Goal: Task Accomplishment & Management: Manage account settings

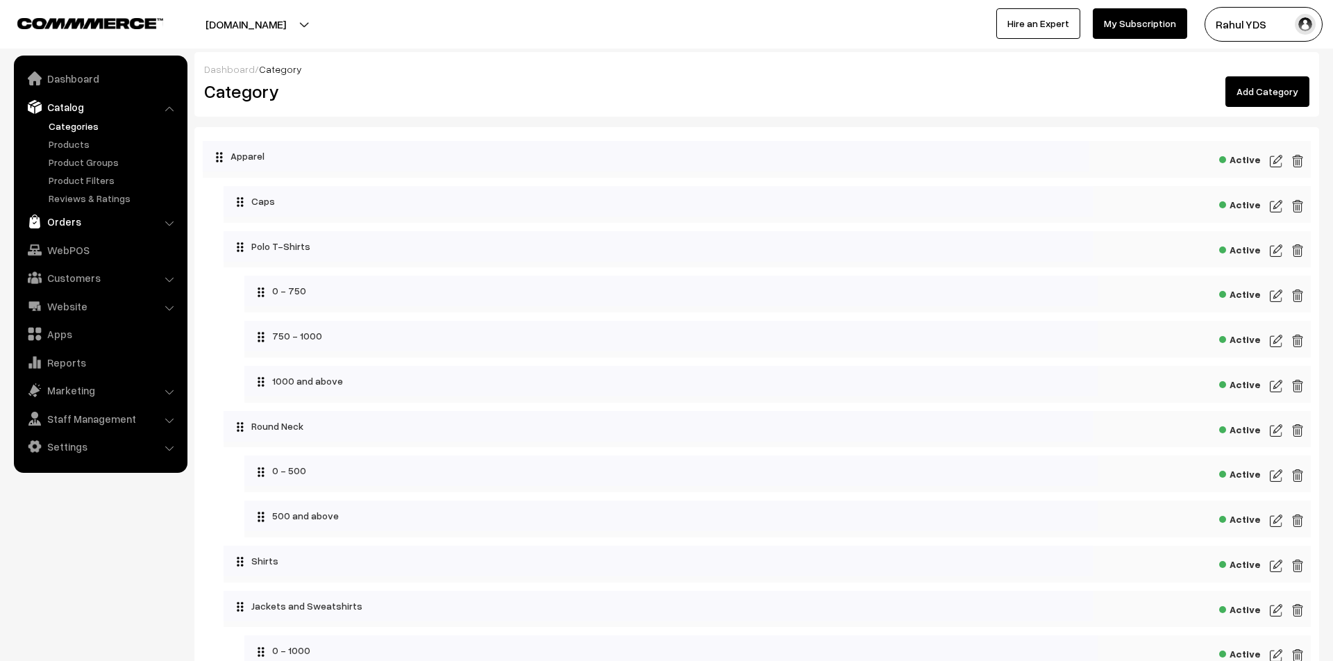
click at [79, 217] on link "Orders" at bounding box center [99, 221] width 165 height 25
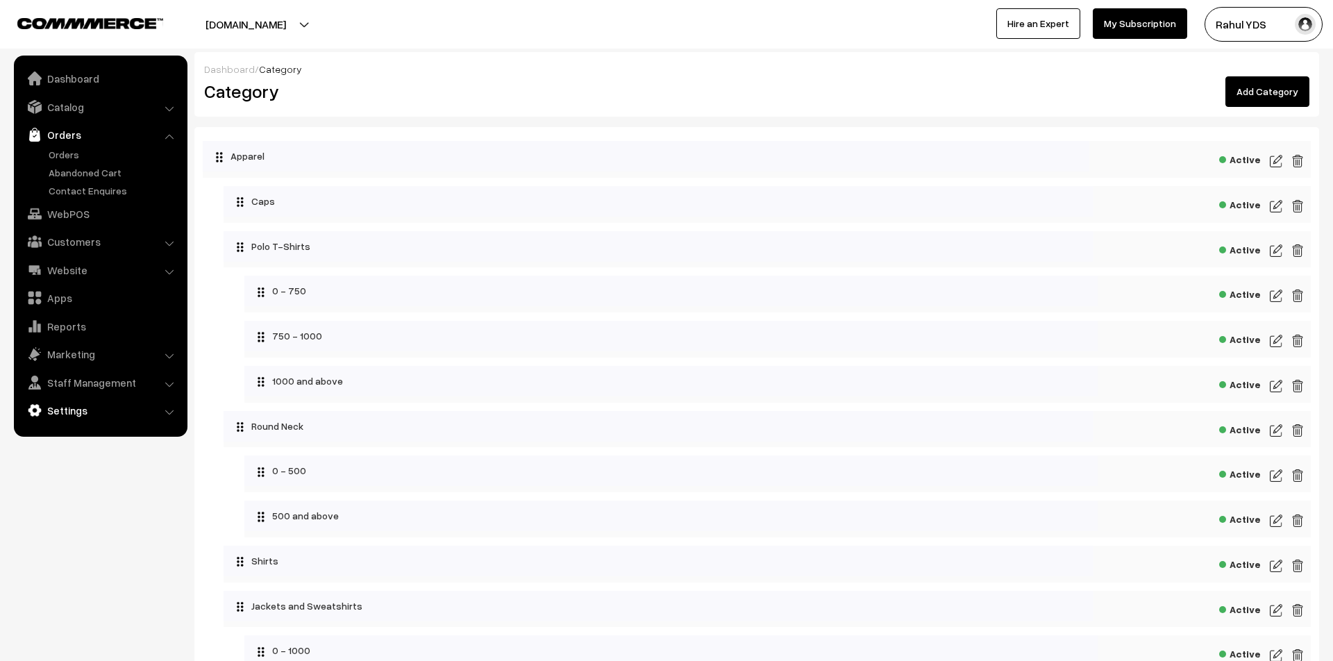
click at [97, 412] on link "Settings" at bounding box center [99, 410] width 165 height 25
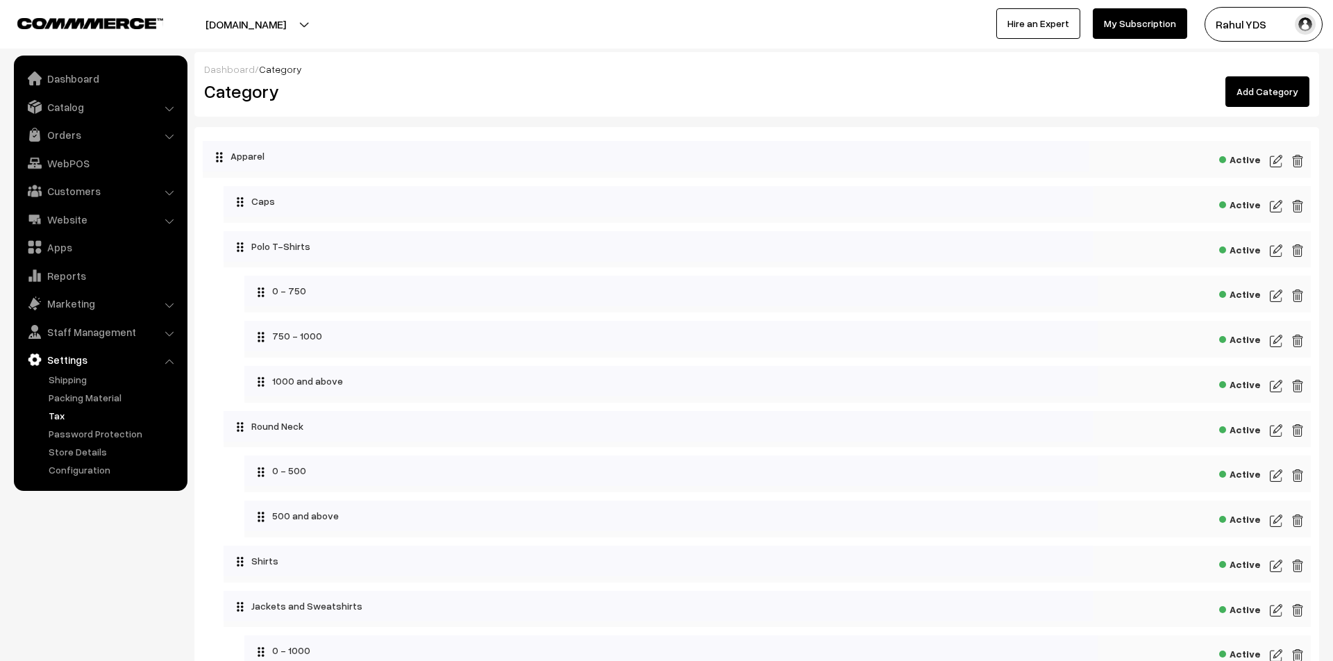
click at [56, 419] on link "Tax" at bounding box center [113, 415] width 137 height 15
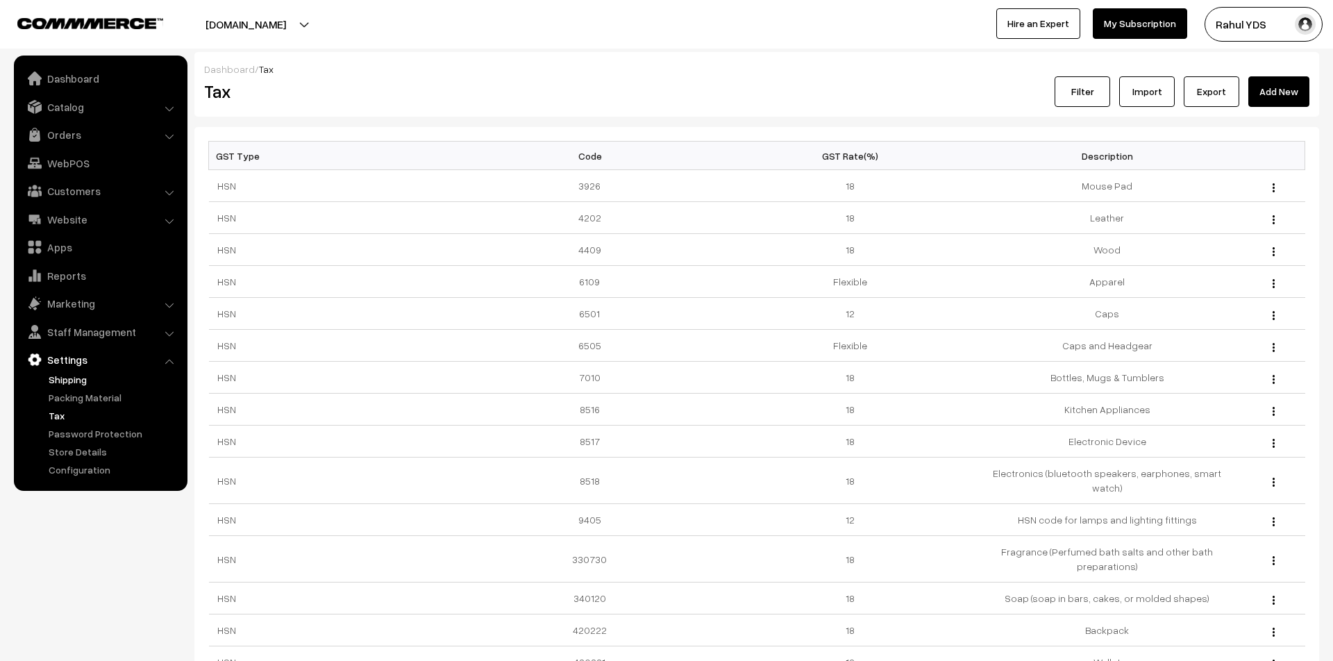
click at [59, 382] on link "Shipping" at bounding box center [113, 379] width 137 height 15
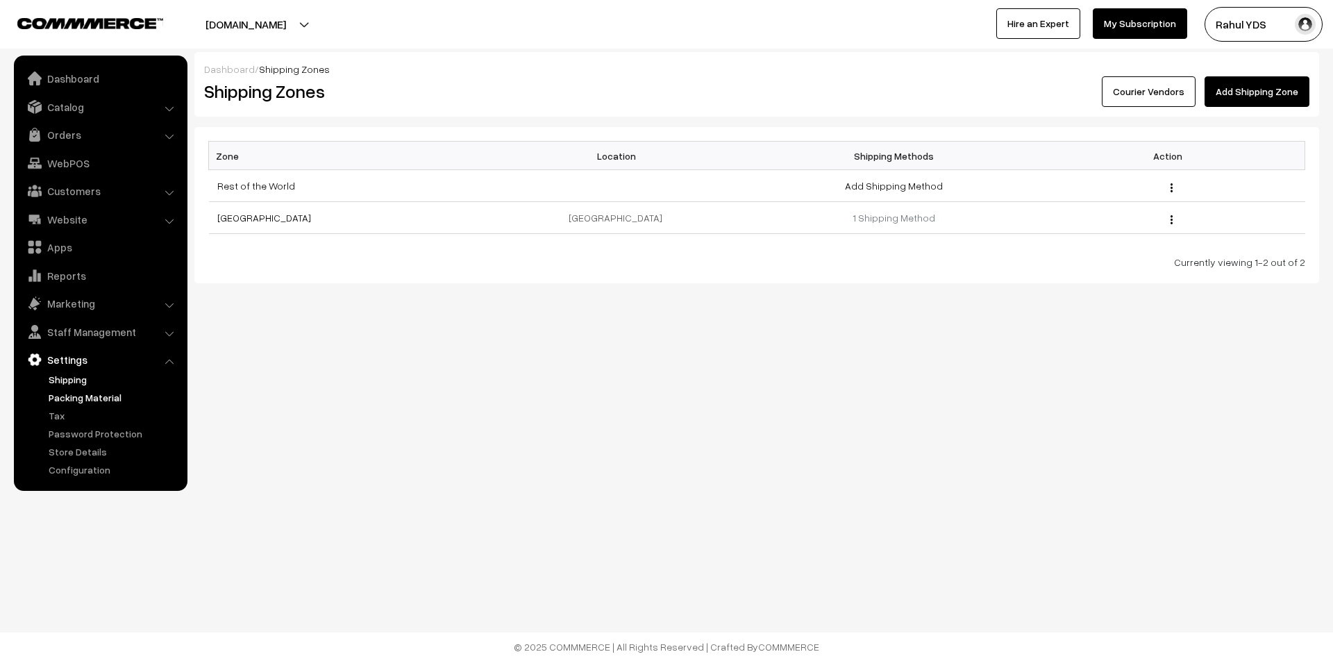
click at [67, 398] on link "Packing Material" at bounding box center [113, 397] width 137 height 15
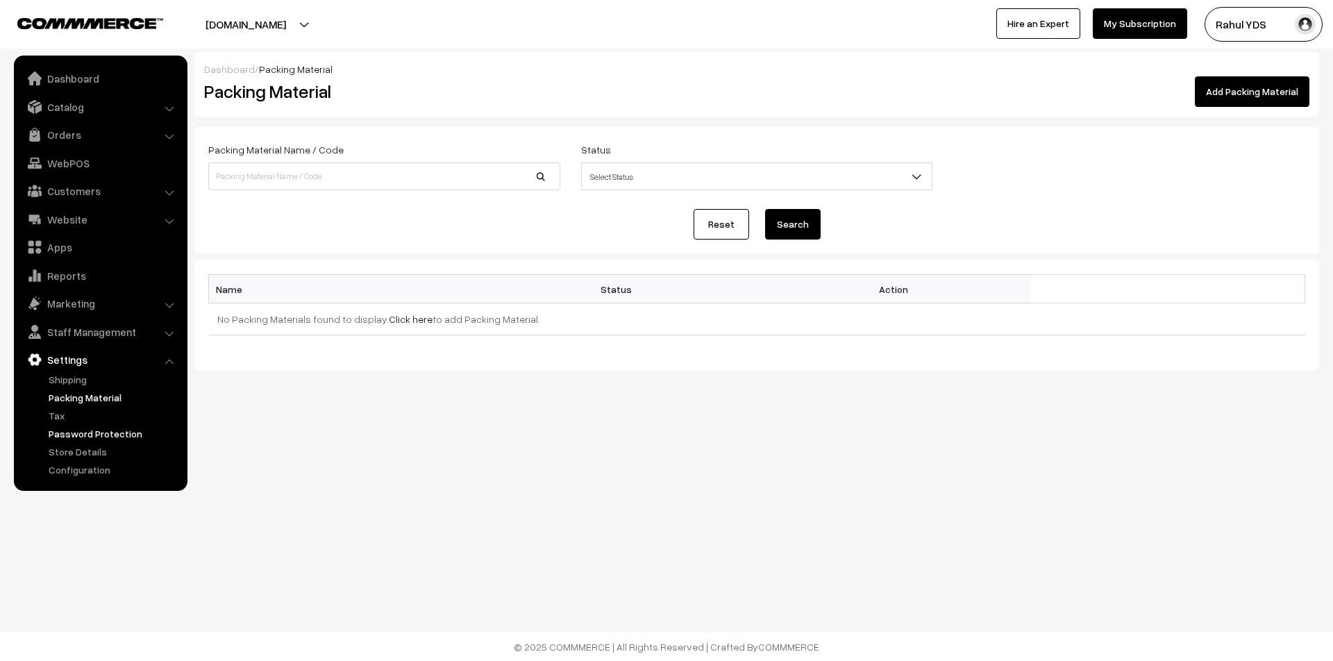
click at [62, 428] on link "Password Protection" at bounding box center [113, 433] width 137 height 15
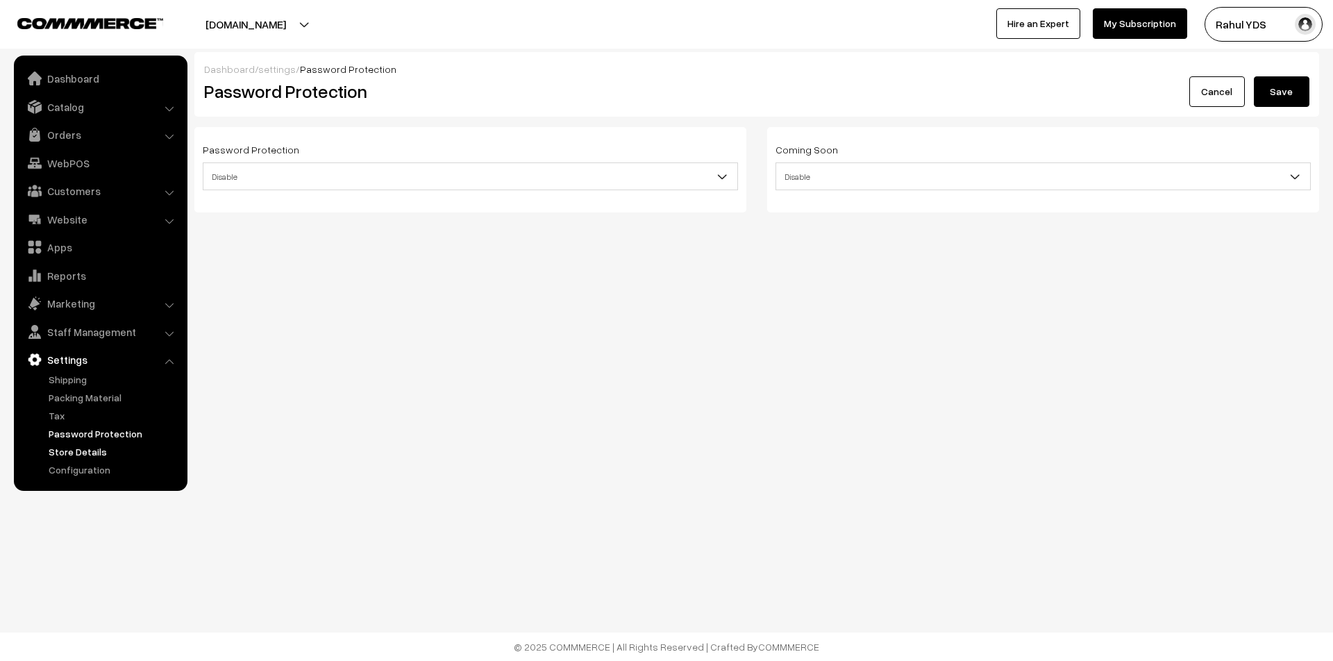
click at [57, 454] on link "Store Details" at bounding box center [113, 451] width 137 height 15
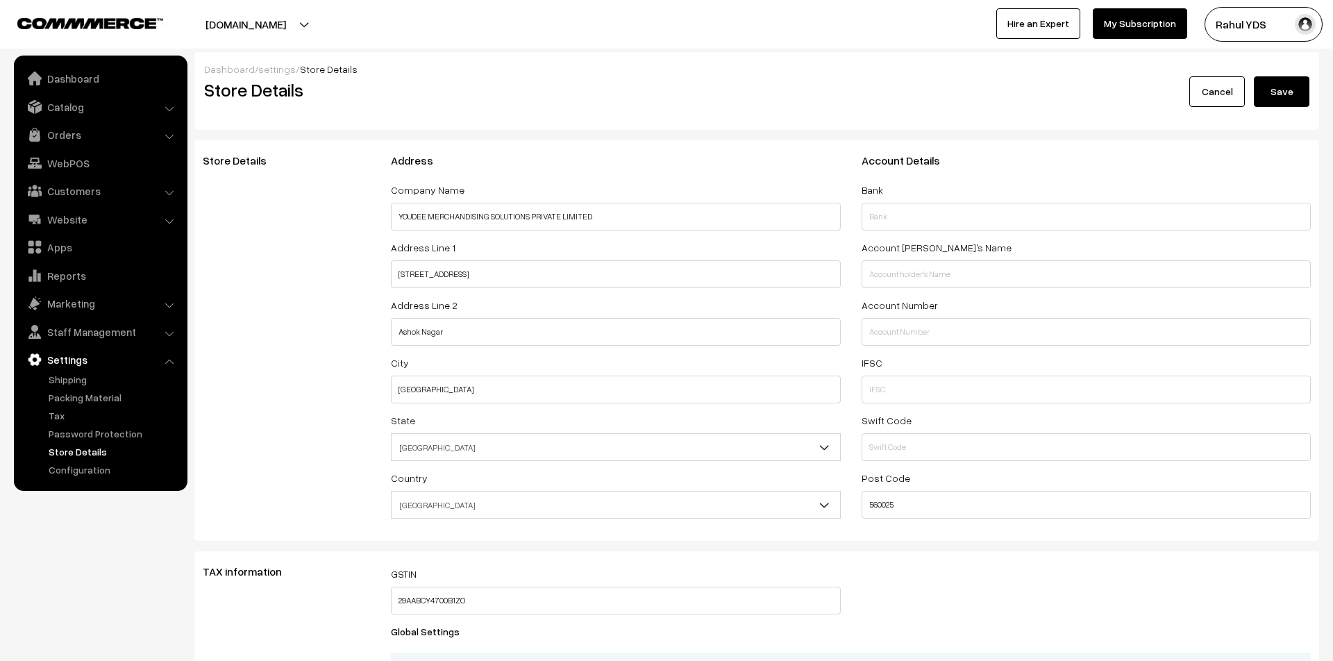
select select "99"
click at [58, 471] on link "Configuration" at bounding box center [113, 469] width 137 height 15
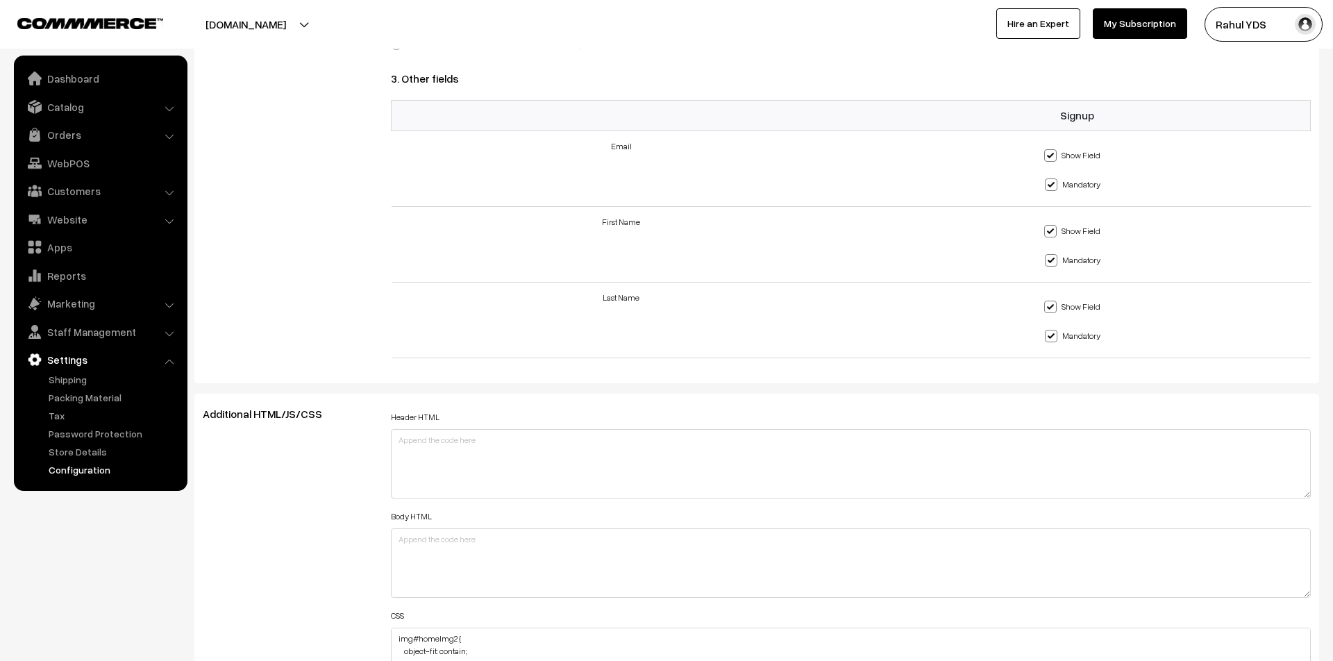
scroll to position [1216, 0]
click at [63, 375] on link "Shipping" at bounding box center [113, 379] width 137 height 15
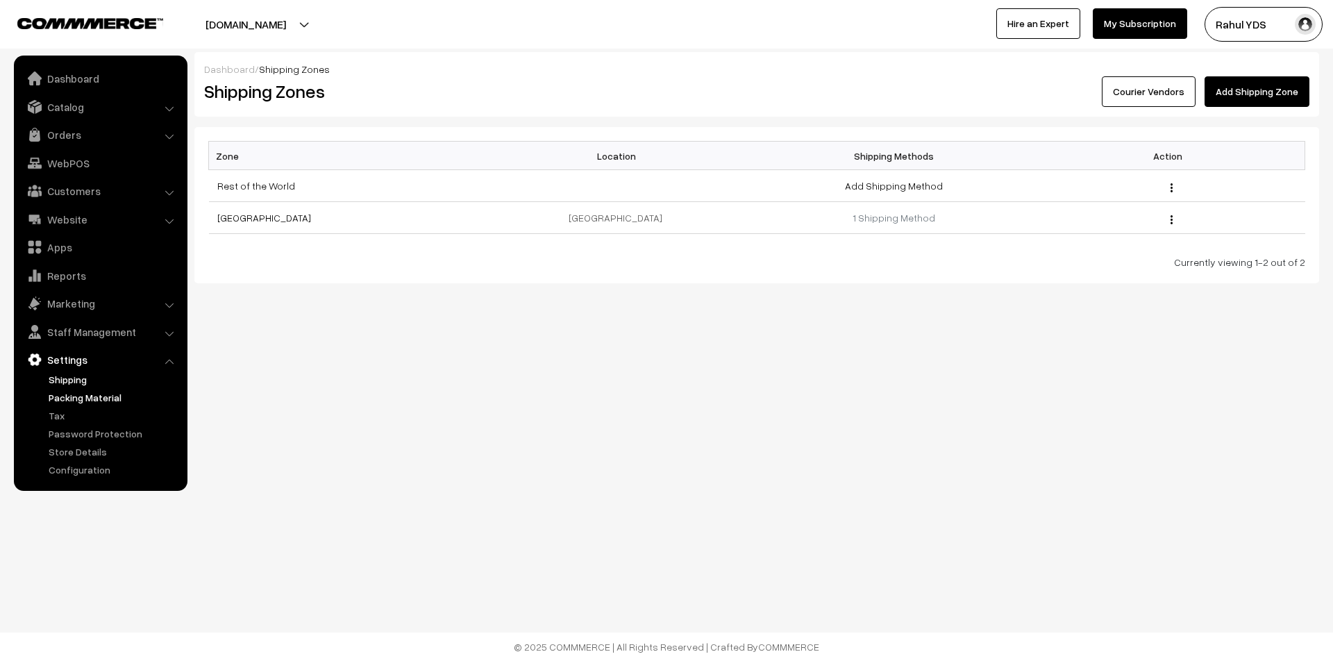
click at [58, 399] on link "Packing Material" at bounding box center [113, 397] width 137 height 15
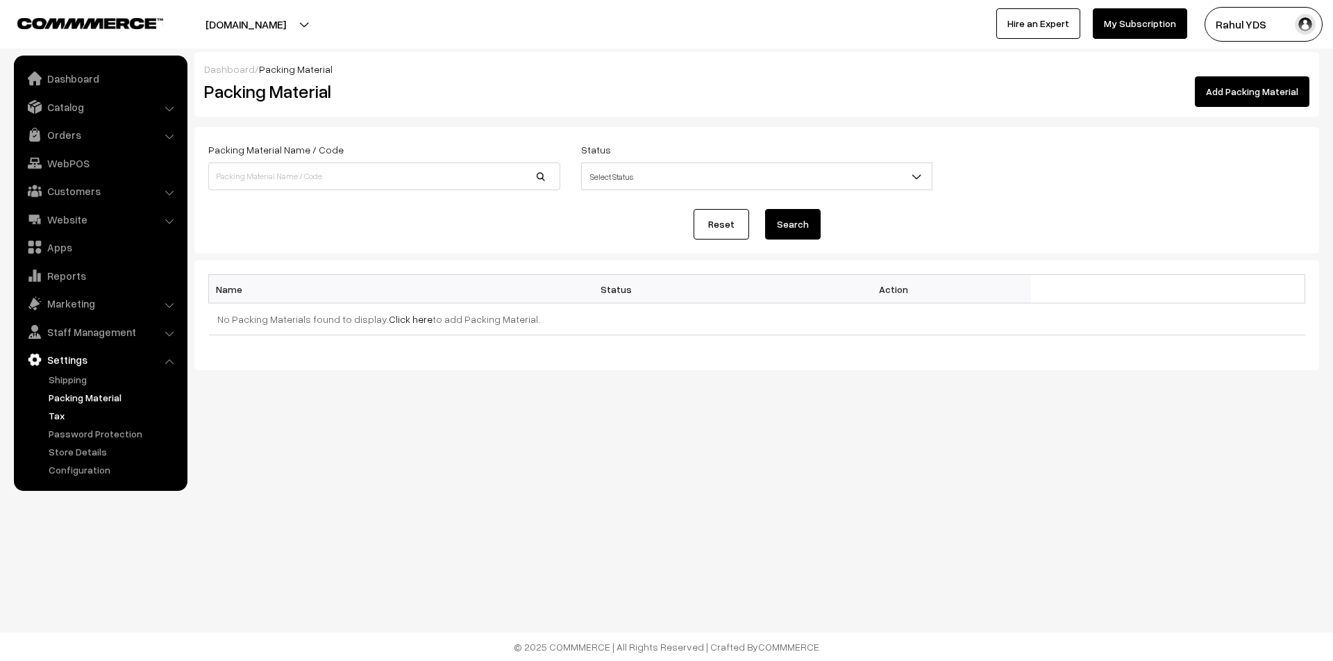
click at [60, 417] on link "Tax" at bounding box center [113, 415] width 137 height 15
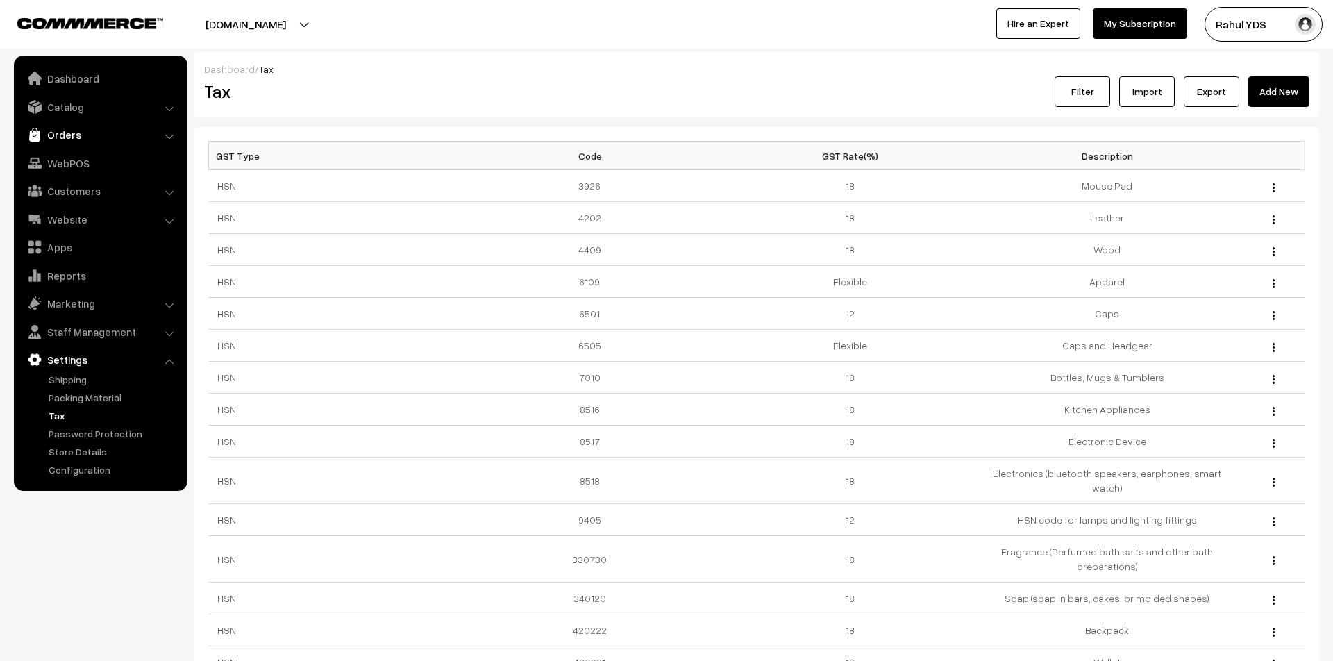
click at [62, 137] on link "Orders" at bounding box center [99, 134] width 165 height 25
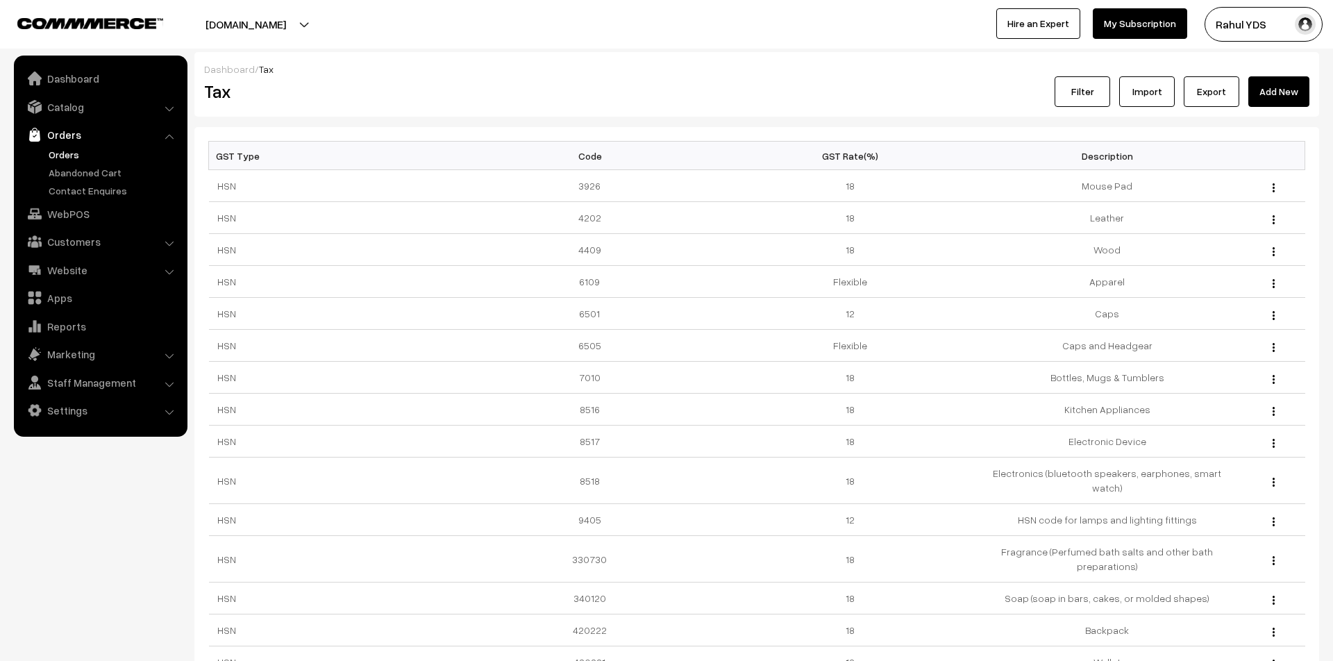
click at [65, 148] on link "Orders" at bounding box center [113, 154] width 137 height 15
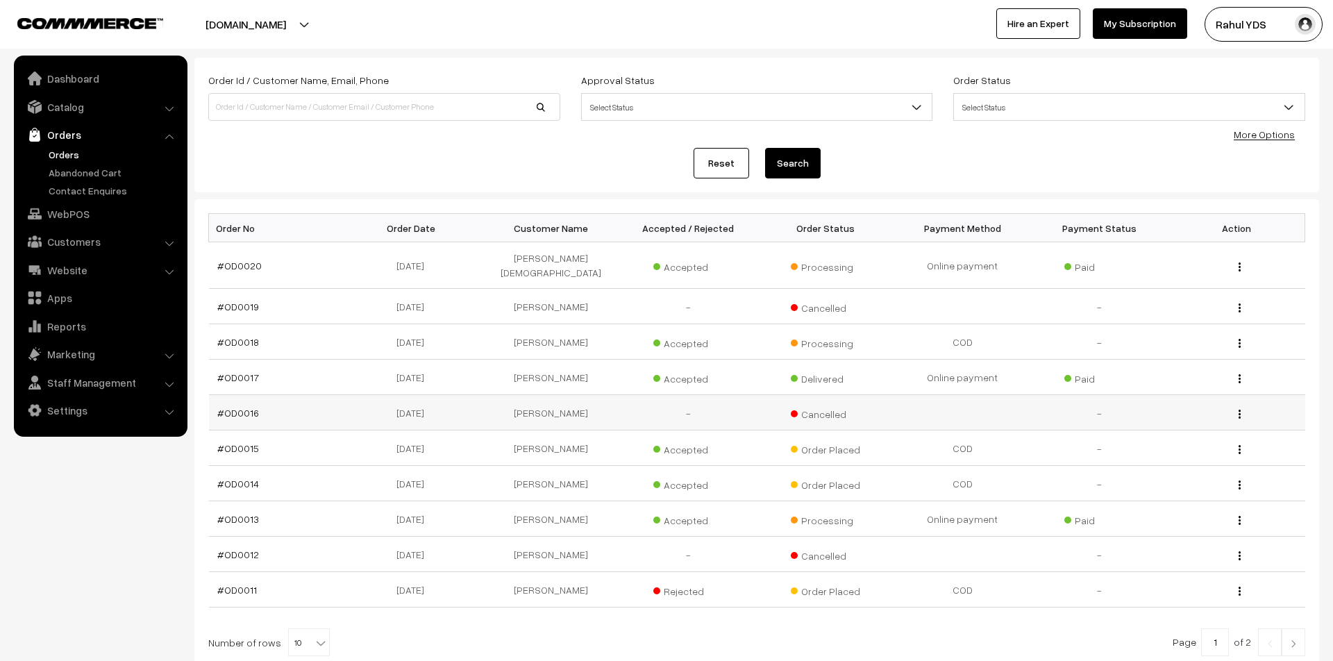
scroll to position [78, 0]
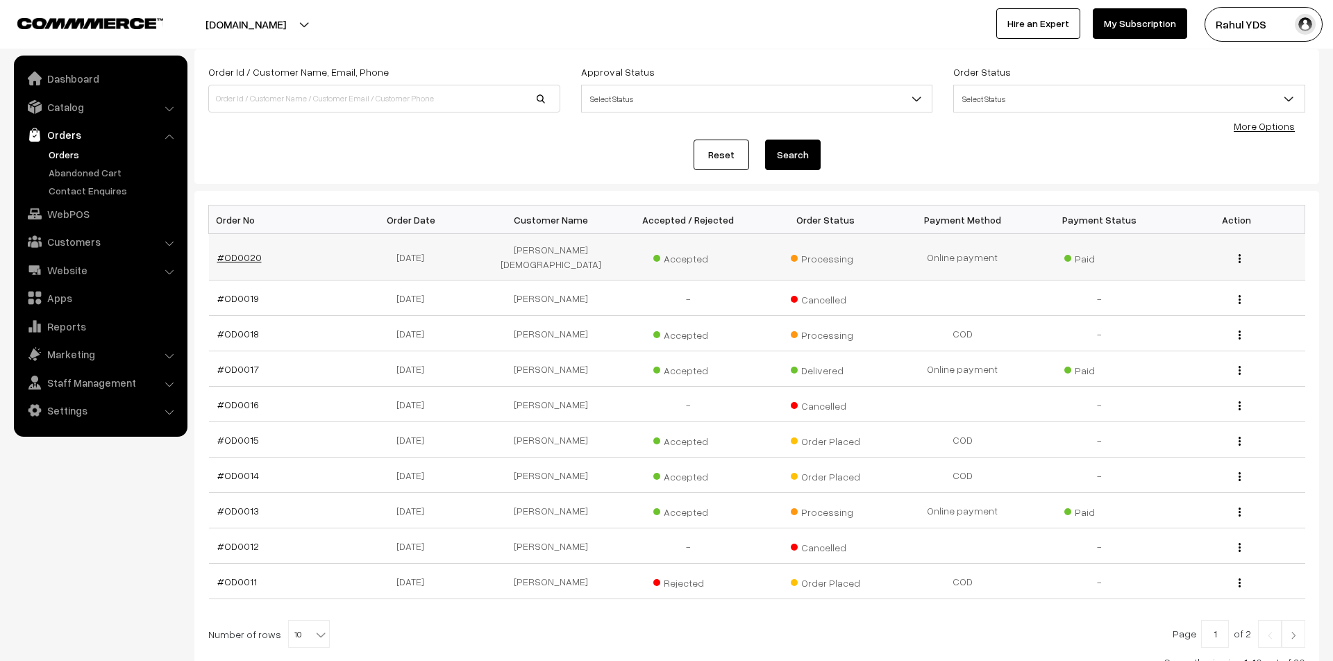
click at [236, 254] on link "#OD0020" at bounding box center [239, 257] width 44 height 12
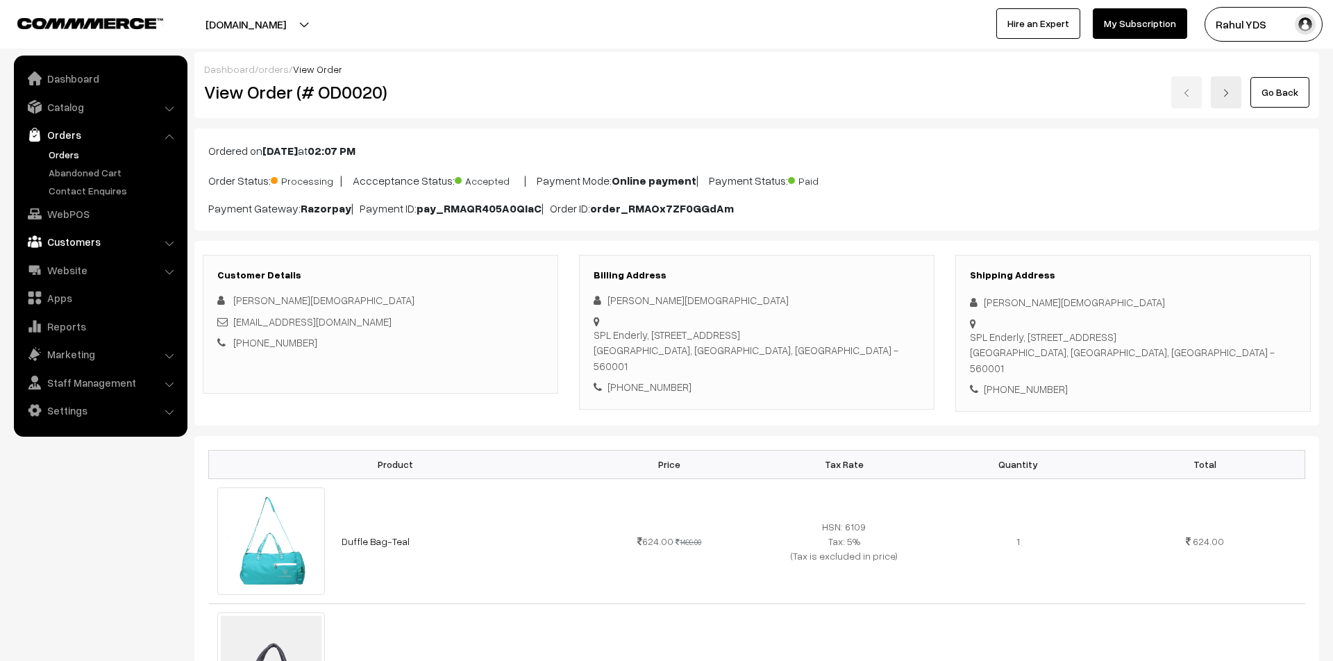
click at [74, 249] on link "Customers" at bounding box center [99, 241] width 165 height 25
click at [74, 267] on link "Website" at bounding box center [99, 270] width 165 height 25
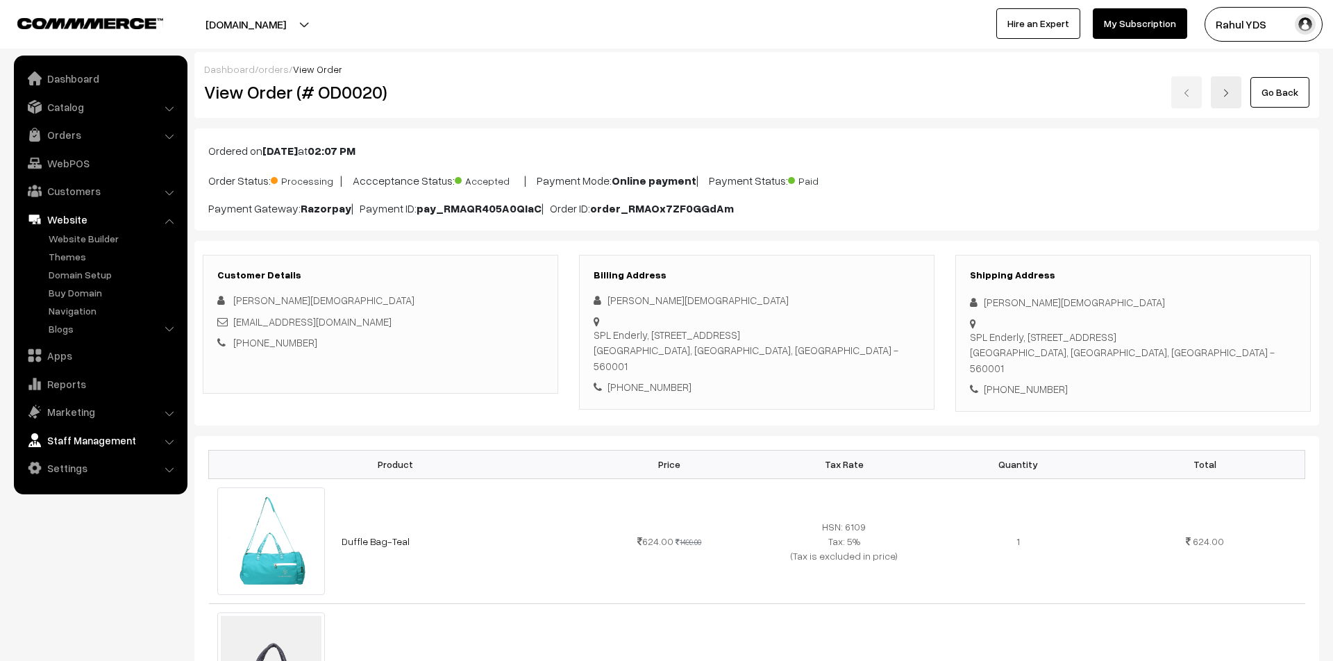
click at [65, 442] on link "Staff Management" at bounding box center [99, 440] width 165 height 25
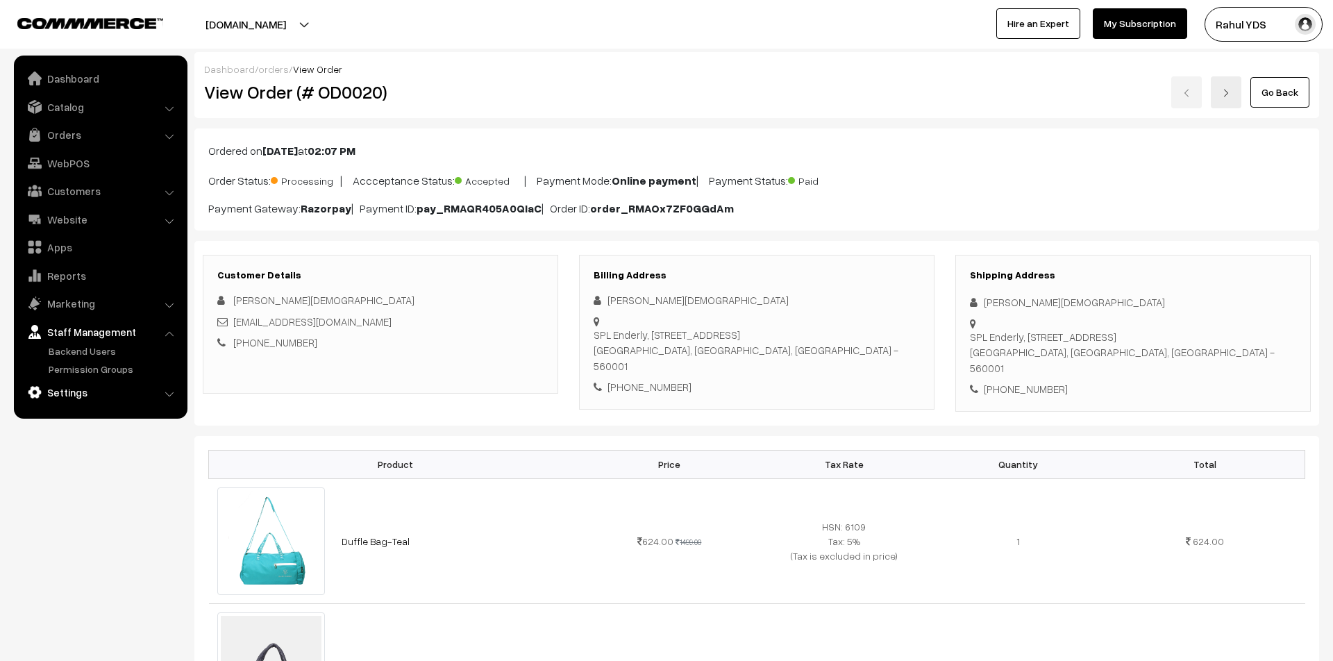
click at [65, 385] on link "Settings" at bounding box center [99, 392] width 165 height 25
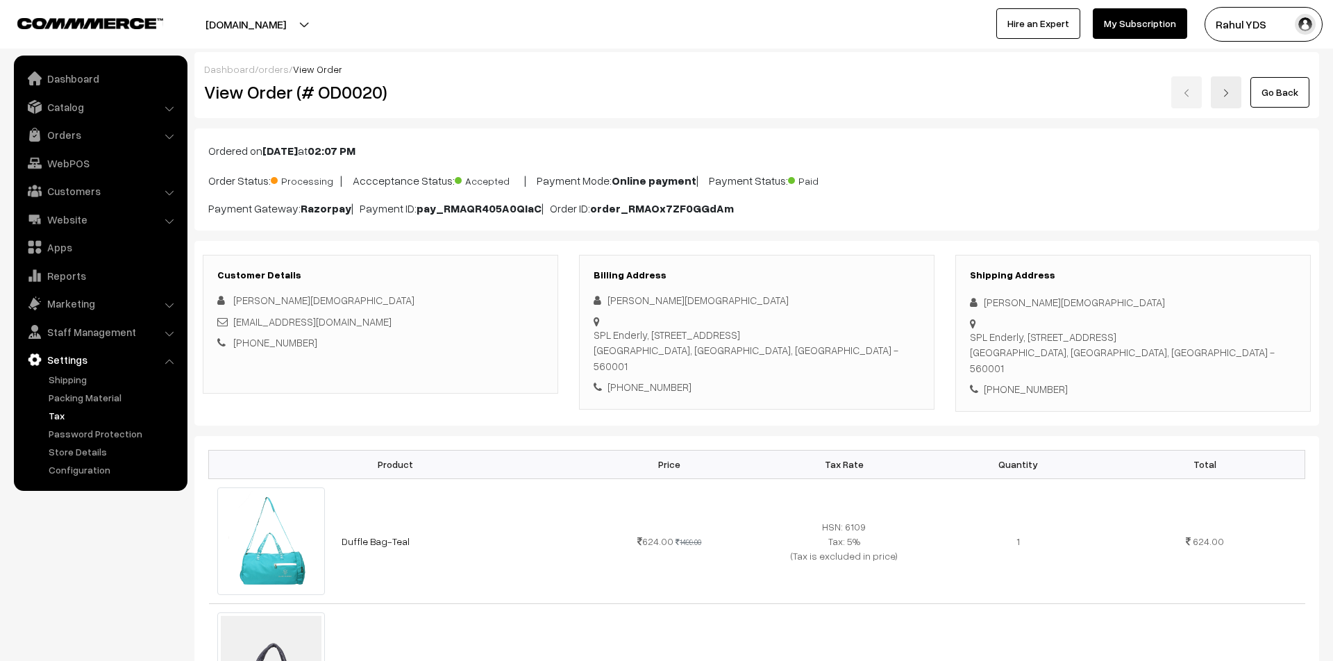
click at [51, 411] on link "Tax" at bounding box center [113, 415] width 137 height 15
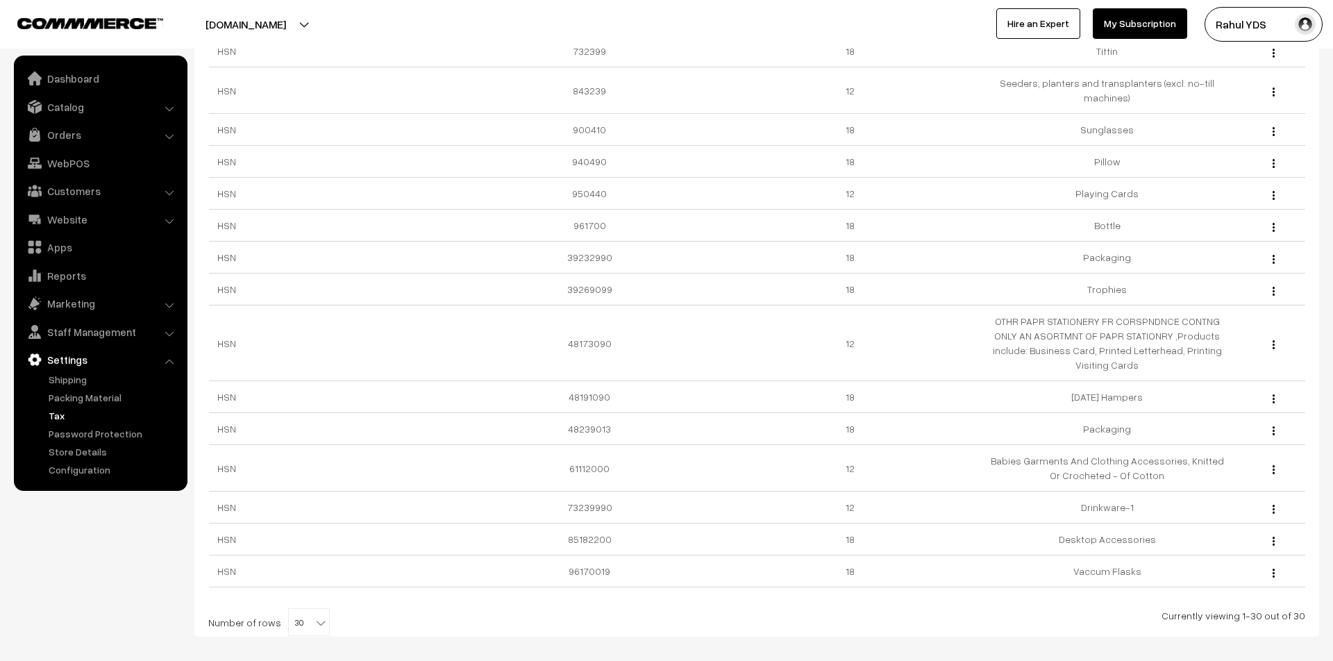
scroll to position [680, 0]
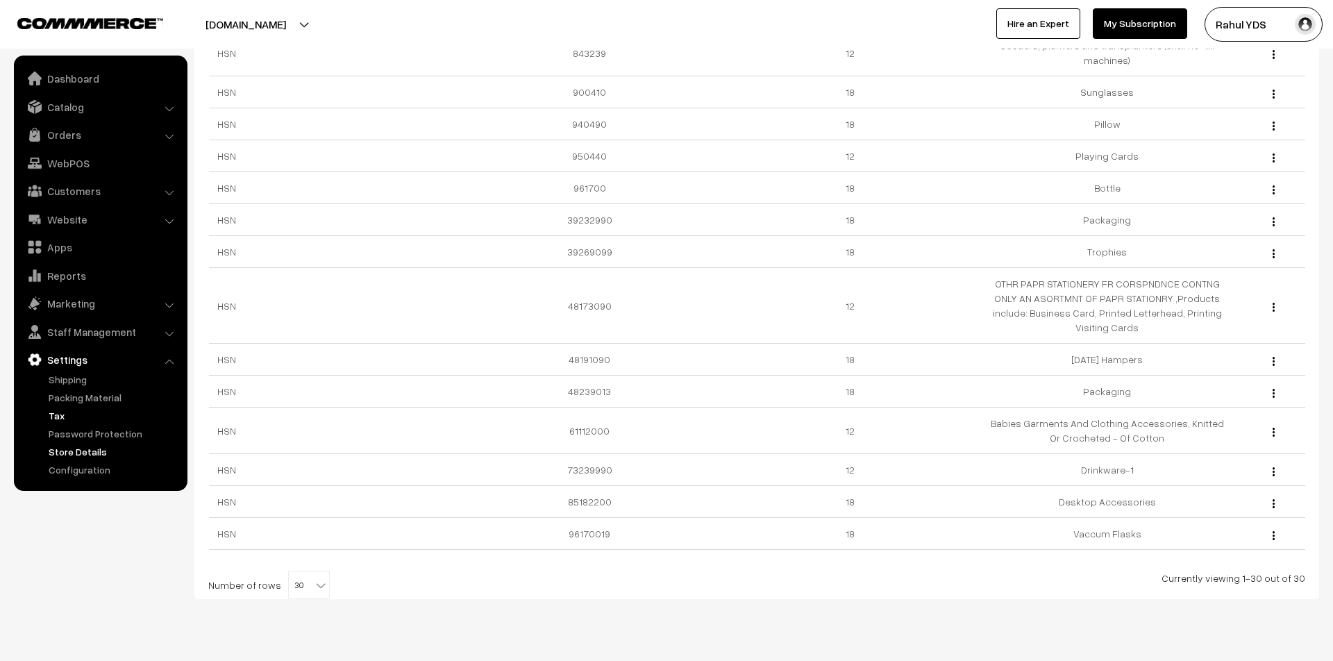
click at [58, 446] on link "Store Details" at bounding box center [113, 451] width 137 height 15
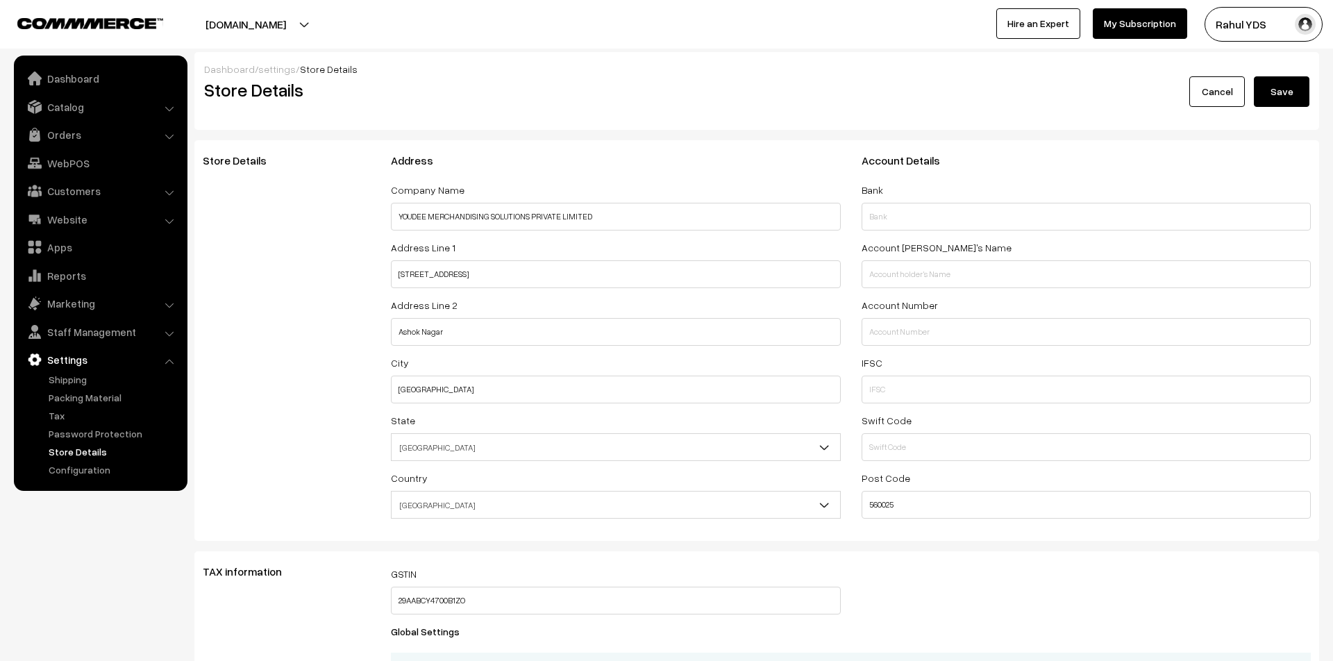
select select "99"
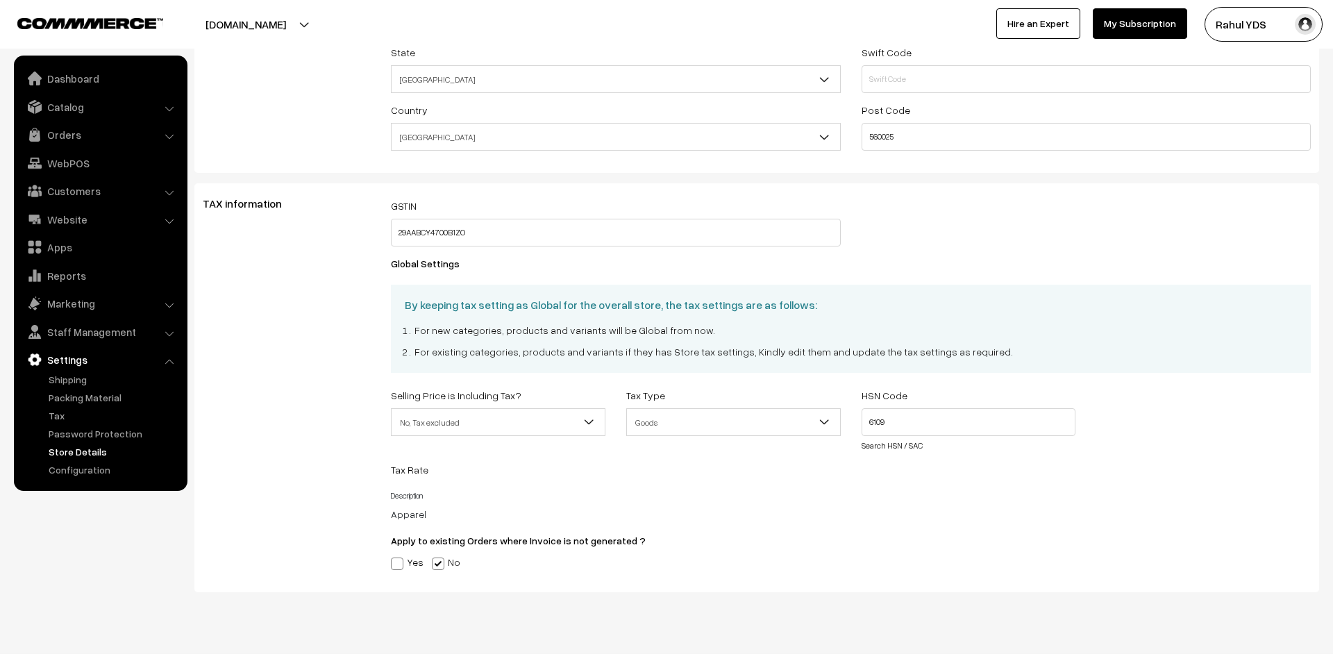
scroll to position [384, 0]
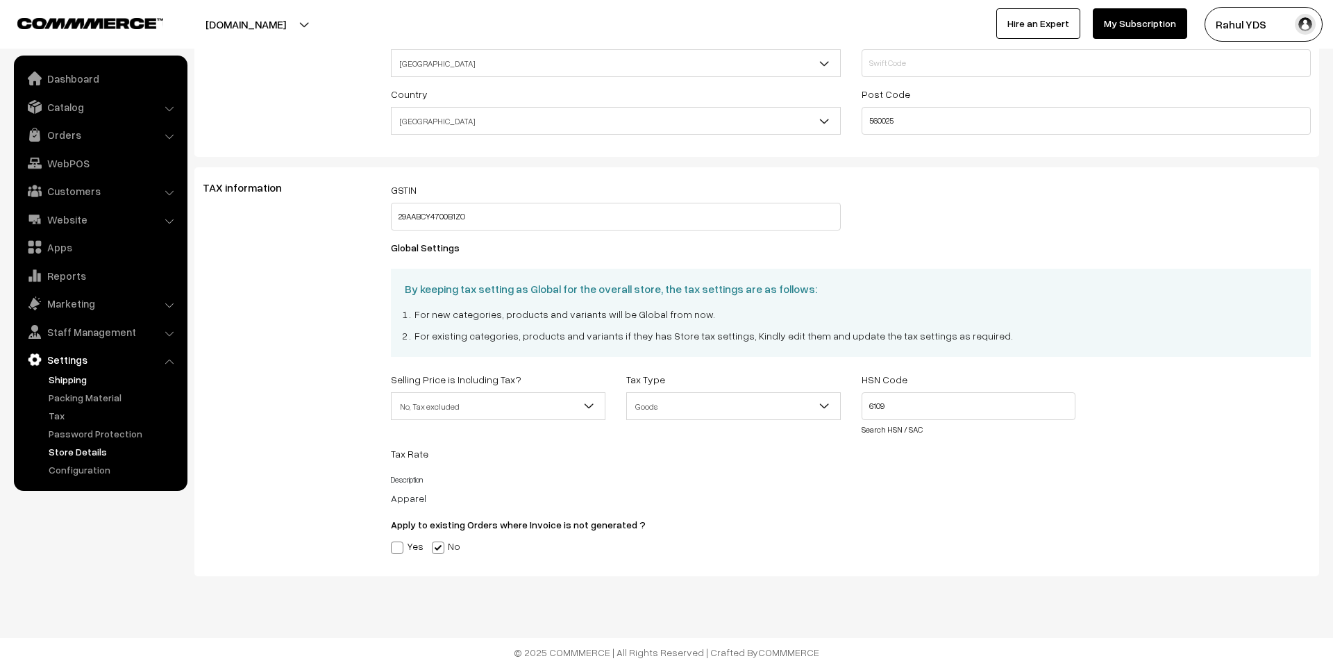
click at [68, 380] on link "Shipping" at bounding box center [113, 379] width 137 height 15
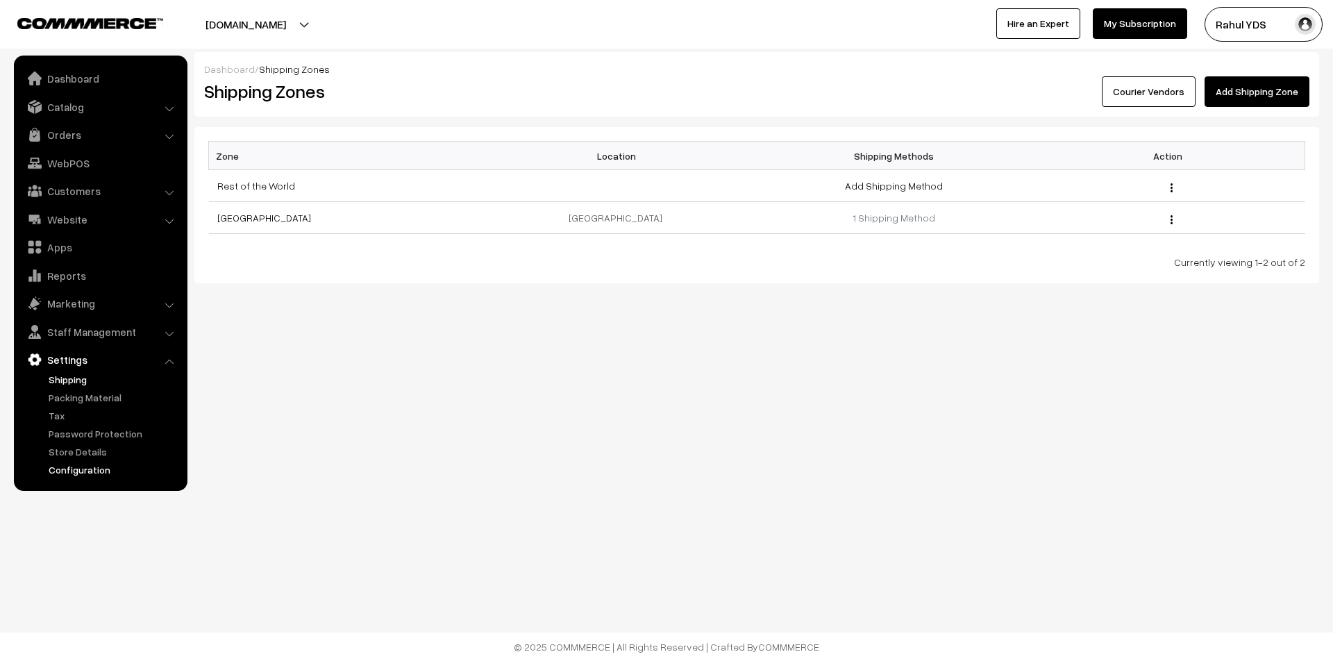
click at [64, 464] on link "Configuration" at bounding box center [113, 469] width 137 height 15
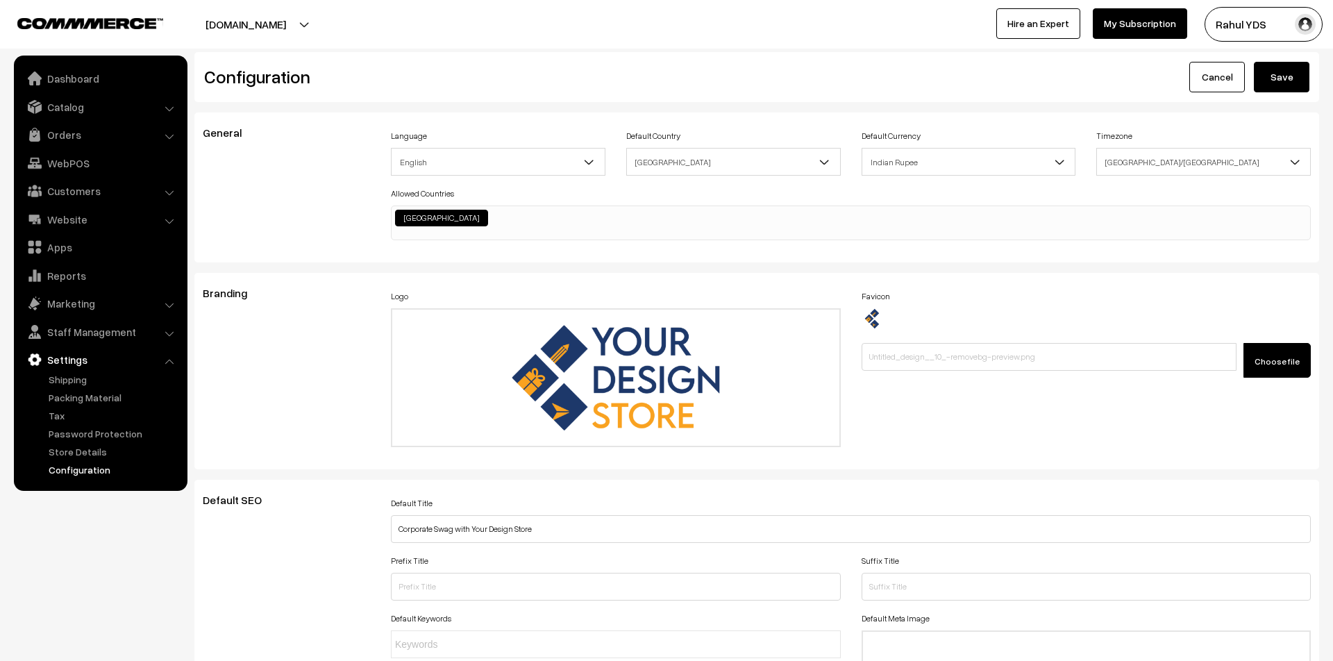
click at [1213, 75] on link "Cancel" at bounding box center [1217, 77] width 56 height 31
click at [1273, 87] on button "Save" at bounding box center [1282, 77] width 56 height 31
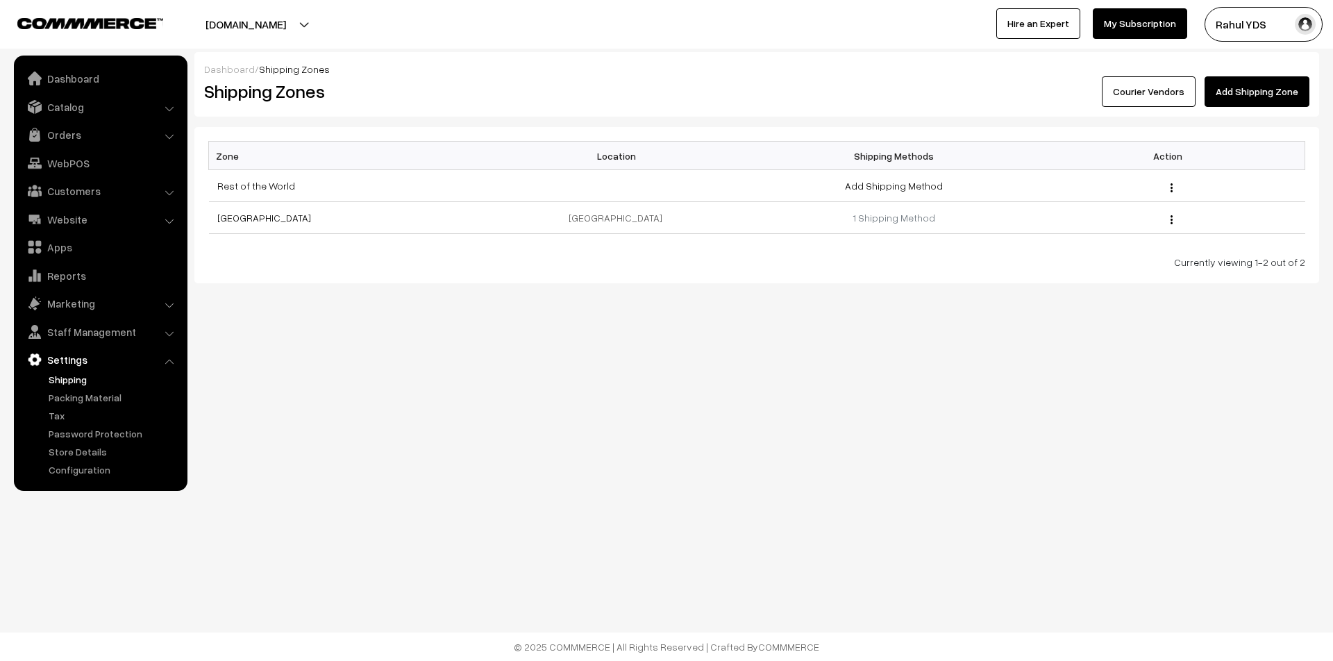
click at [69, 356] on link "Settings" at bounding box center [99, 359] width 165 height 25
click at [171, 361] on li "Settings Shipping" at bounding box center [100, 412] width 167 height 130
click at [58, 358] on link "Settings" at bounding box center [99, 359] width 165 height 25
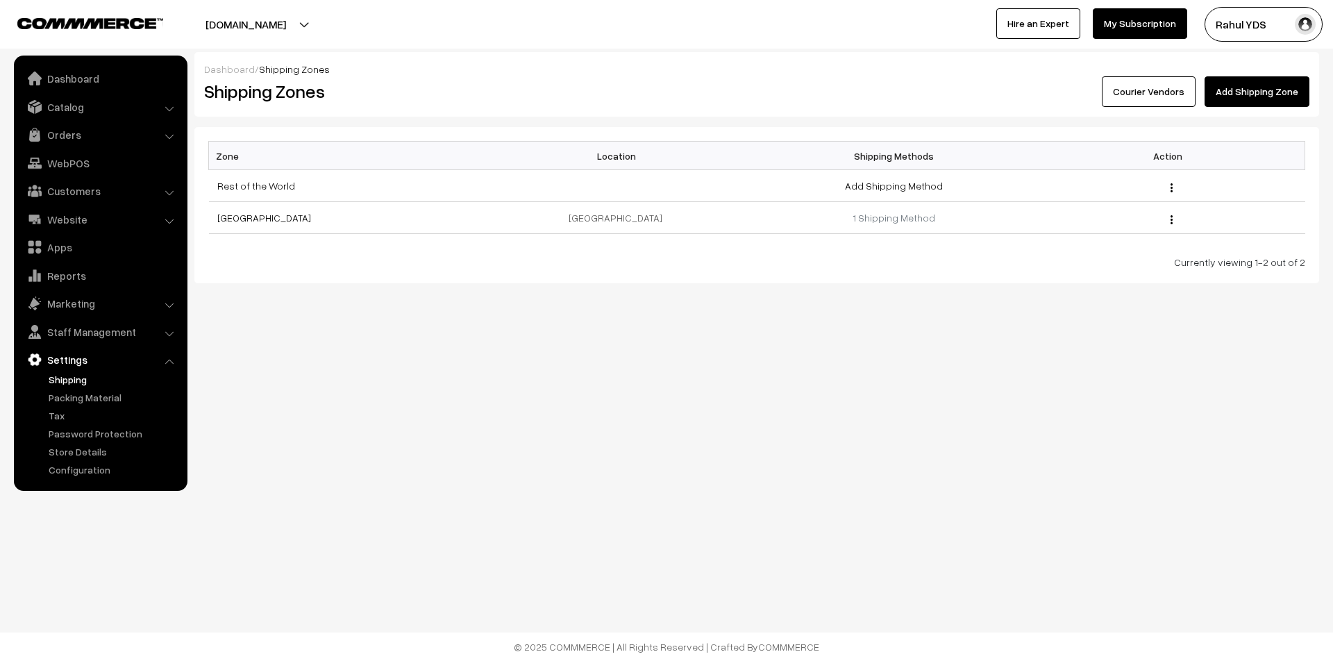
click at [161, 359] on link "Settings" at bounding box center [99, 359] width 165 height 25
click at [167, 358] on li "Settings Shipping" at bounding box center [100, 412] width 167 height 130
click at [53, 412] on link "Tax" at bounding box center [113, 415] width 137 height 15
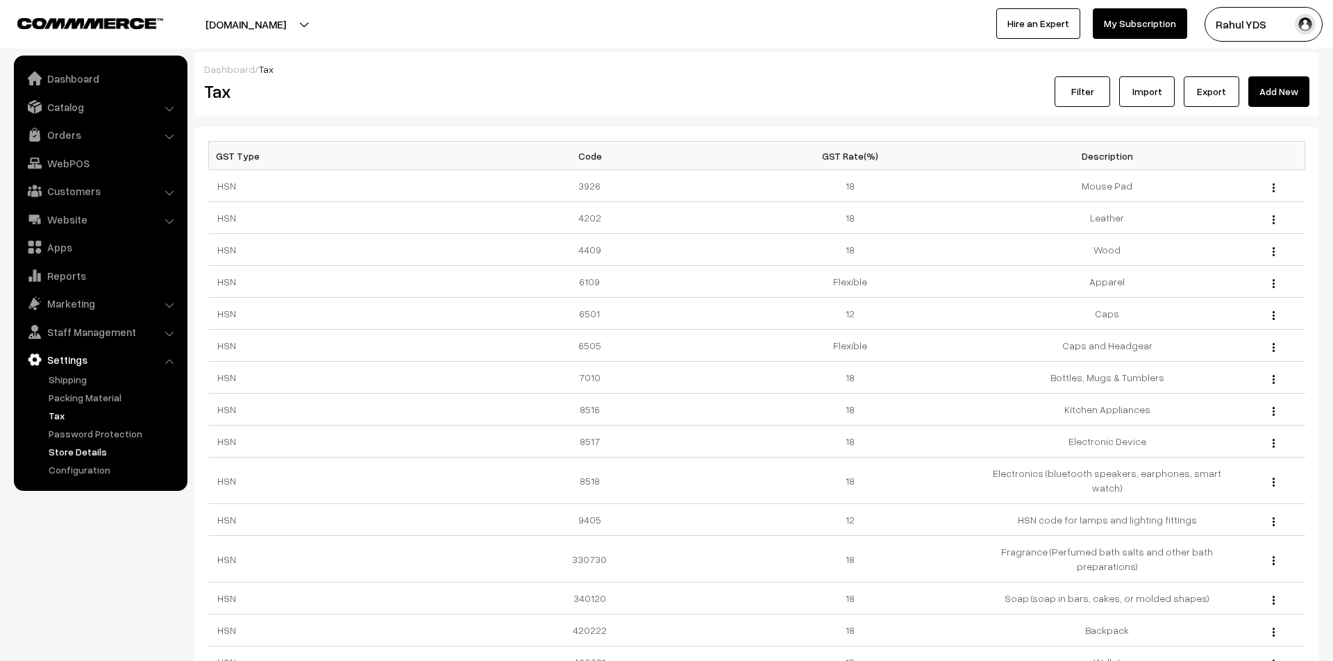
click at [76, 451] on link "Store Details" at bounding box center [113, 451] width 137 height 15
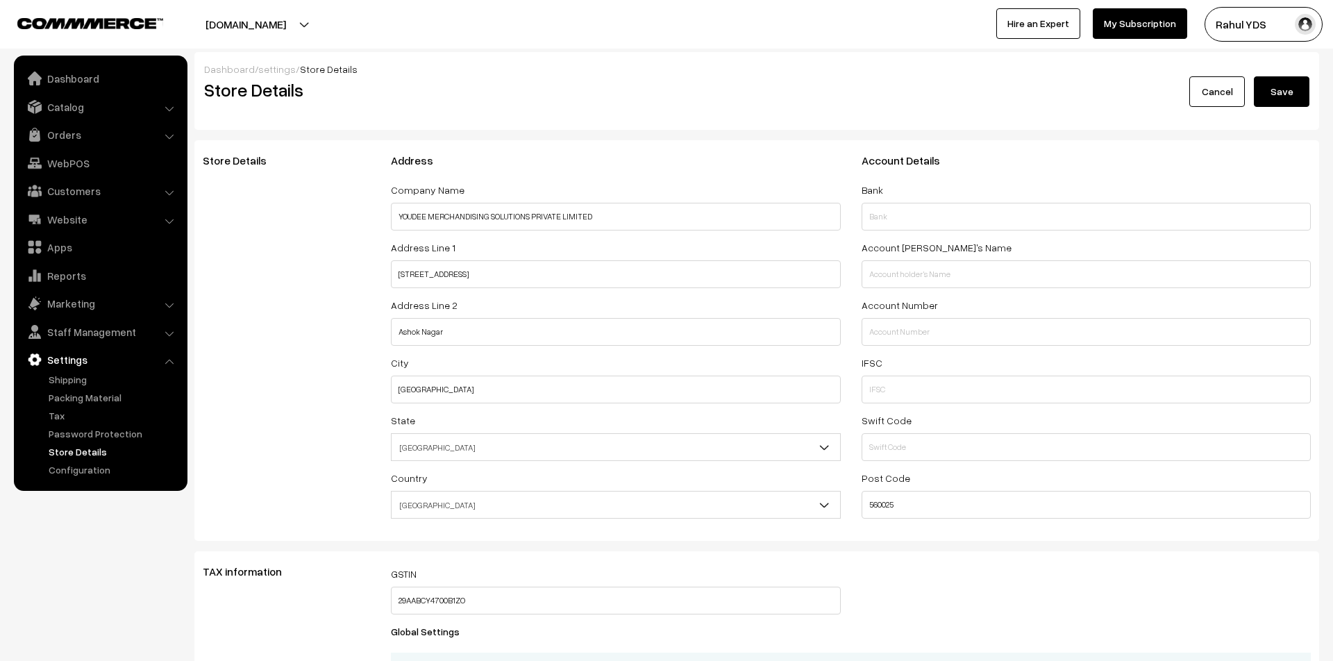
select select "99"
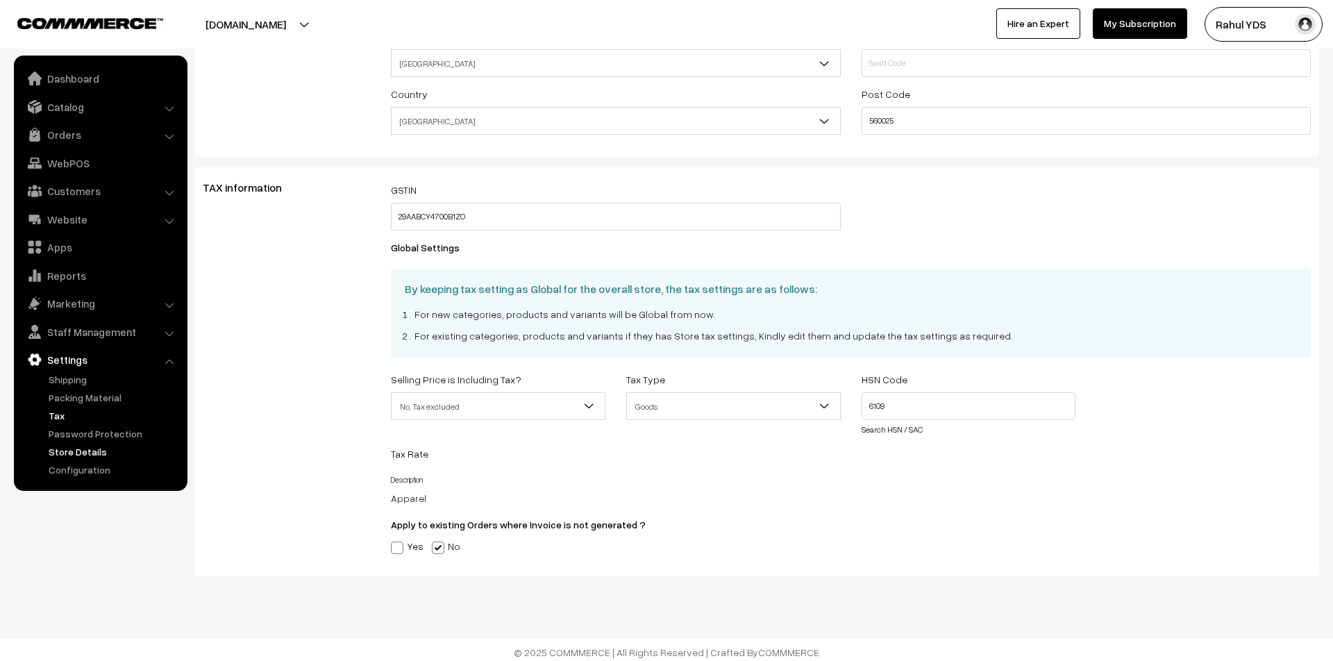
click at [53, 417] on link "Tax" at bounding box center [113, 415] width 137 height 15
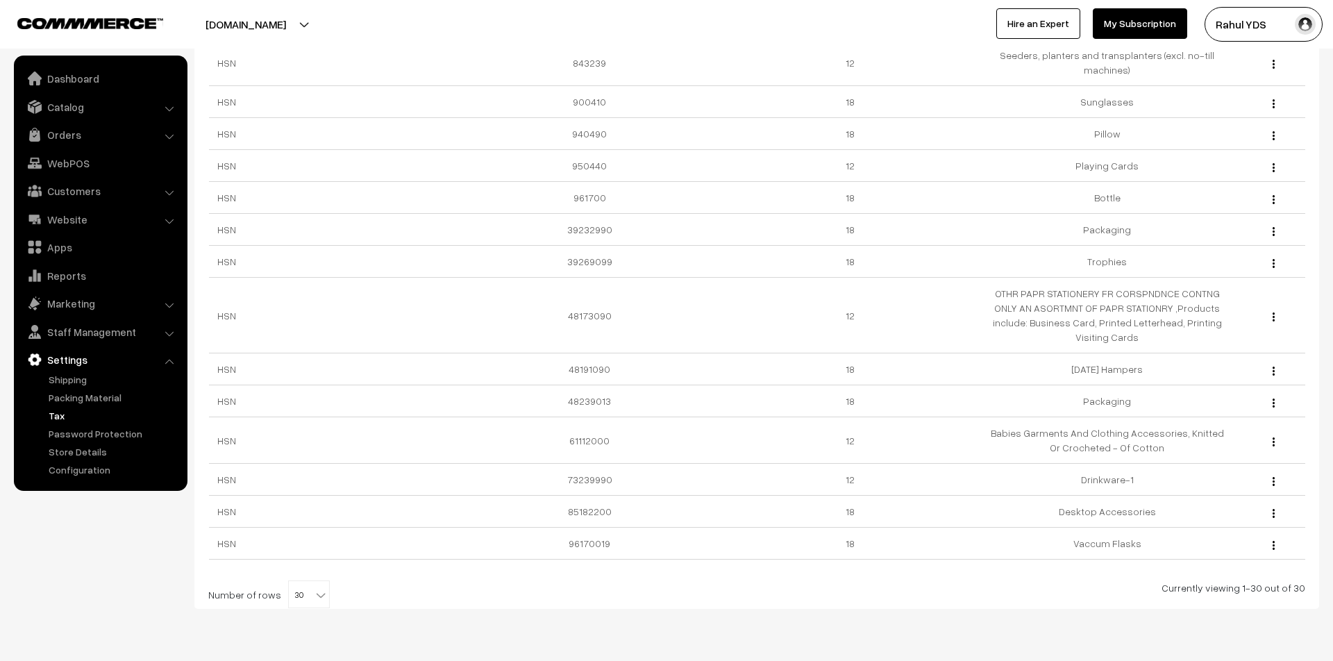
scroll to position [680, 0]
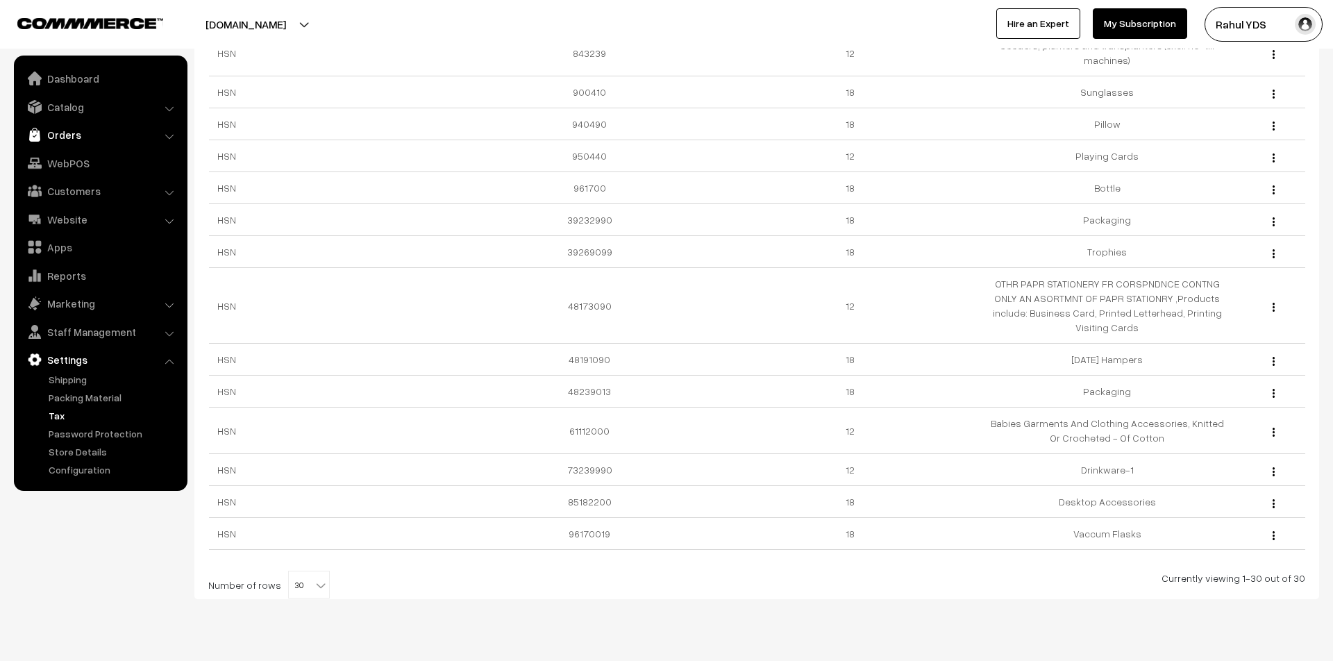
click at [94, 142] on link "Orders" at bounding box center [99, 134] width 165 height 25
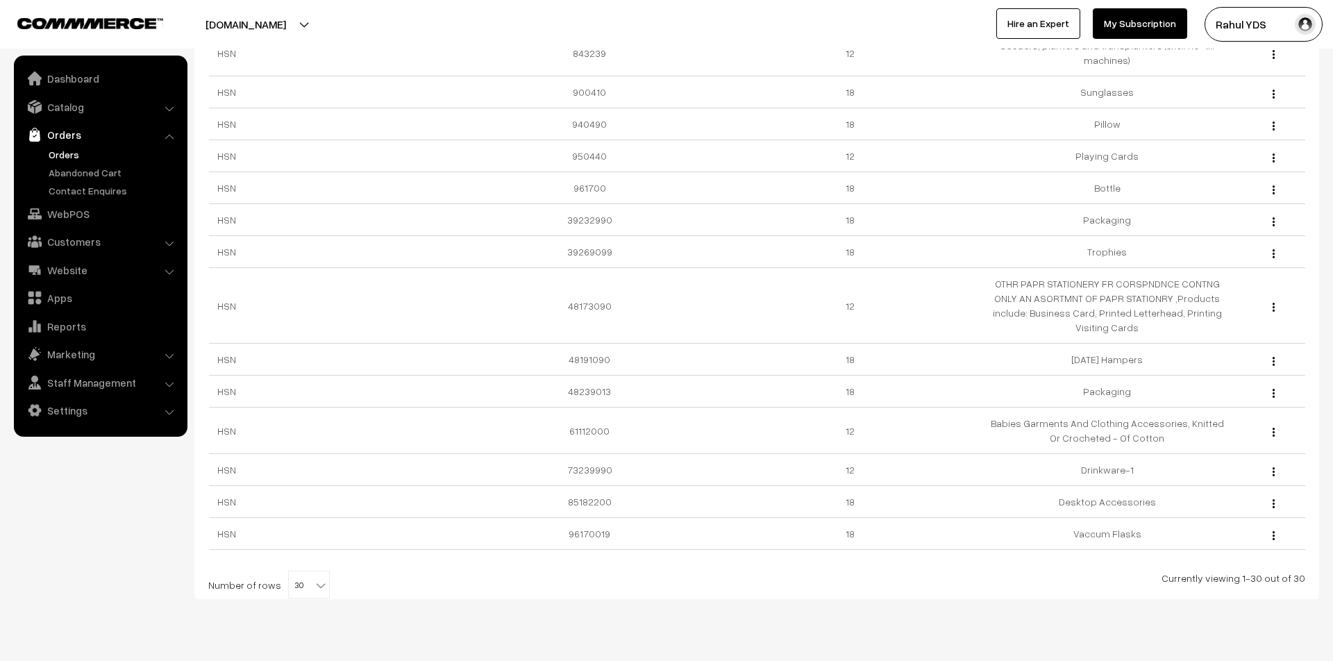
click at [59, 161] on link "Orders" at bounding box center [113, 154] width 137 height 15
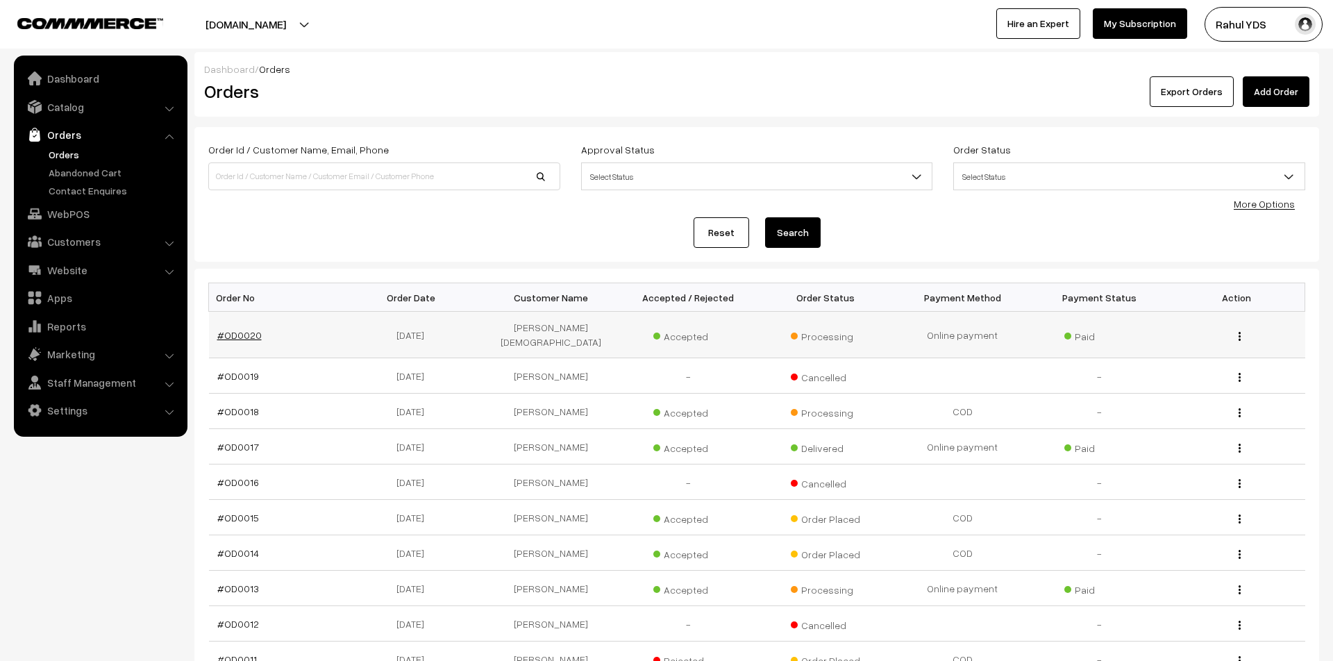
click at [242, 330] on link "#OD0020" at bounding box center [239, 335] width 44 height 12
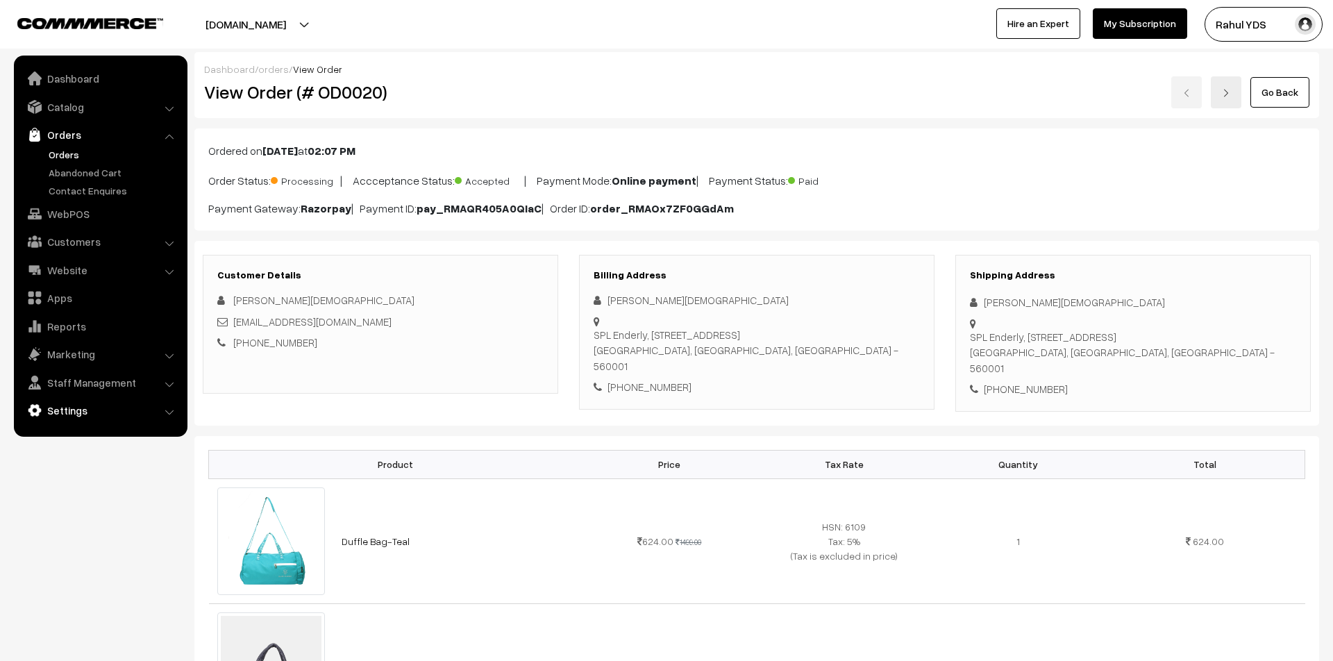
click at [87, 407] on link "Settings" at bounding box center [99, 410] width 165 height 25
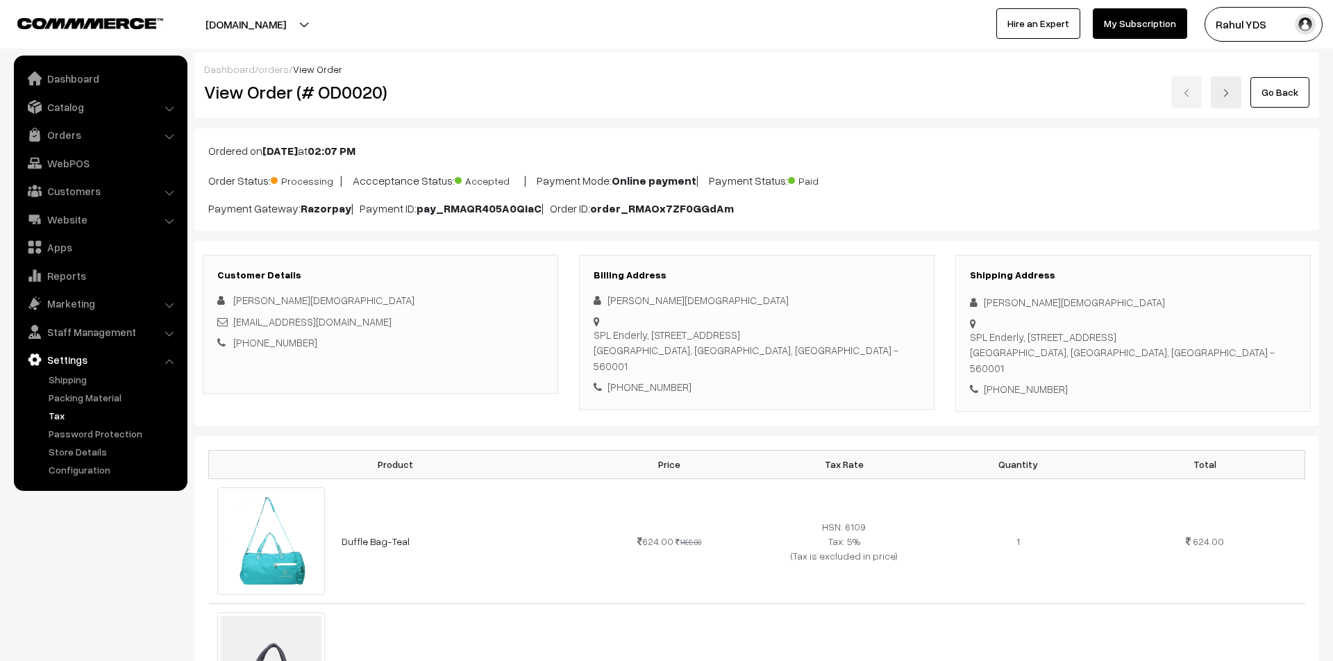
click at [53, 411] on link "Tax" at bounding box center [113, 415] width 137 height 15
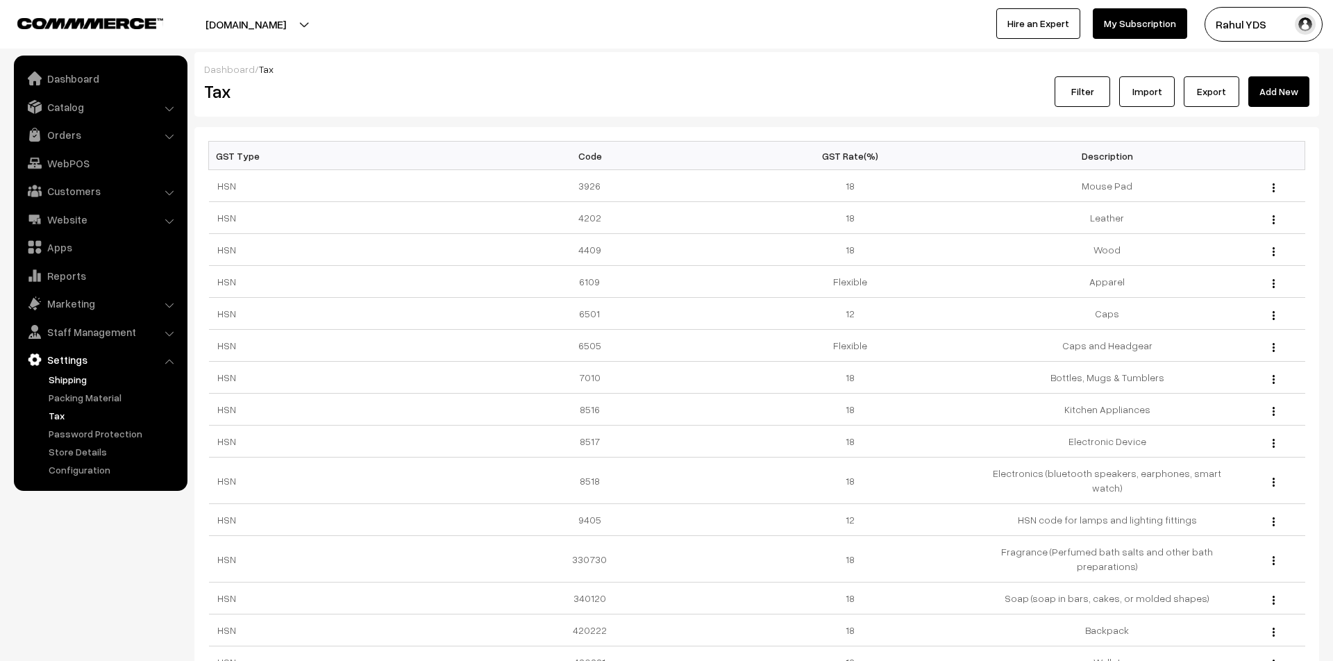
click at [62, 385] on link "Shipping" at bounding box center [113, 379] width 137 height 15
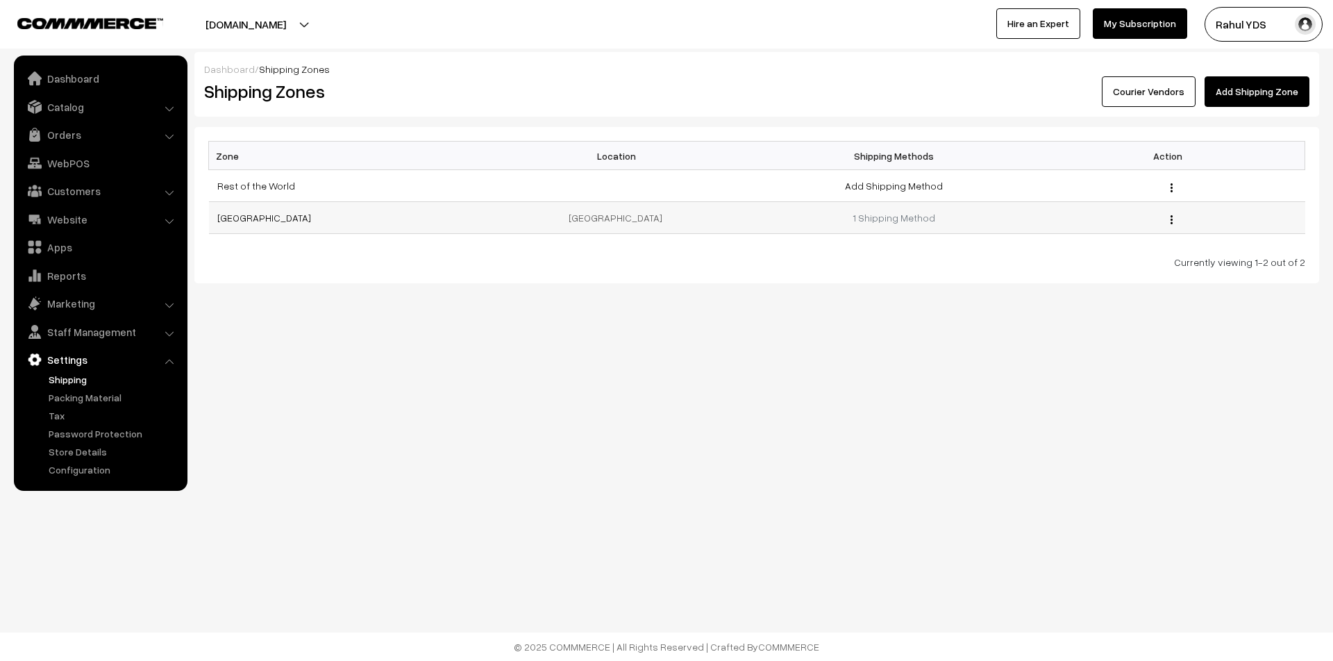
click at [1173, 215] on button "button" at bounding box center [1171, 219] width 3 height 11
click at [1111, 237] on link "Edit" at bounding box center [1109, 239] width 118 height 31
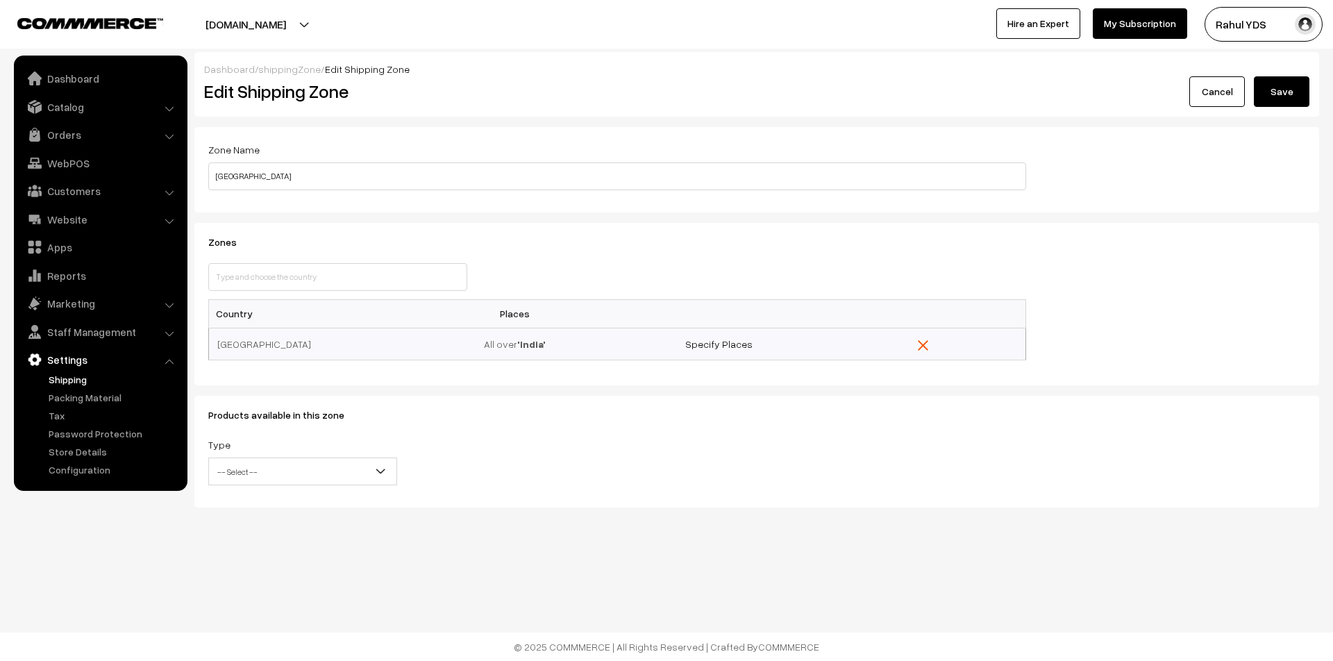
click at [291, 474] on span "-- Select --" at bounding box center [302, 472] width 187 height 24
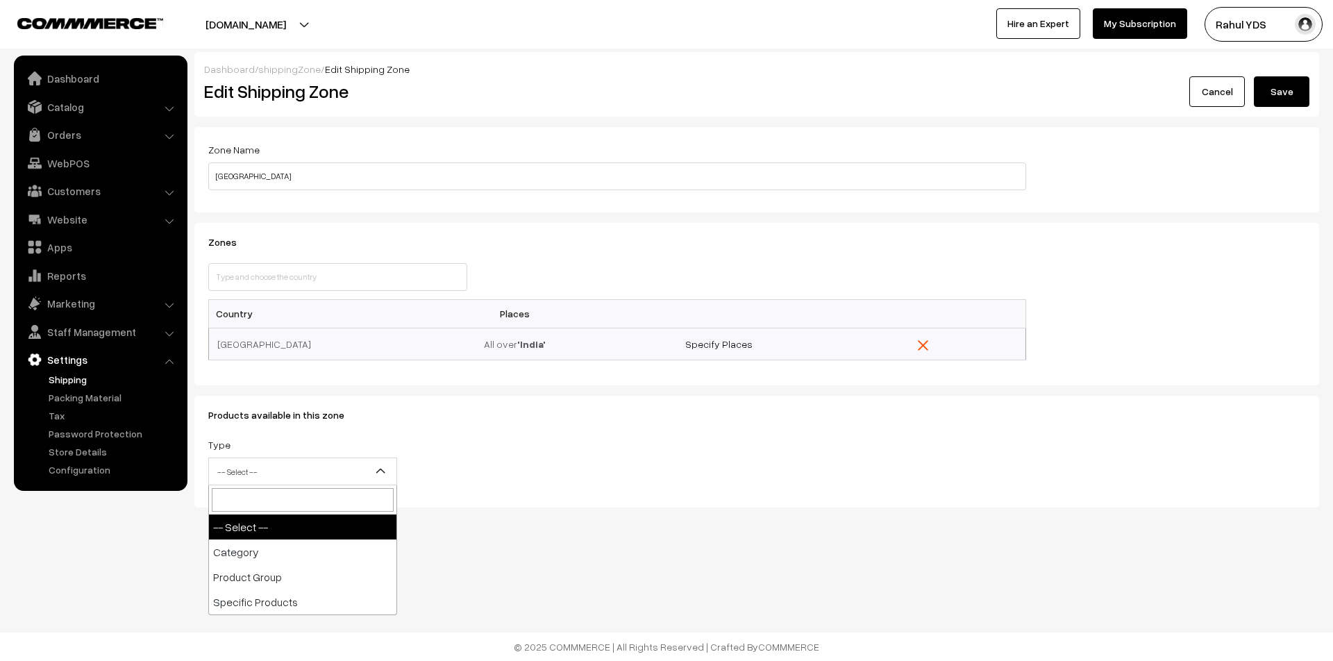
click at [529, 516] on div "Dashboard / shippingZone / Edit Shipping Zone Edit Shipping Zone Cancel Save Pr…" at bounding box center [666, 299] width 1333 height 598
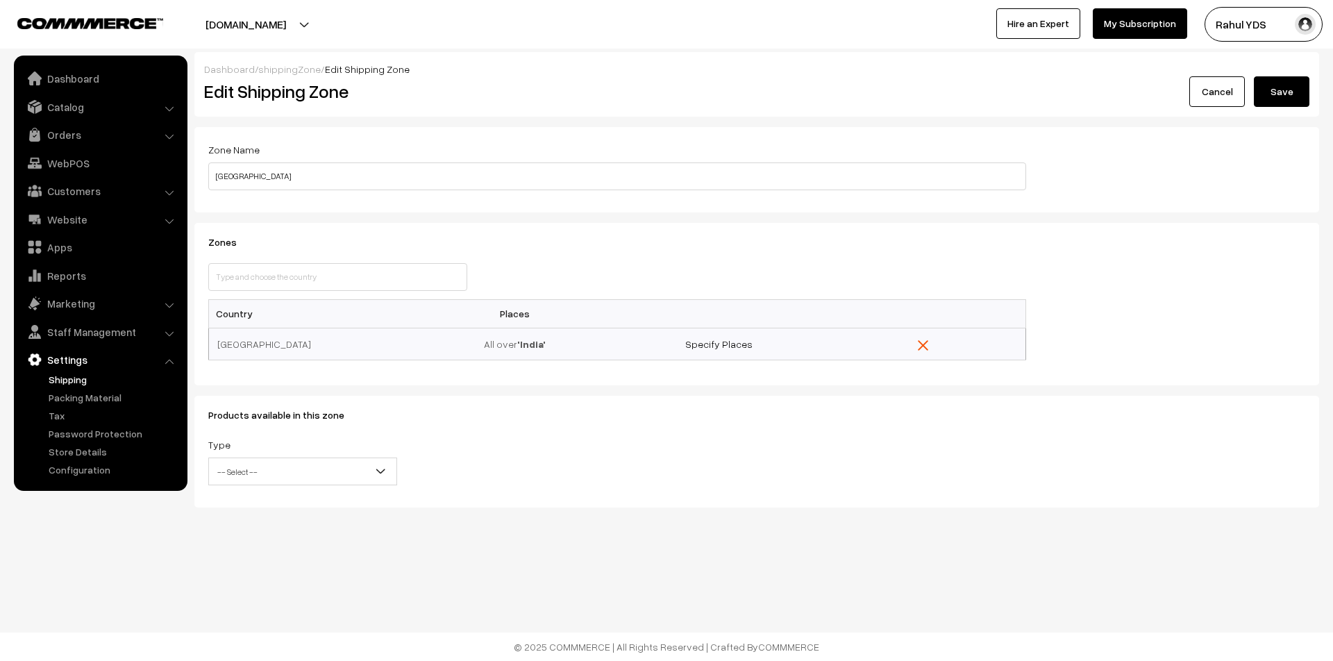
click at [1219, 98] on link "Cancel" at bounding box center [1217, 91] width 56 height 31
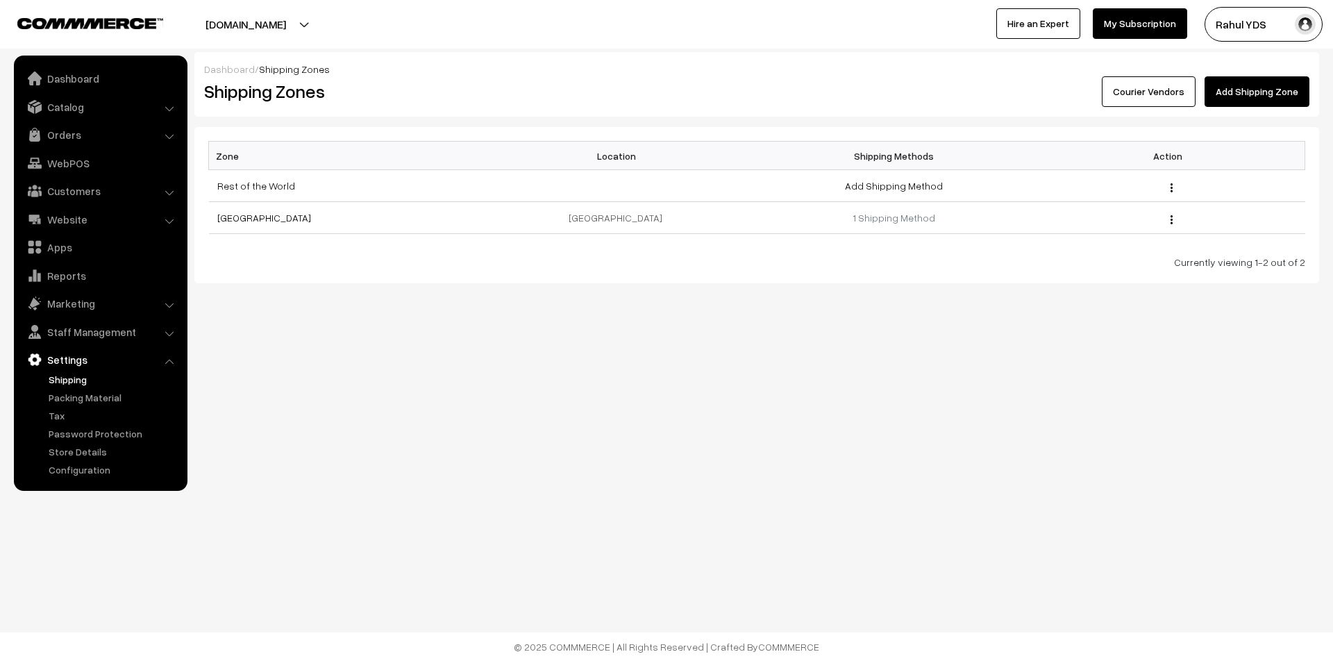
click at [171, 360] on li "Settings Shipping" at bounding box center [100, 412] width 167 height 130
click at [155, 361] on link "Settings" at bounding box center [99, 359] width 165 height 25
click at [171, 362] on li "Settings Shipping" at bounding box center [100, 412] width 167 height 130
click at [1171, 189] on img "button" at bounding box center [1171, 187] width 2 height 9
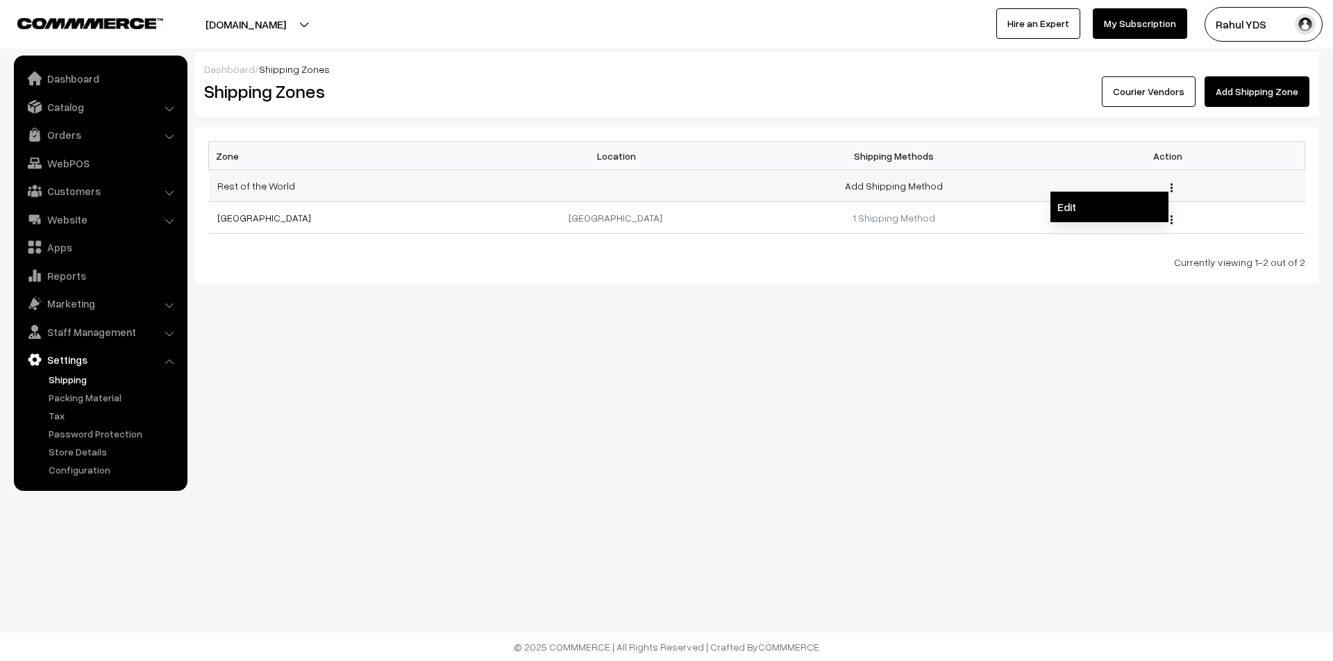
click at [1125, 208] on link "Edit" at bounding box center [1109, 207] width 118 height 31
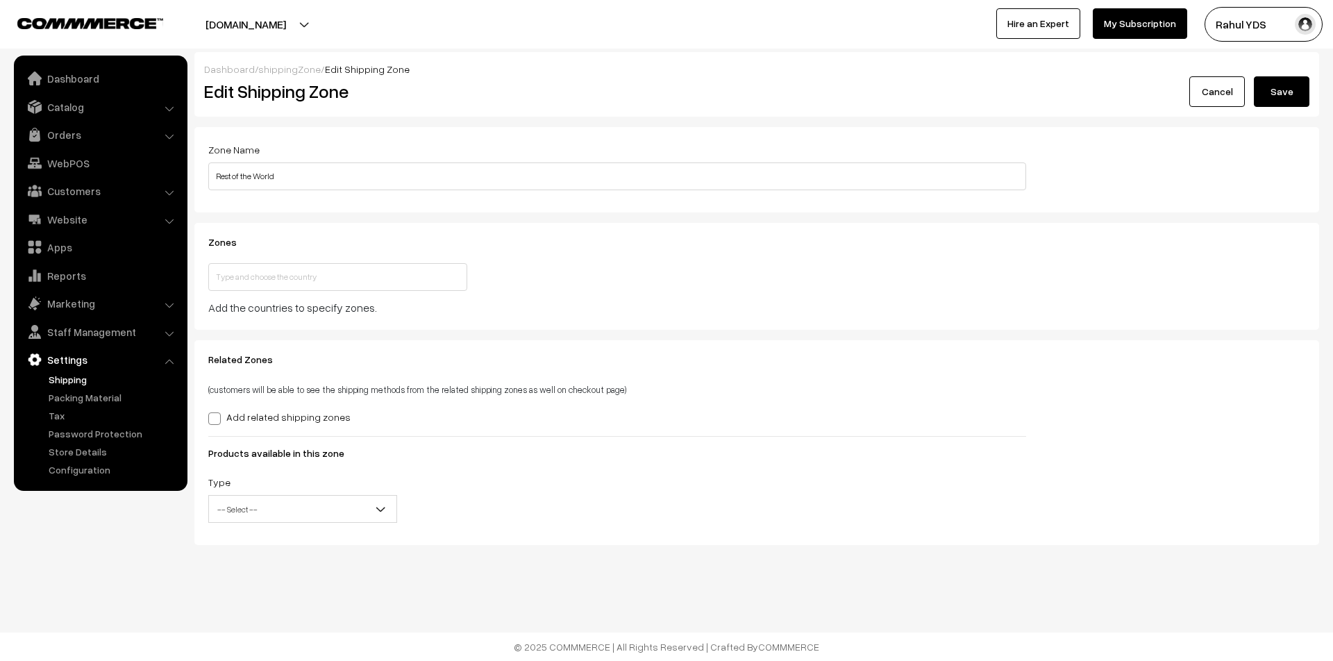
click at [1243, 94] on link "Cancel" at bounding box center [1217, 91] width 56 height 31
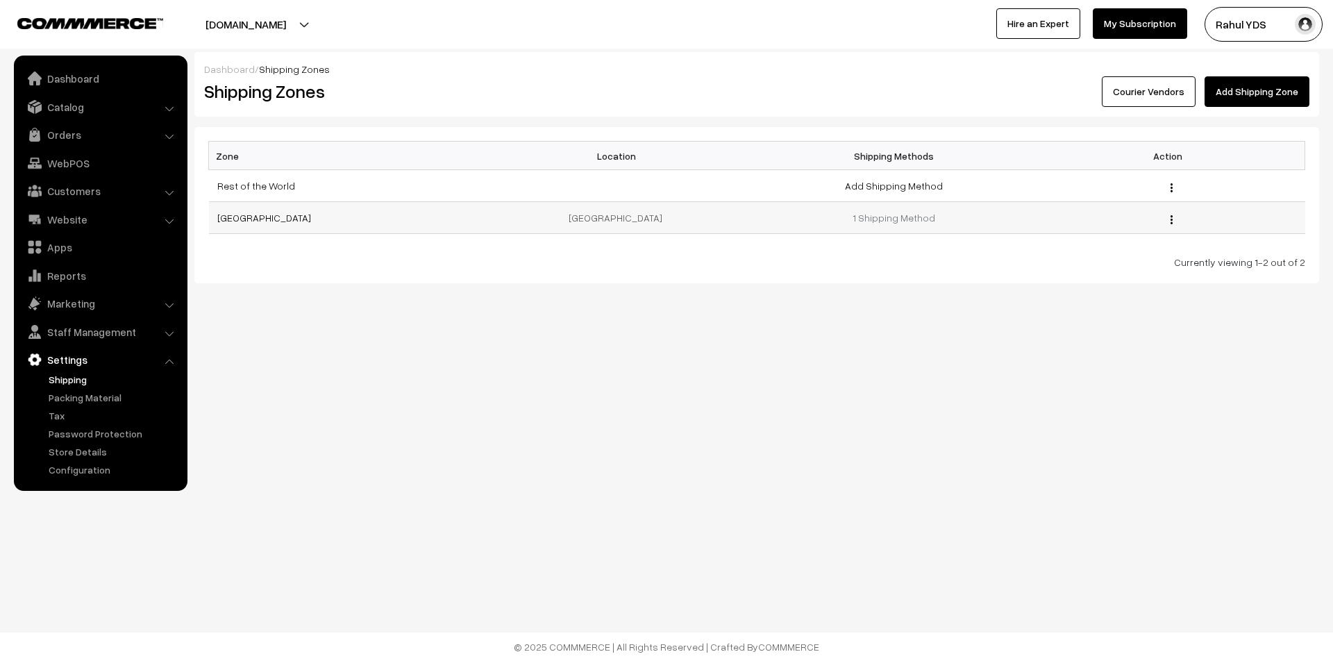
click at [1171, 224] on img "button" at bounding box center [1171, 219] width 2 height 9
click at [1122, 251] on link "Edit" at bounding box center [1109, 239] width 118 height 31
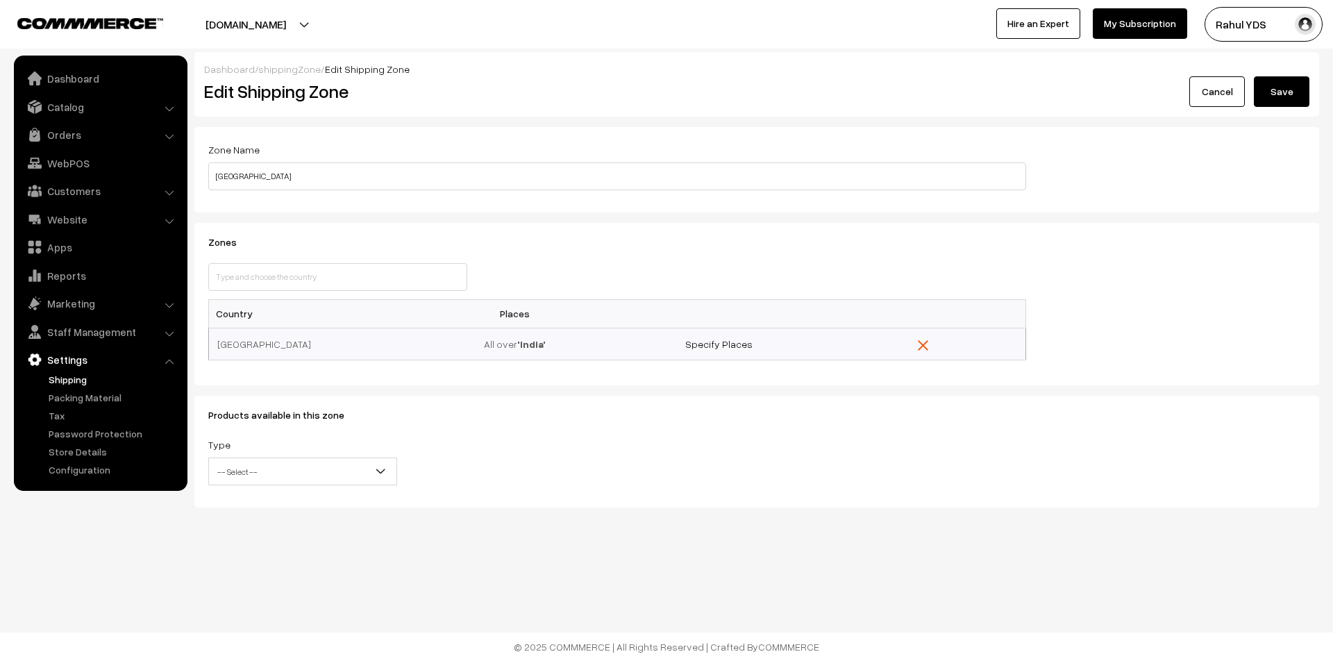
click at [1196, 96] on link "Cancel" at bounding box center [1217, 91] width 56 height 31
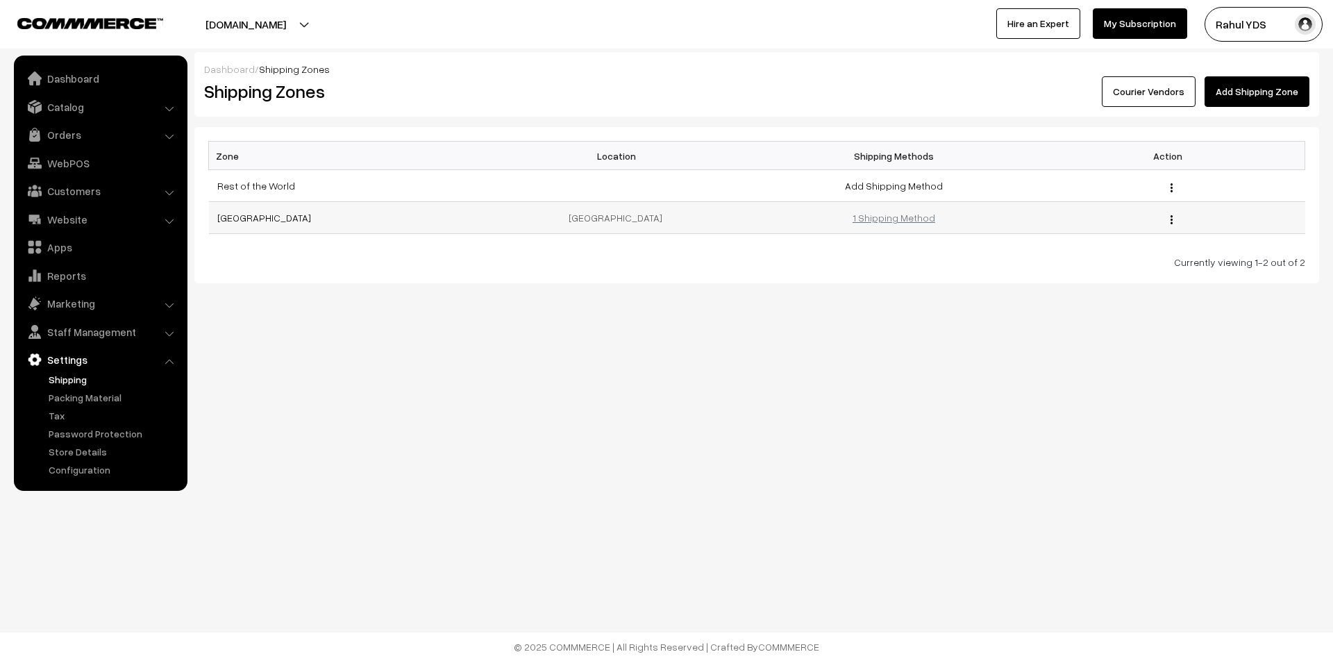
click at [882, 221] on link "1 Shipping Method" at bounding box center [893, 218] width 83 height 12
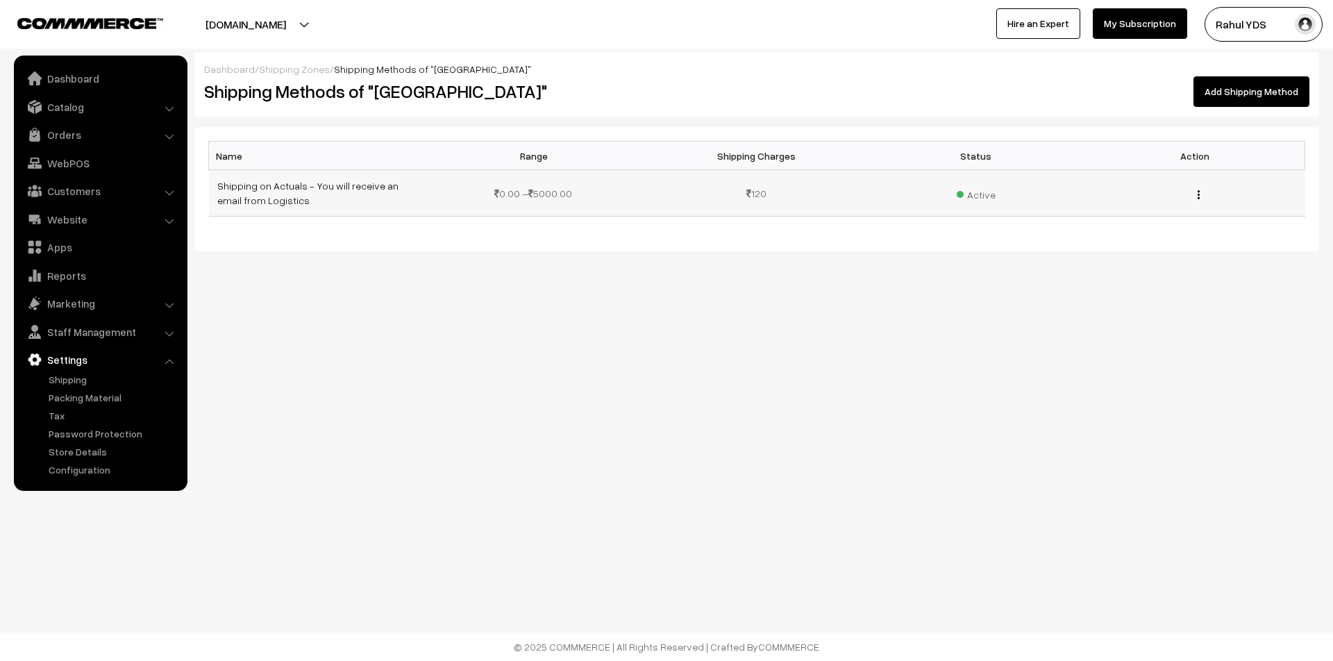
click at [1198, 196] on img "button" at bounding box center [1199, 194] width 2 height 9
click at [1152, 217] on link "Edit" at bounding box center [1136, 214] width 118 height 31
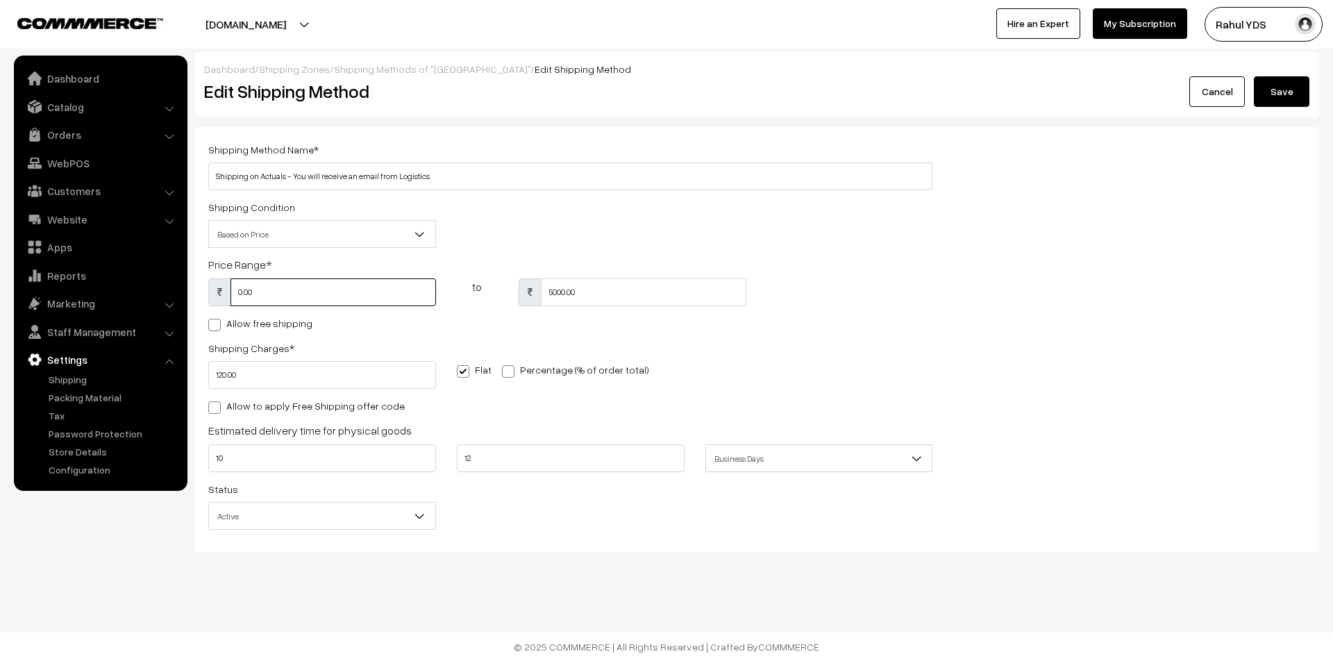
click at [262, 291] on input "0.00" at bounding box center [332, 292] width 205 height 28
click at [1285, 98] on button "Save" at bounding box center [1282, 91] width 56 height 31
type input "0"
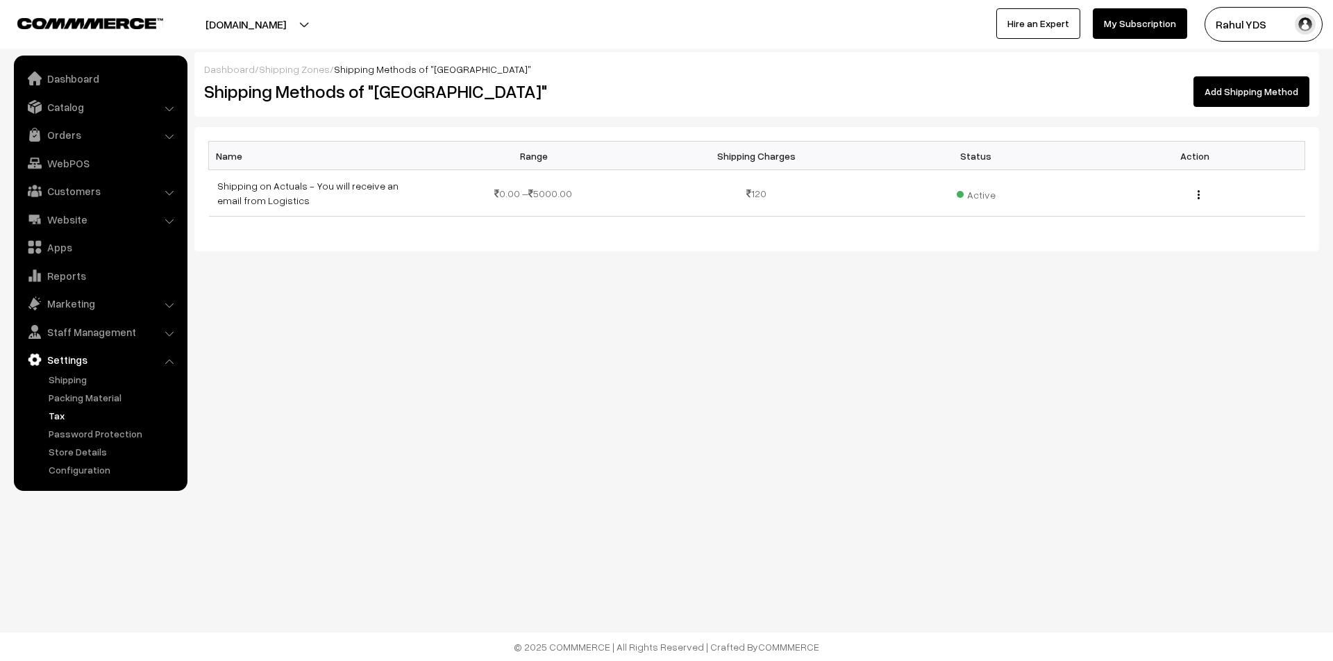
click at [53, 419] on link "Tax" at bounding box center [113, 415] width 137 height 15
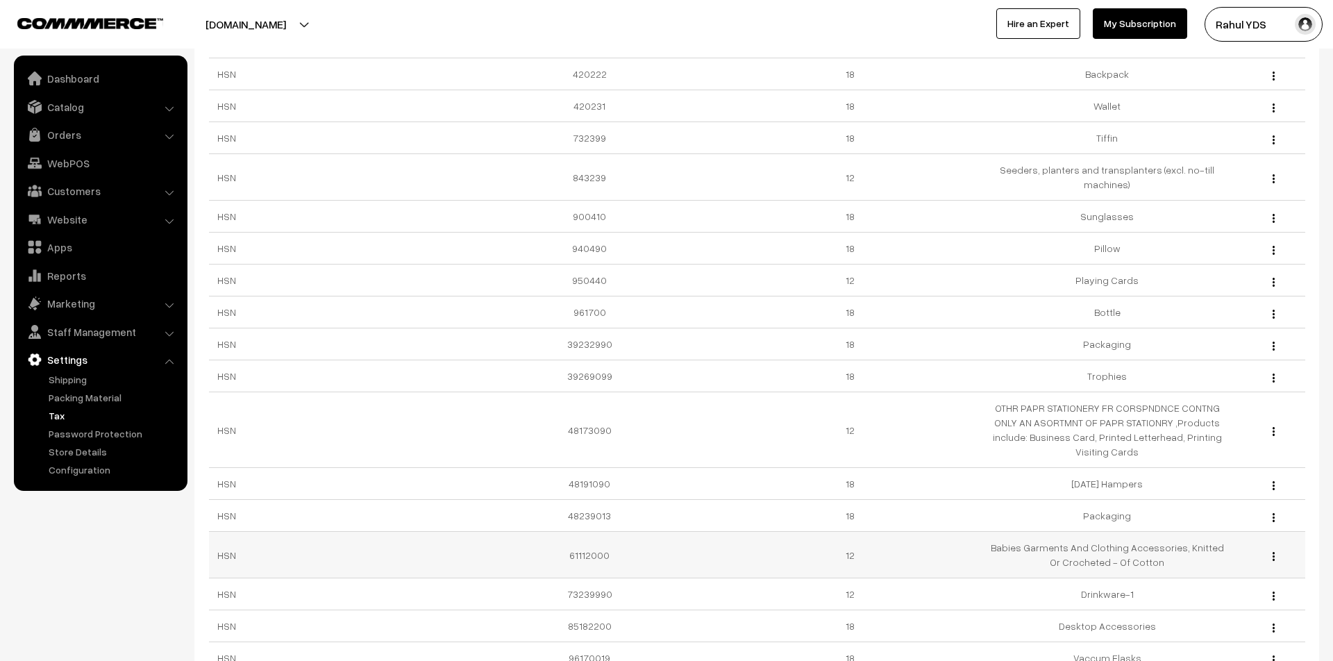
scroll to position [680, 0]
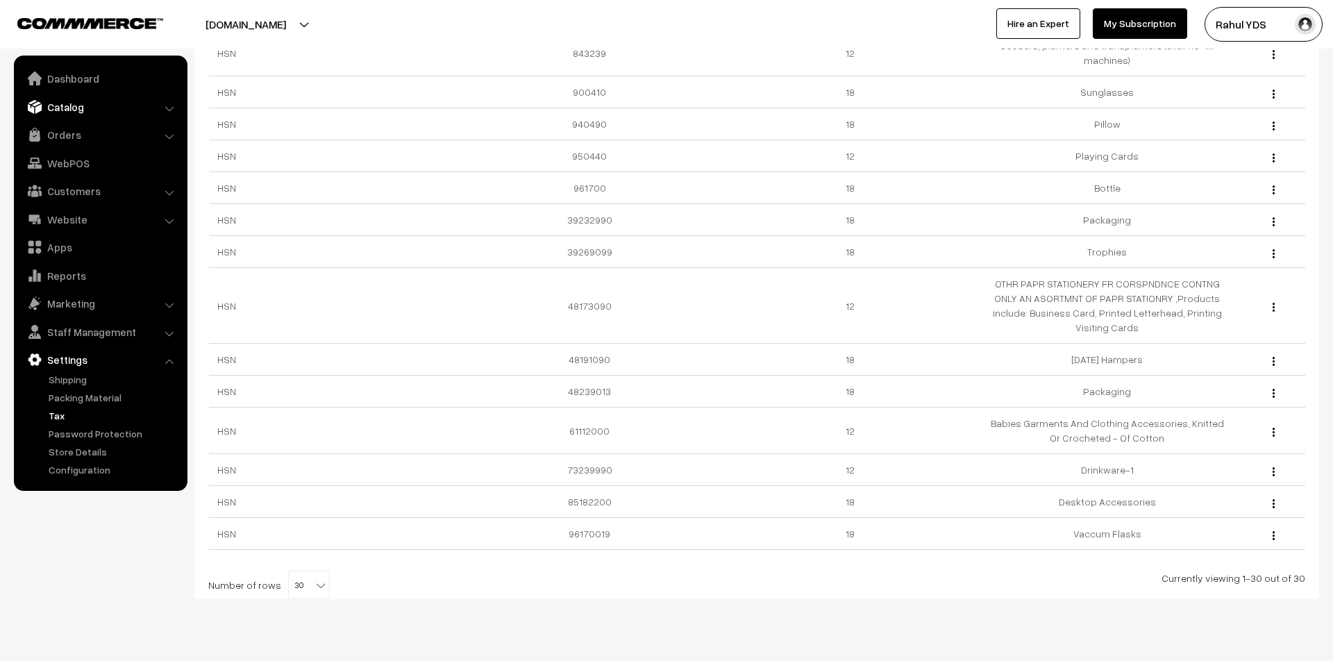
click at [73, 101] on link "Catalog" at bounding box center [99, 106] width 165 height 25
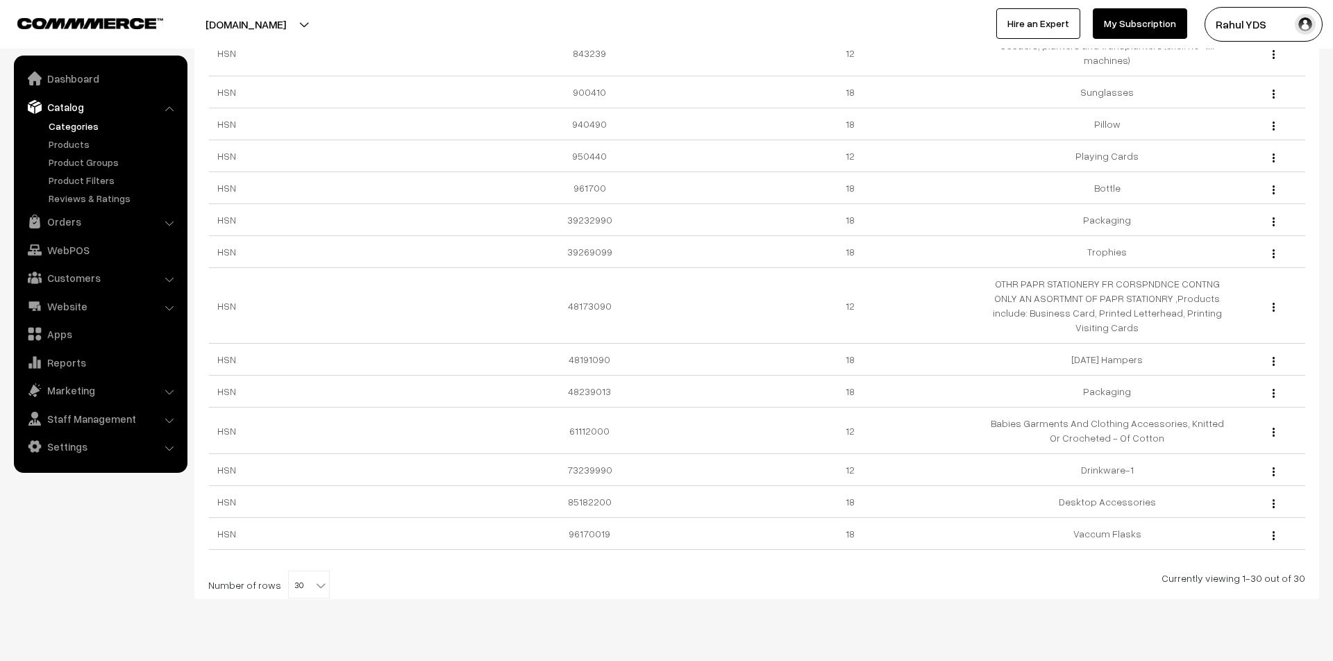
click at [65, 126] on link "Categories" at bounding box center [113, 126] width 137 height 15
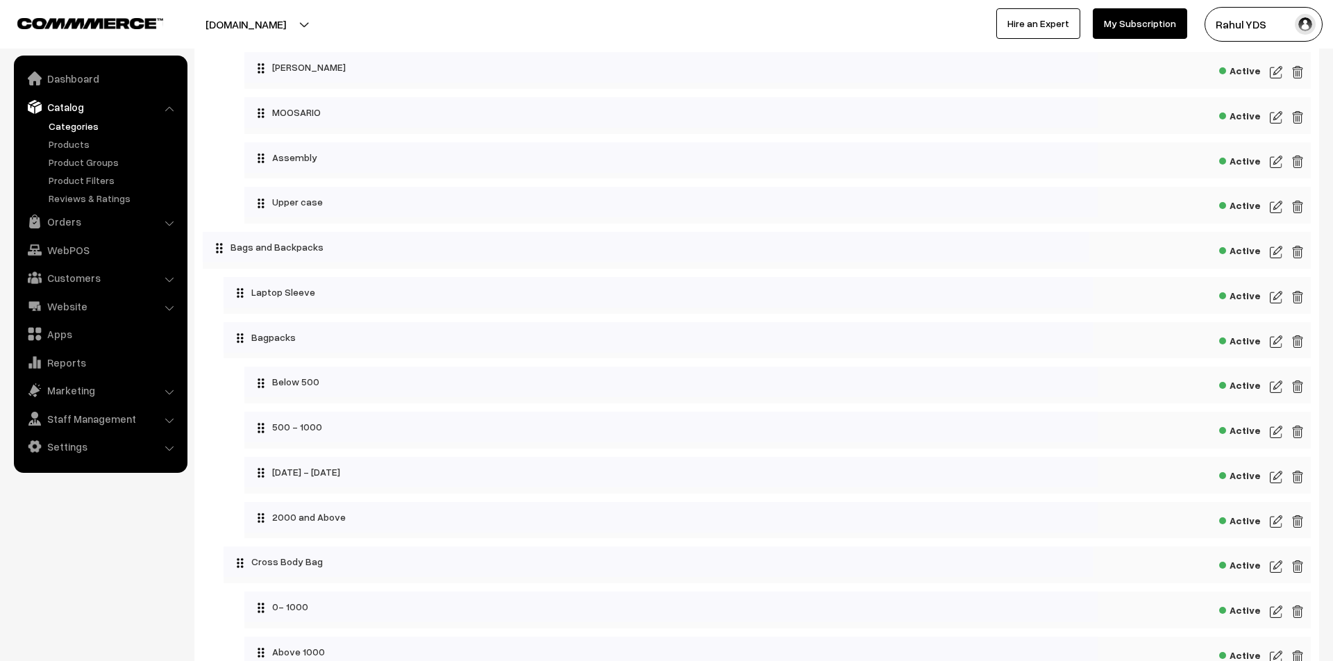
scroll to position [3715, 0]
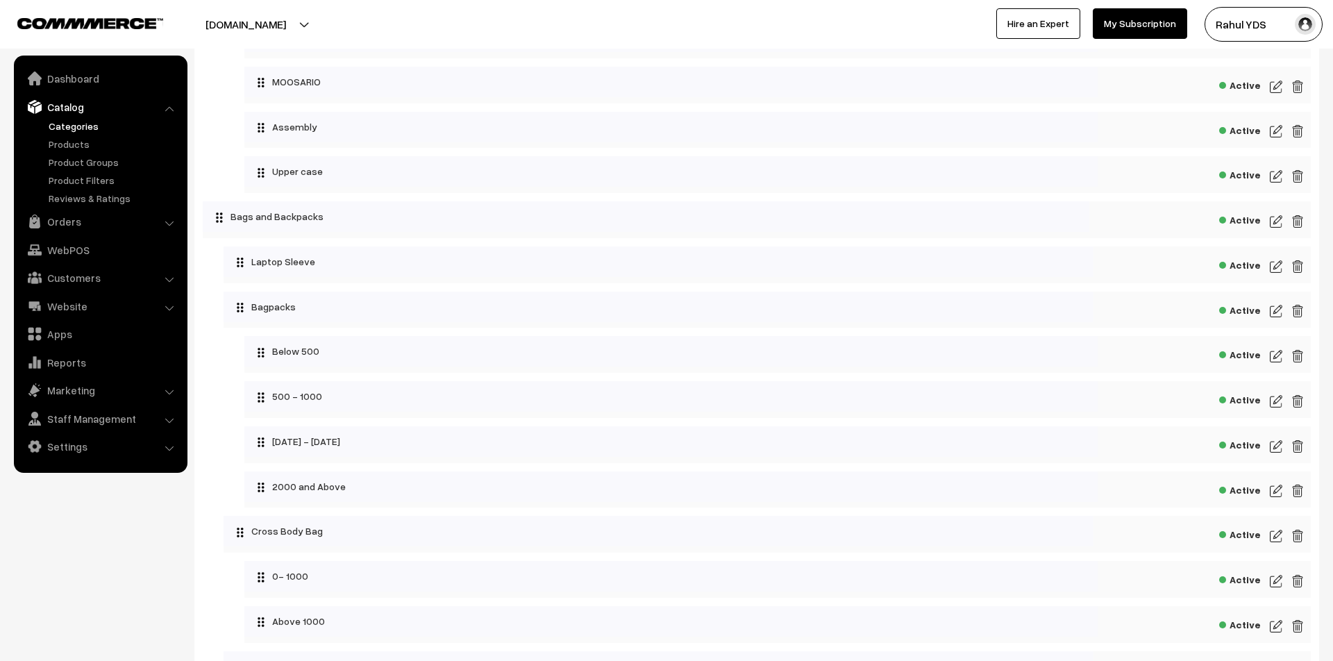
click at [1278, 230] on img at bounding box center [1276, 221] width 12 height 17
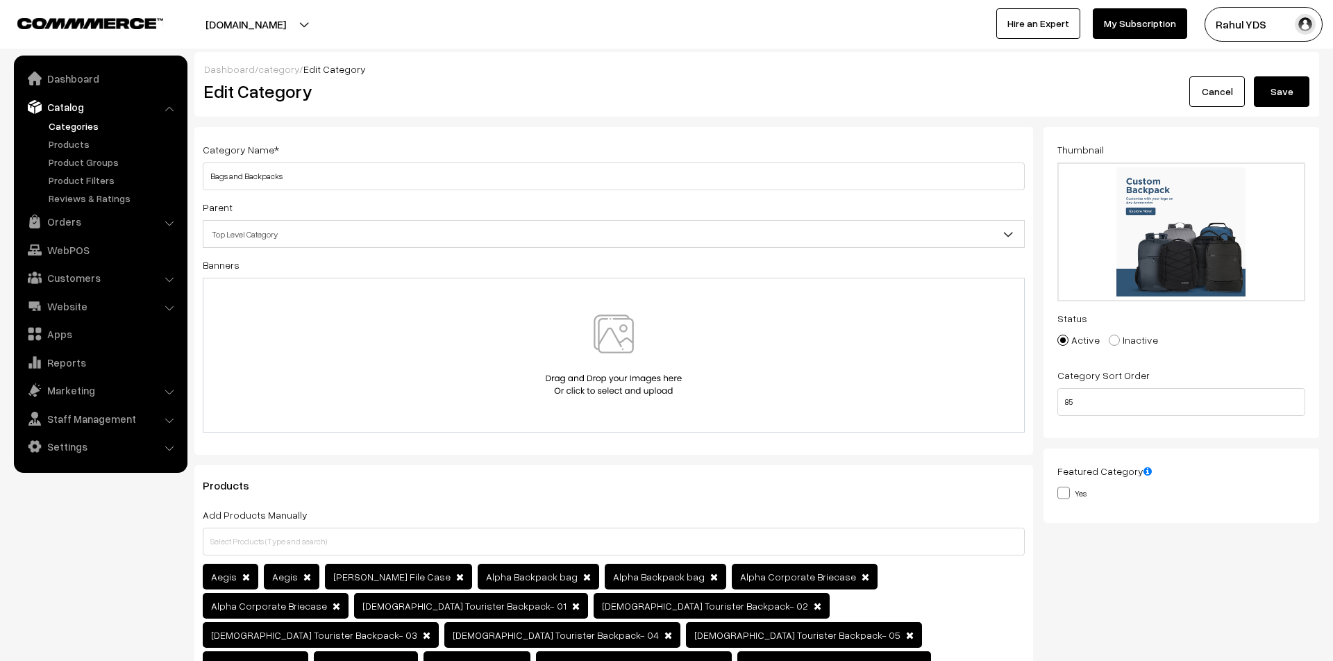
click at [1279, 87] on button "Save" at bounding box center [1282, 91] width 56 height 31
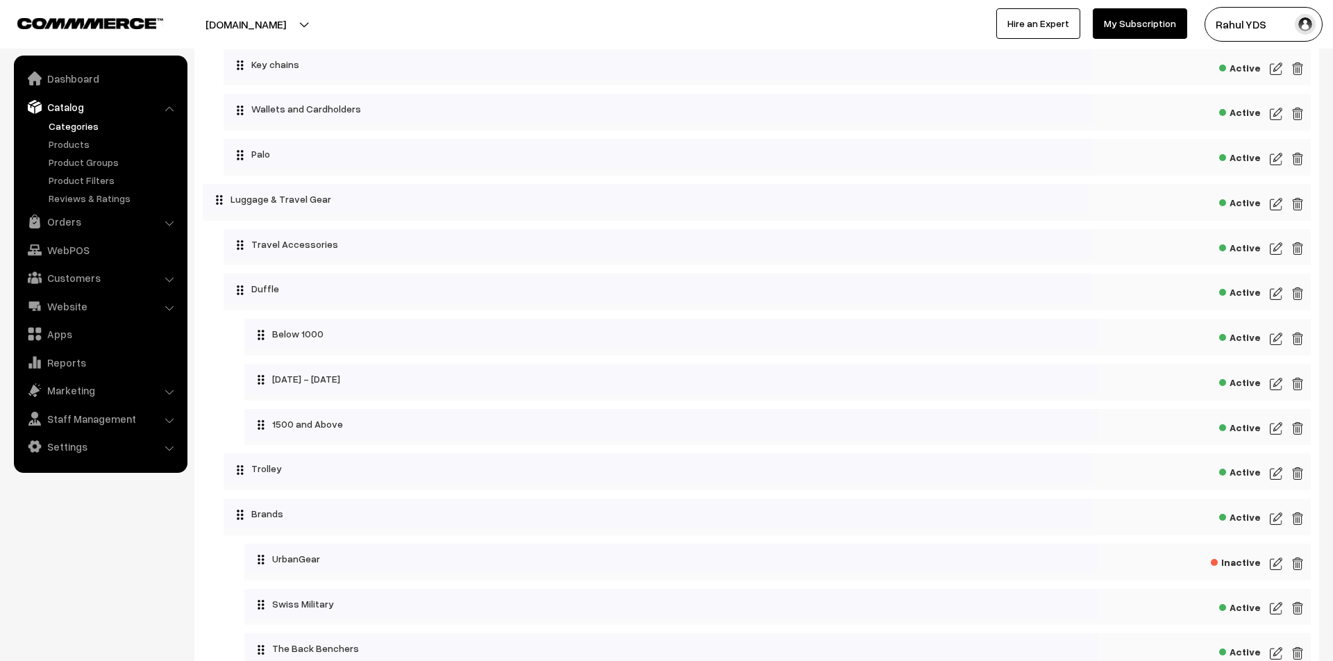
scroll to position [3064, 0]
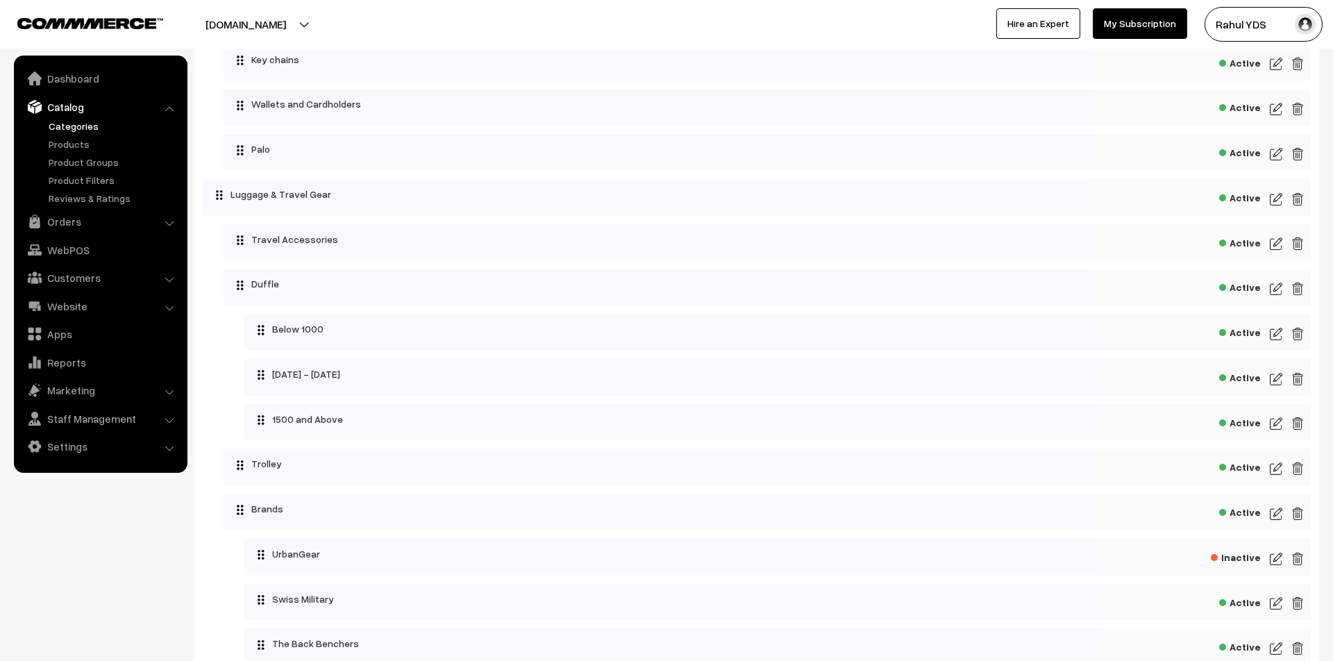
click at [1282, 216] on div "Active" at bounding box center [757, 197] width 1108 height 37
click at [1279, 208] on img at bounding box center [1276, 199] width 12 height 17
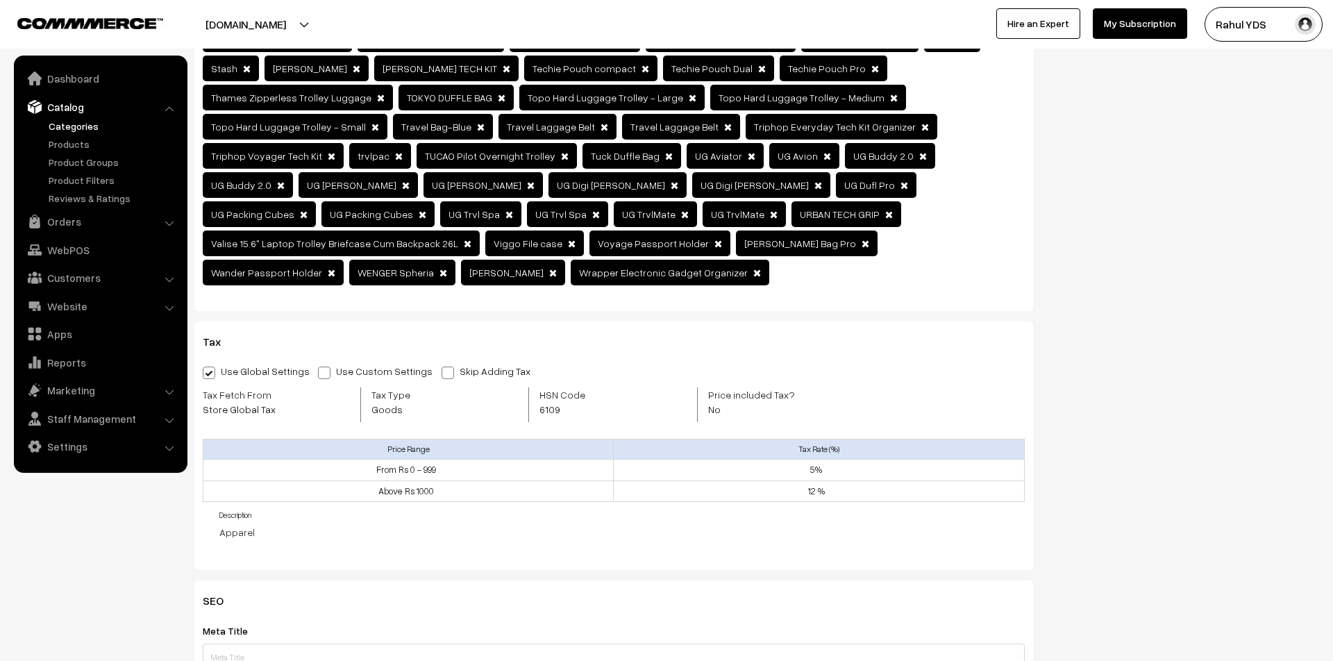
scroll to position [1281, 0]
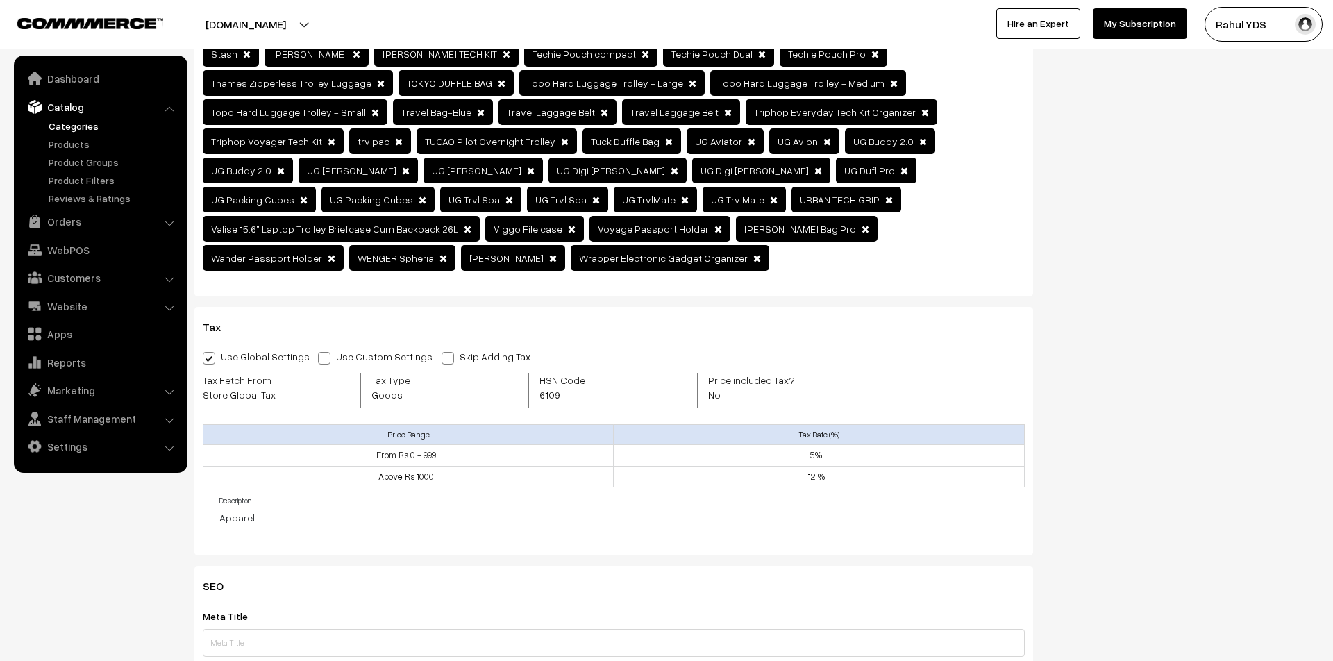
click at [319, 352] on span at bounding box center [324, 358] width 12 height 12
click at [319, 351] on input "Use Custom Settings" at bounding box center [322, 355] width 9 height 9
radio input "true"
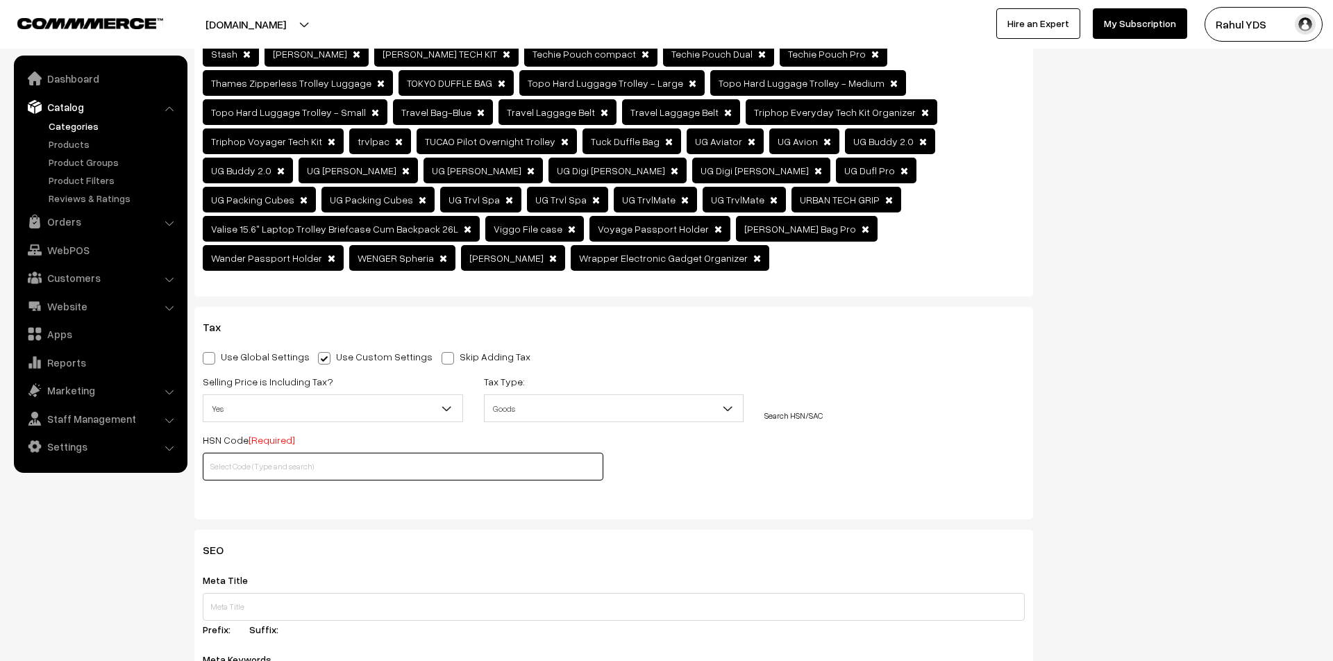
click at [328, 453] on input "text" at bounding box center [403, 467] width 401 height 28
paste input "420222"
type input "420222"
click at [633, 373] on div "Selling Price is Including Tax? Yes No, Tax excluded Yes Tax Type: Goods Servic…" at bounding box center [613, 431] width 843 height 116
click at [374, 396] on span "Yes" at bounding box center [332, 408] width 259 height 24
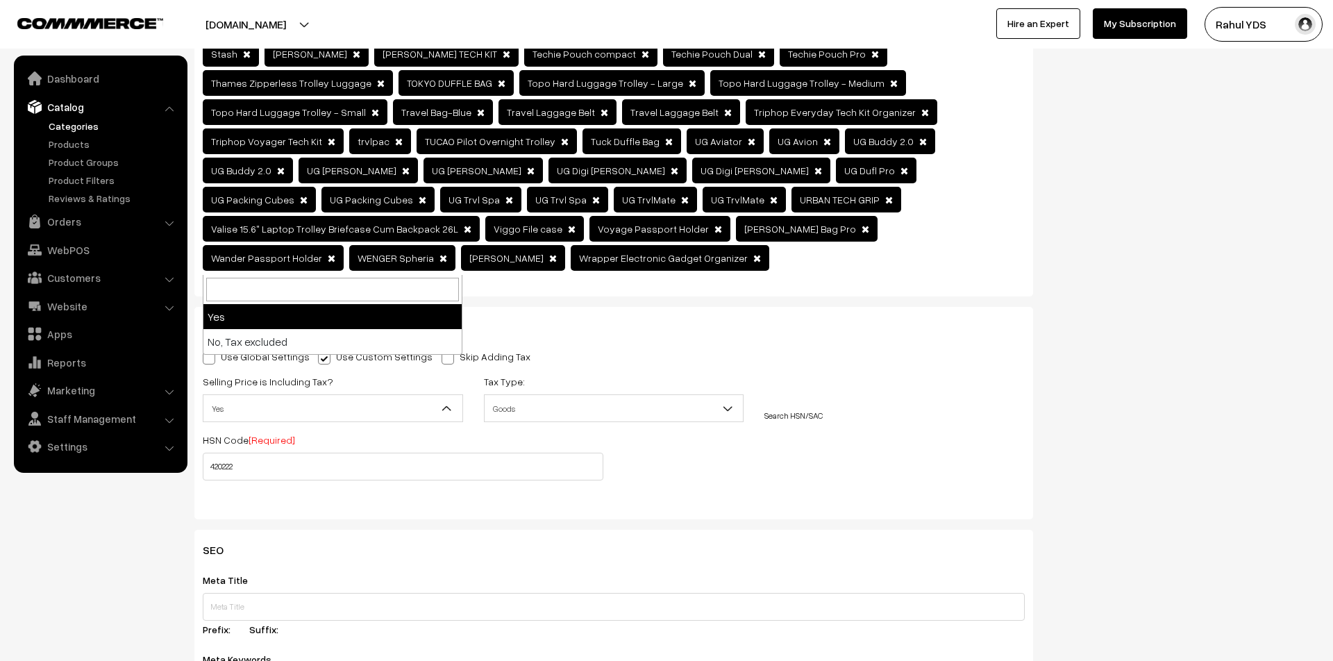
click at [885, 359] on div "Tax Use Global Settings Use Custom Settings Skip Adding Tax Selling Price is In…" at bounding box center [613, 413] width 839 height 212
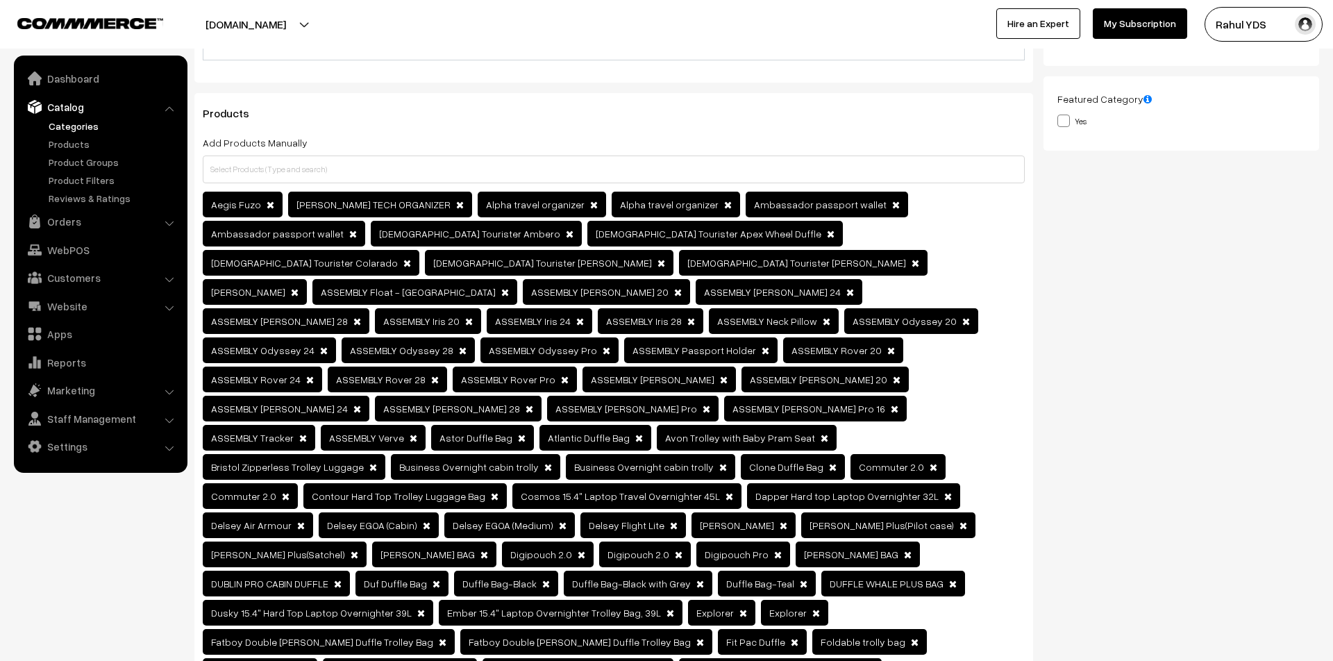
scroll to position [0, 0]
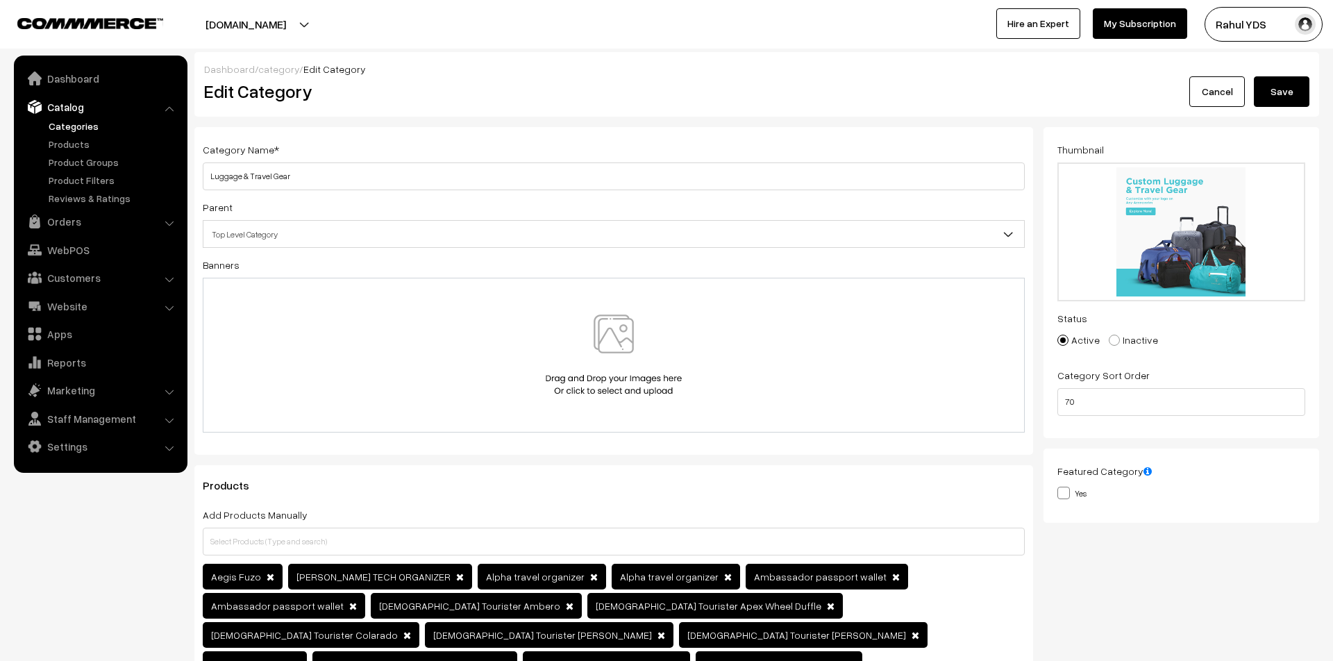
click at [1288, 87] on button "Save" at bounding box center [1282, 91] width 56 height 31
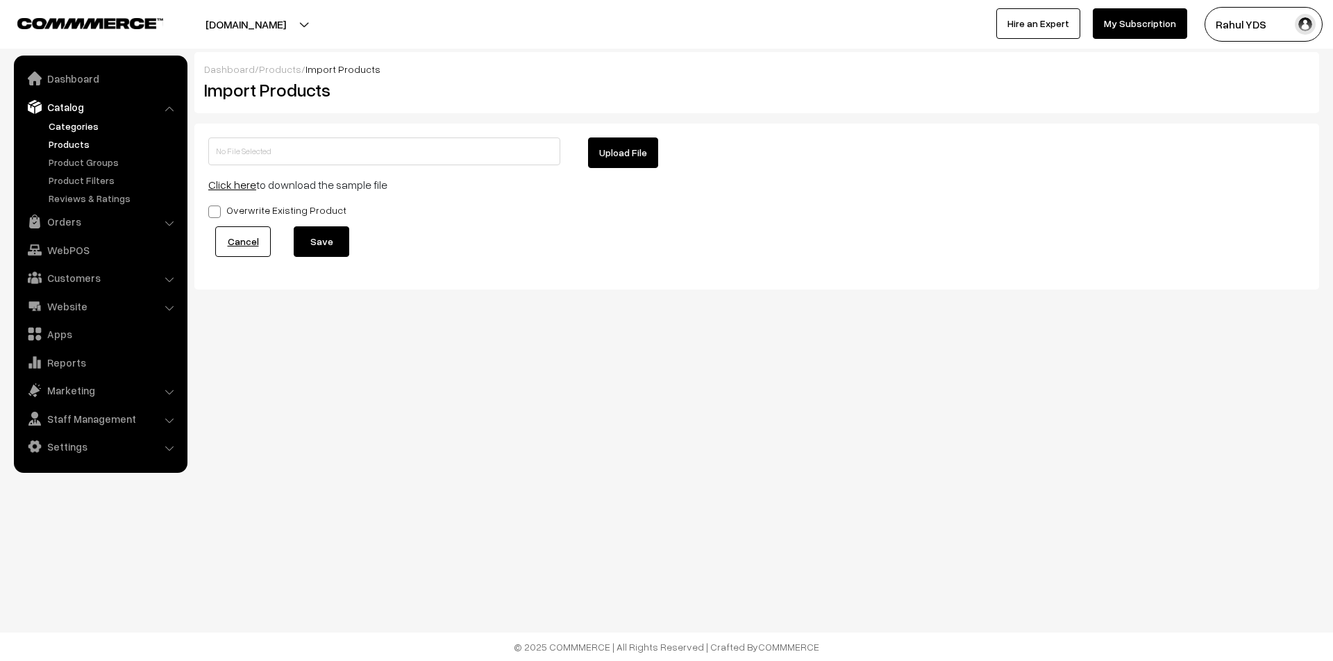
click at [69, 122] on link "Categories" at bounding box center [113, 126] width 137 height 15
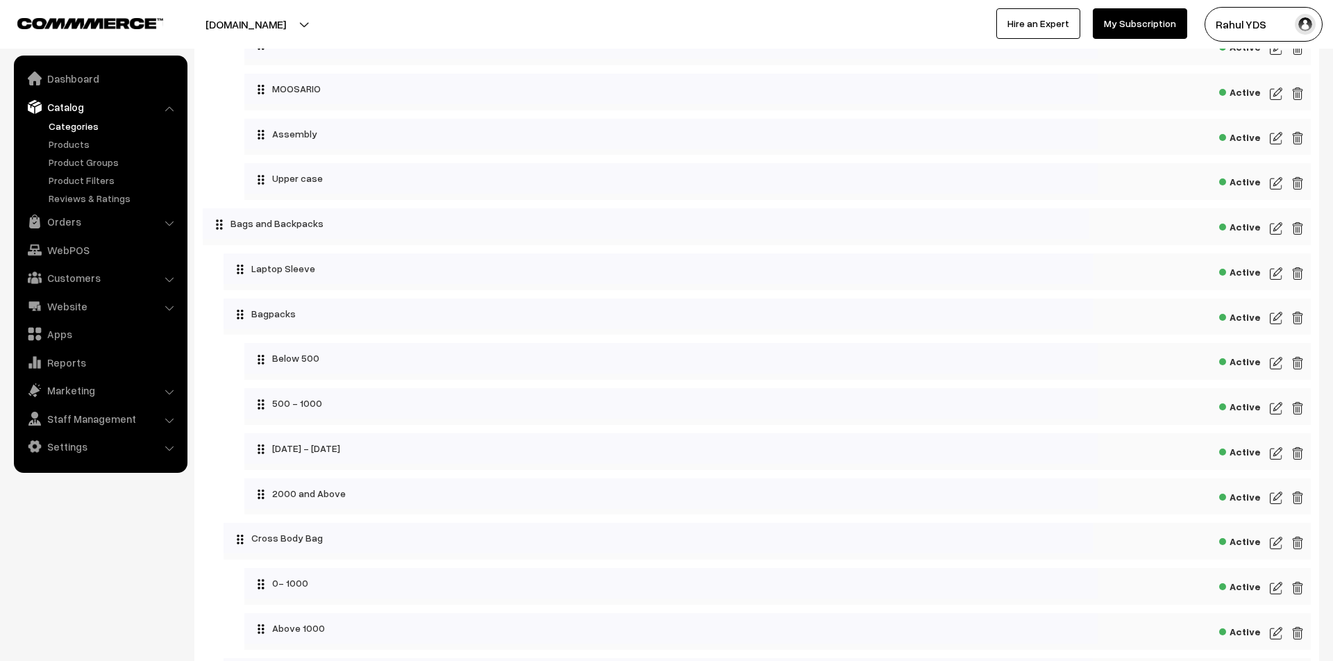
scroll to position [3717, 0]
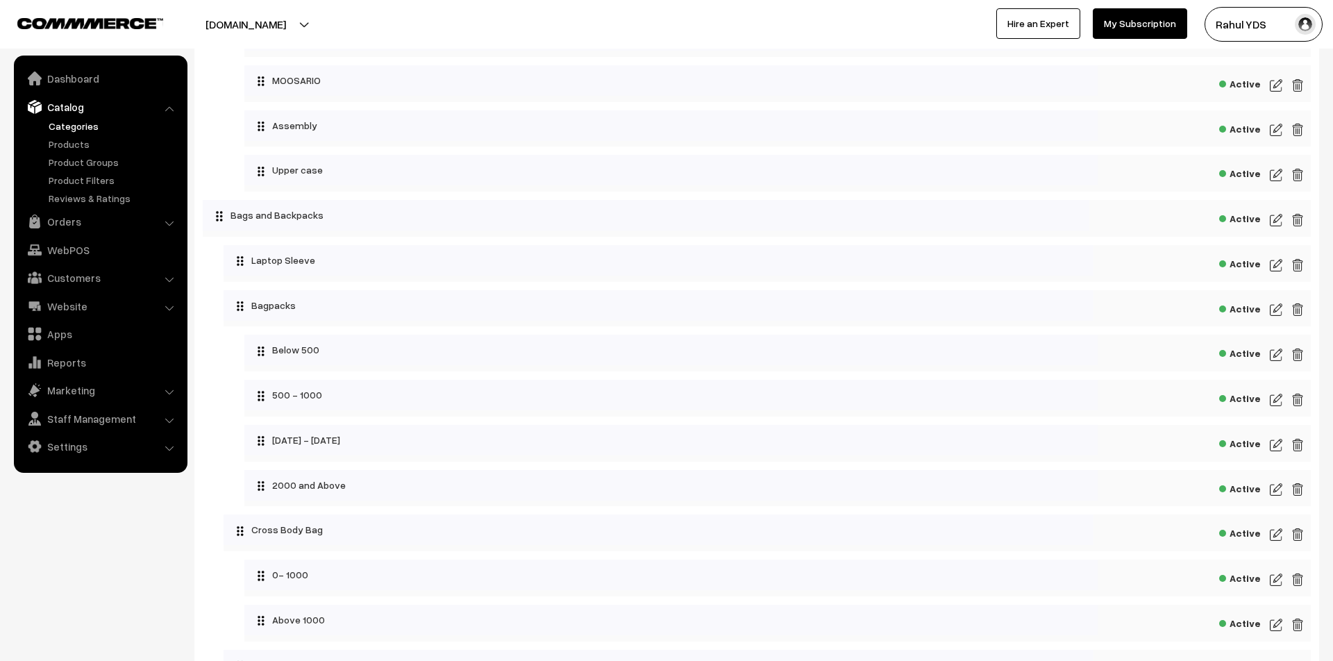
click at [1273, 228] on img at bounding box center [1276, 220] width 12 height 17
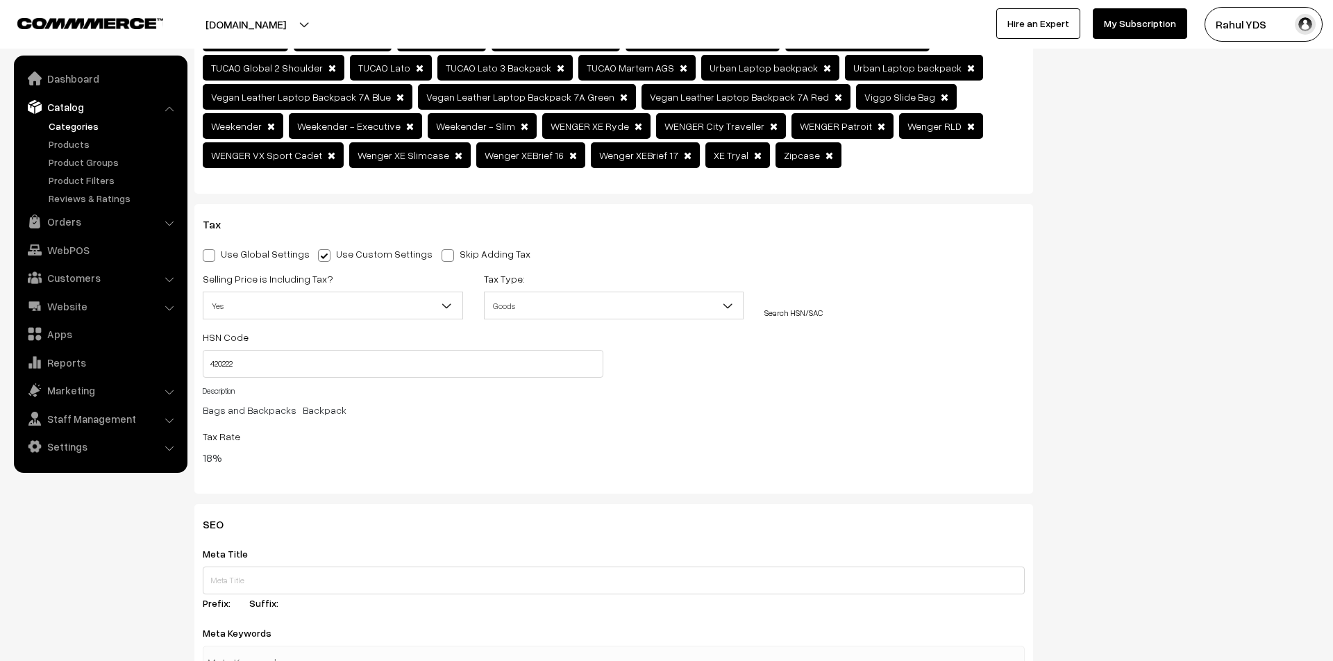
scroll to position [2015, 0]
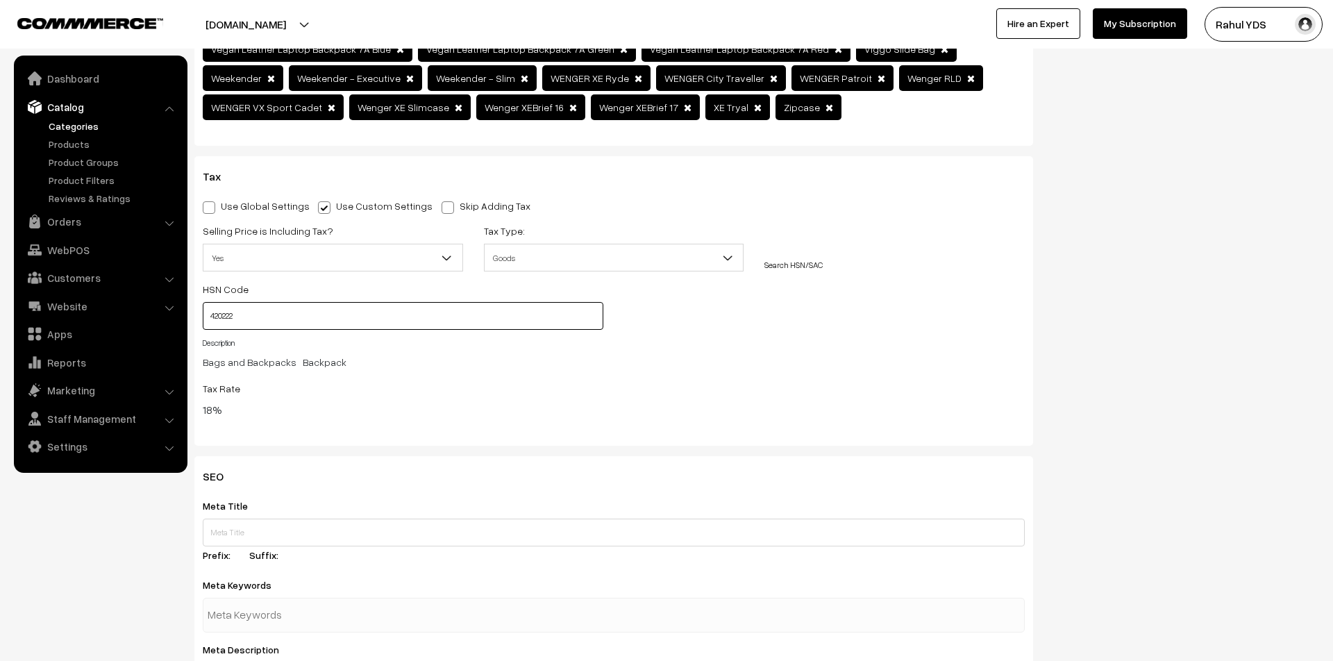
click at [221, 302] on input "420222" at bounding box center [403, 316] width 401 height 28
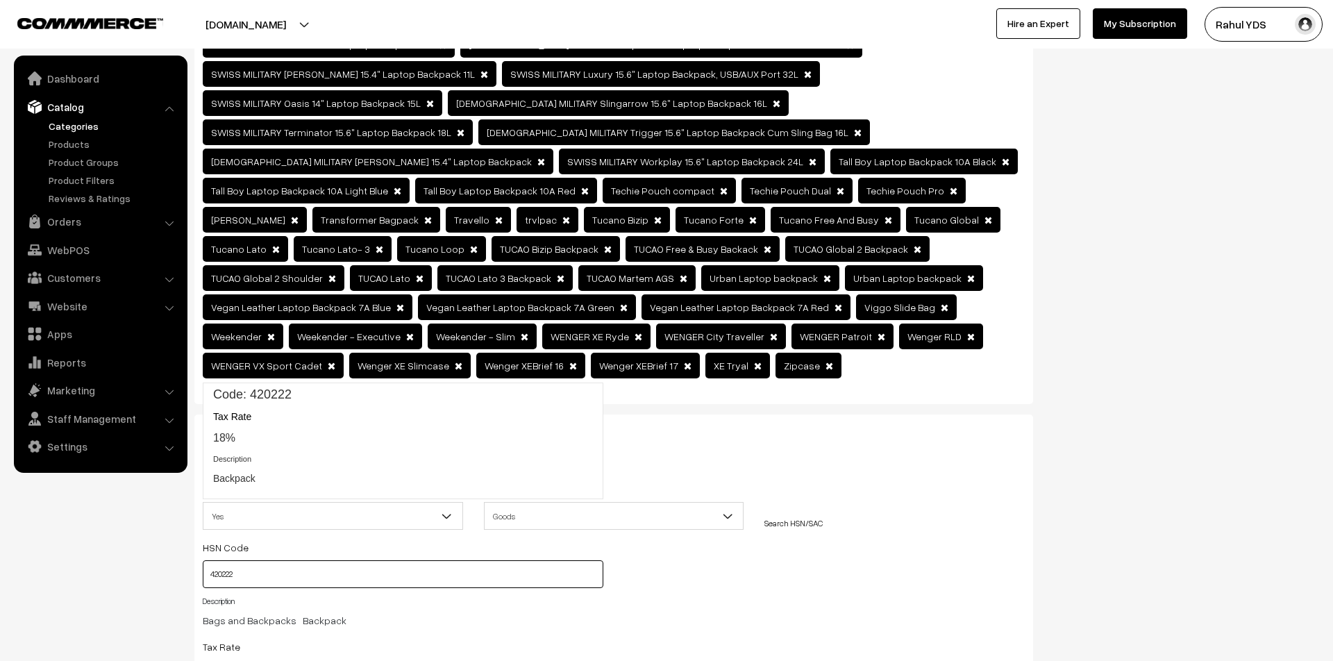
scroll to position [1753, 0]
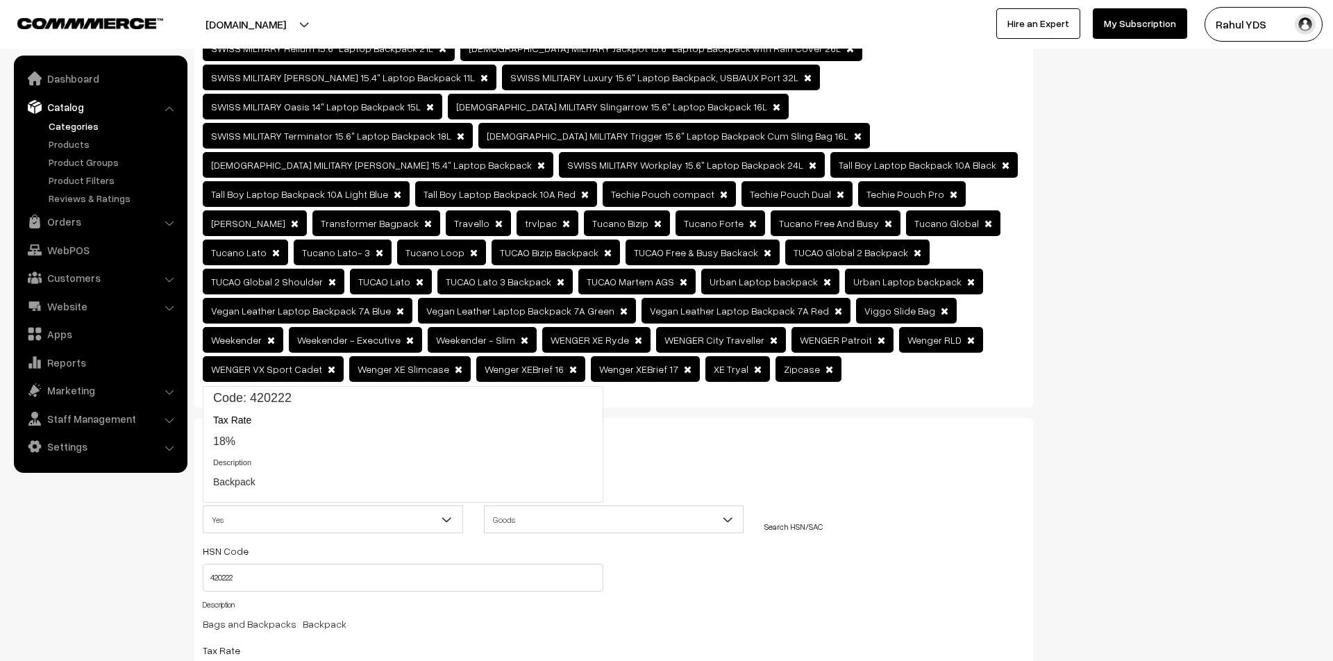
click at [743, 641] on div "Tax Rate 18%" at bounding box center [614, 660] width 822 height 38
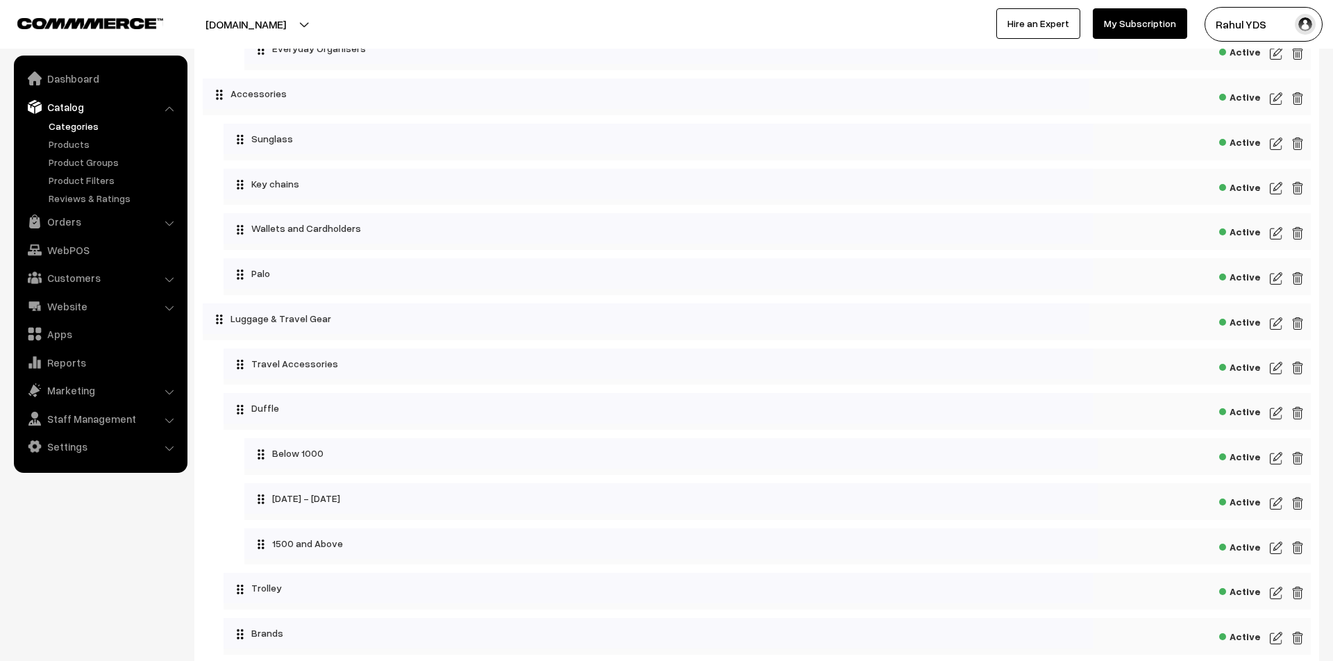
scroll to position [2941, 0]
click at [1278, 330] on img at bounding box center [1276, 321] width 12 height 17
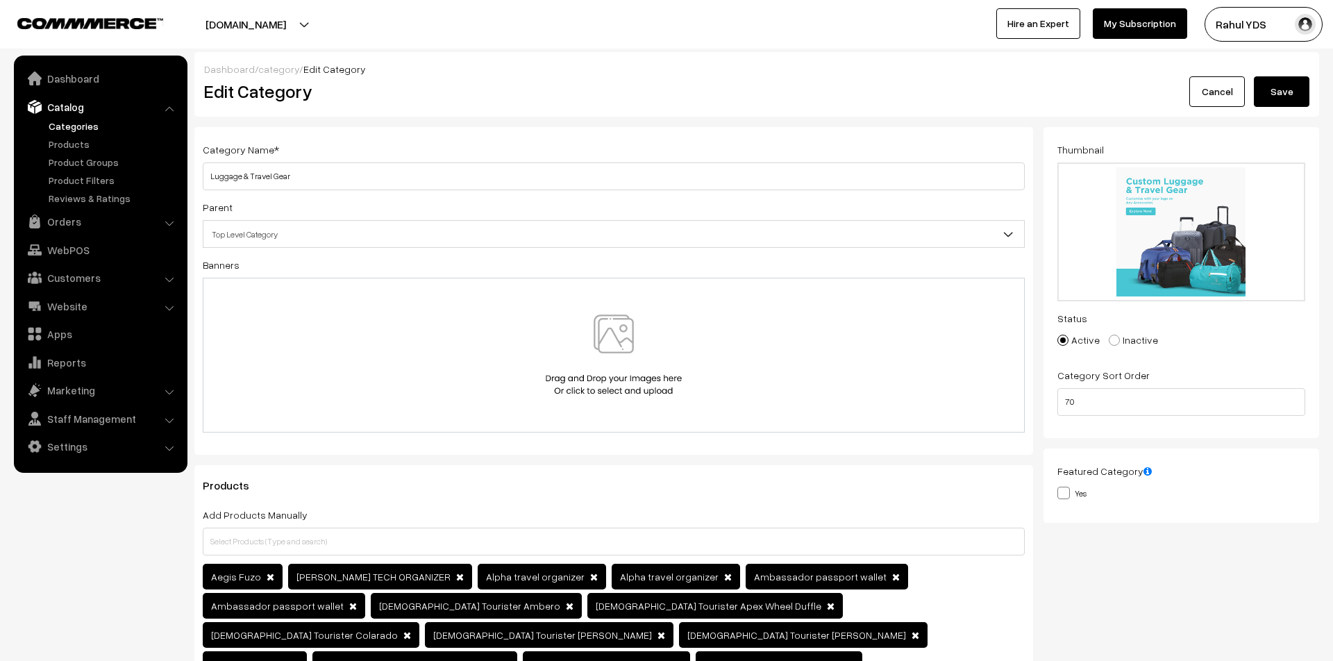
click at [1295, 102] on button "Save" at bounding box center [1282, 91] width 56 height 31
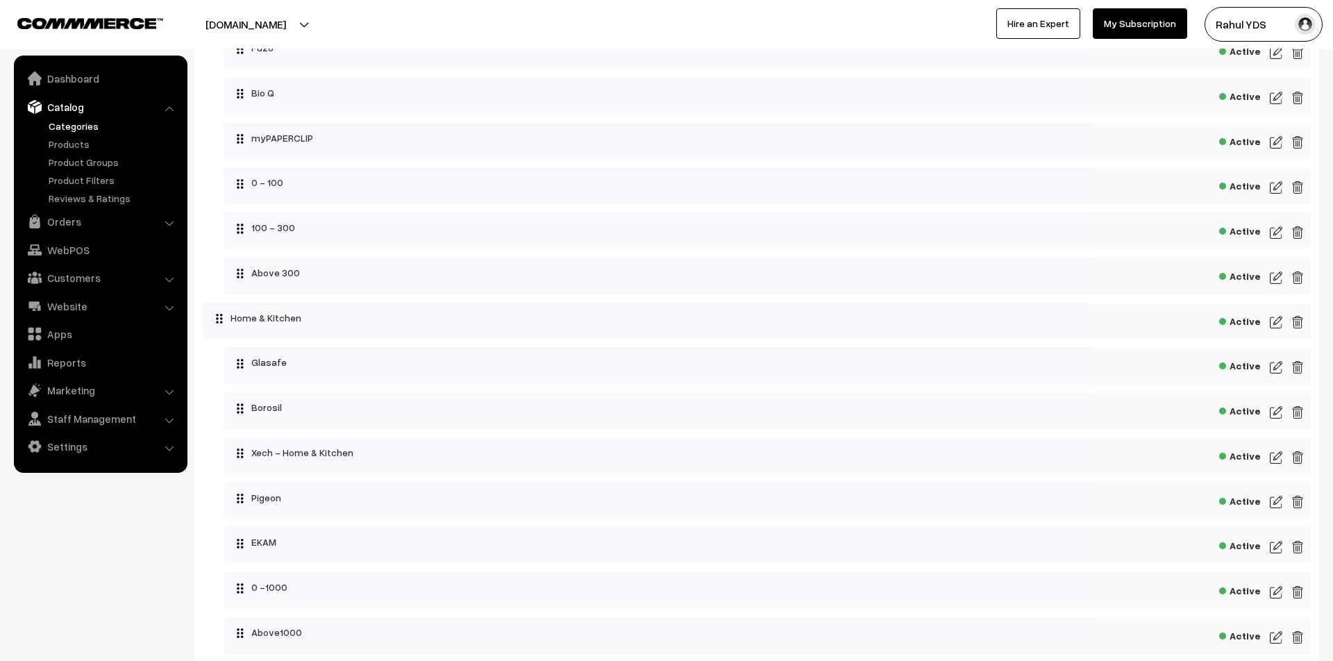
scroll to position [5146, 0]
click at [81, 446] on link "Settings" at bounding box center [99, 446] width 165 height 25
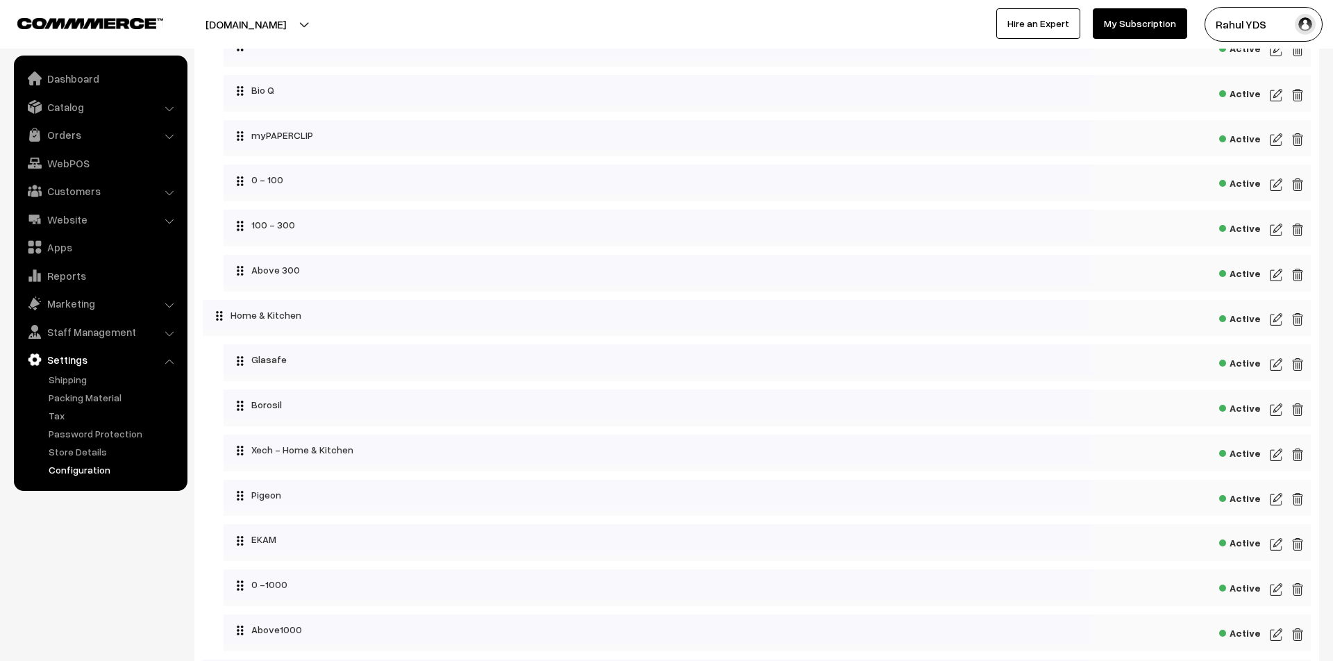
click at [63, 469] on link "Configuration" at bounding box center [113, 469] width 137 height 15
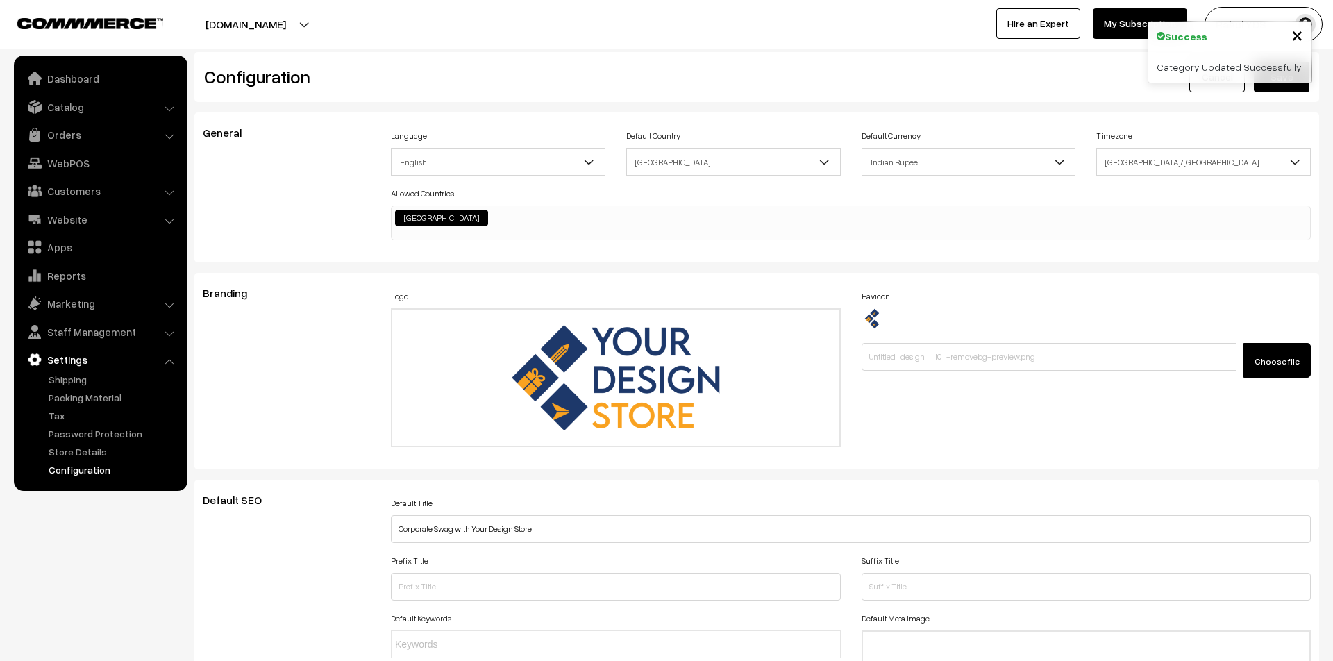
scroll to position [1117, 0]
click at [59, 452] on link "Store Details" at bounding box center [113, 451] width 137 height 15
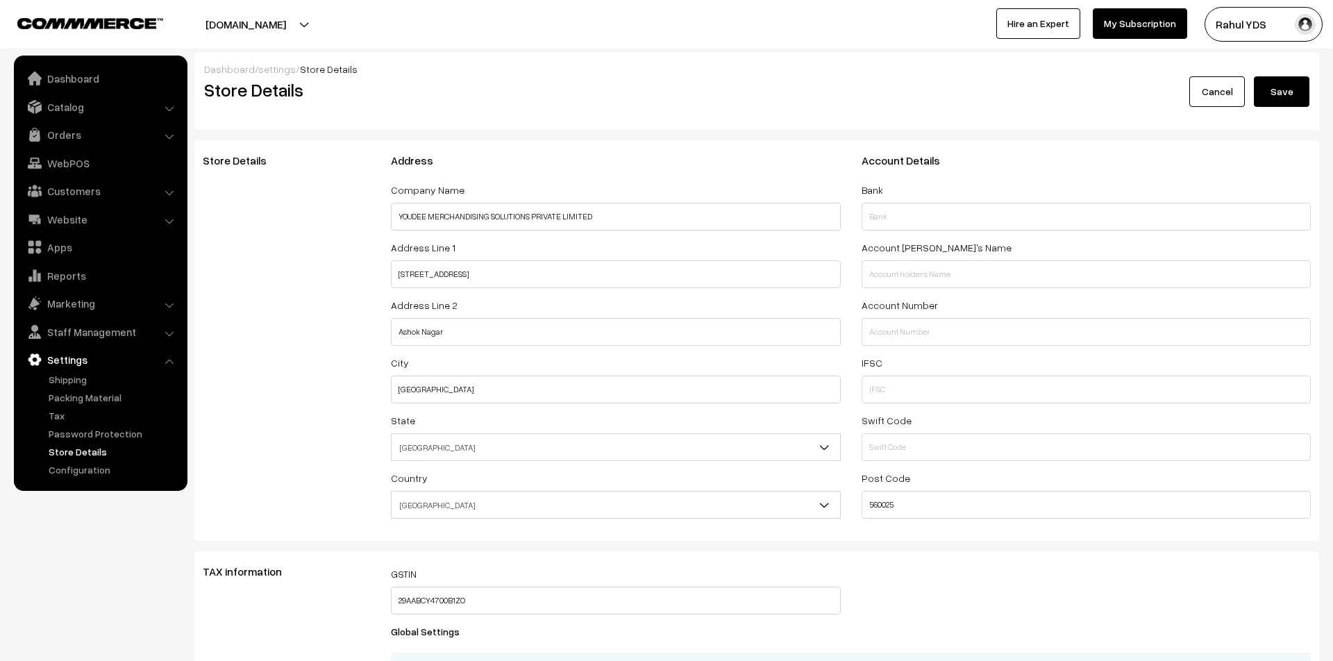
select select "99"
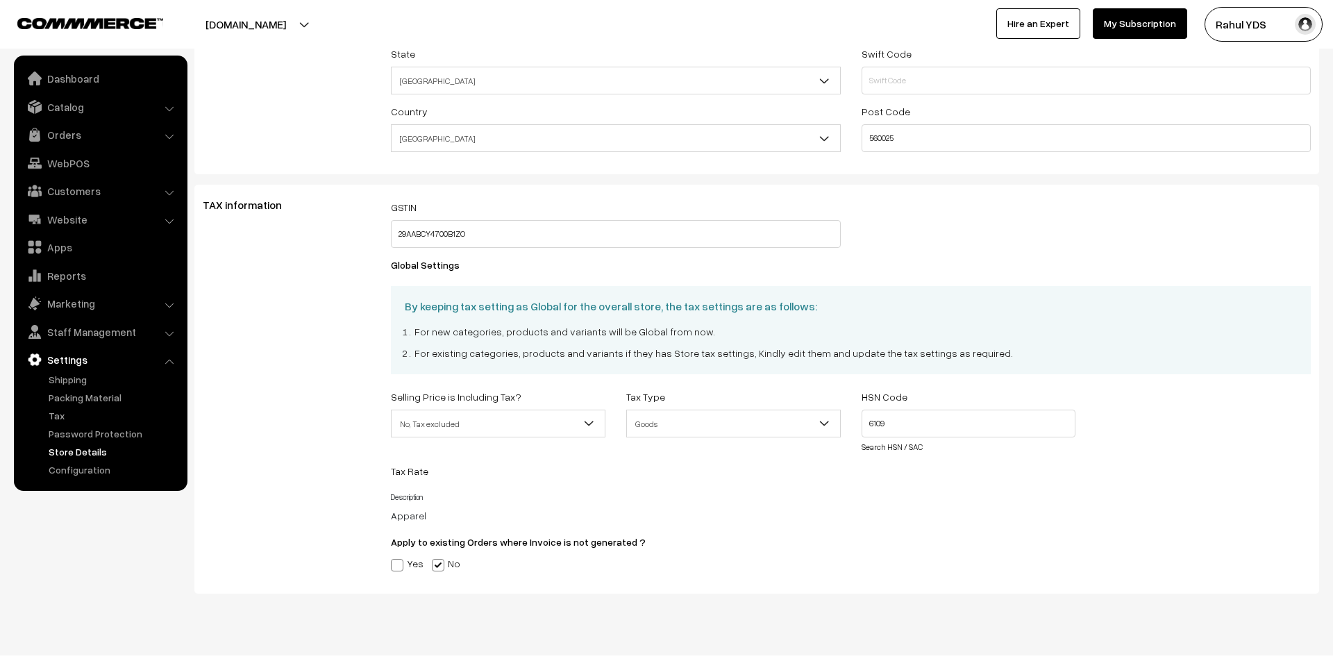
scroll to position [384, 0]
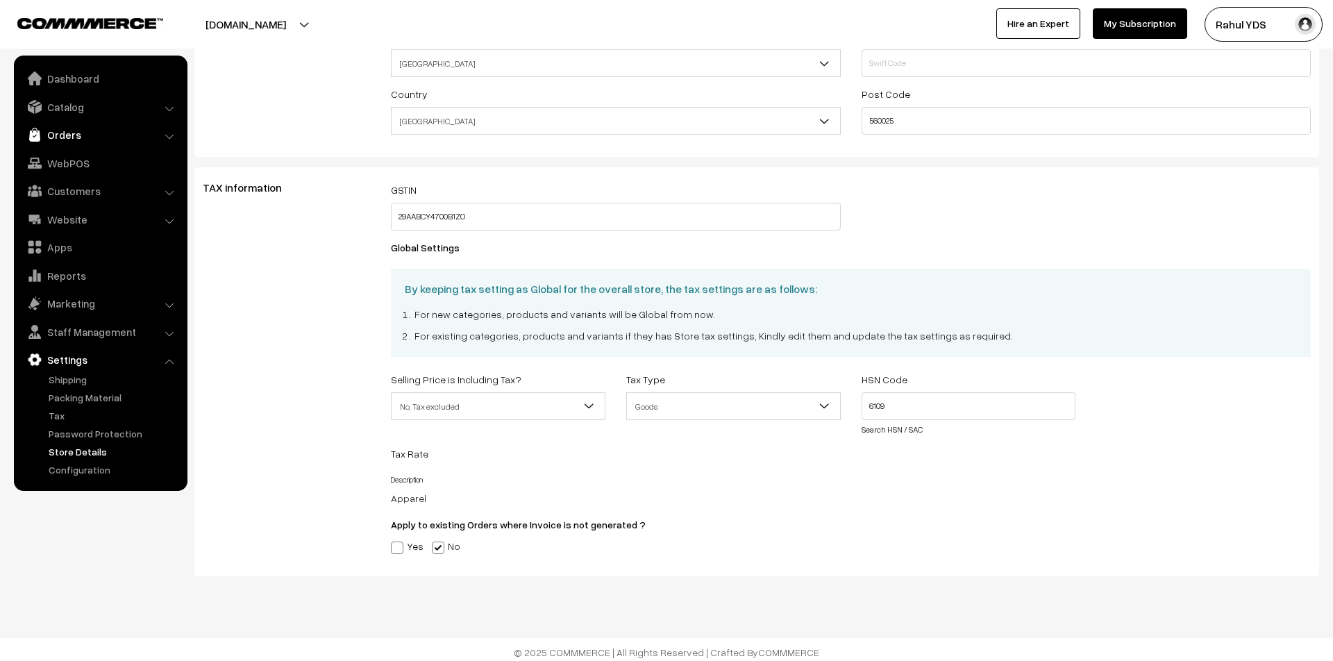
click at [104, 128] on link "Orders" at bounding box center [99, 134] width 165 height 25
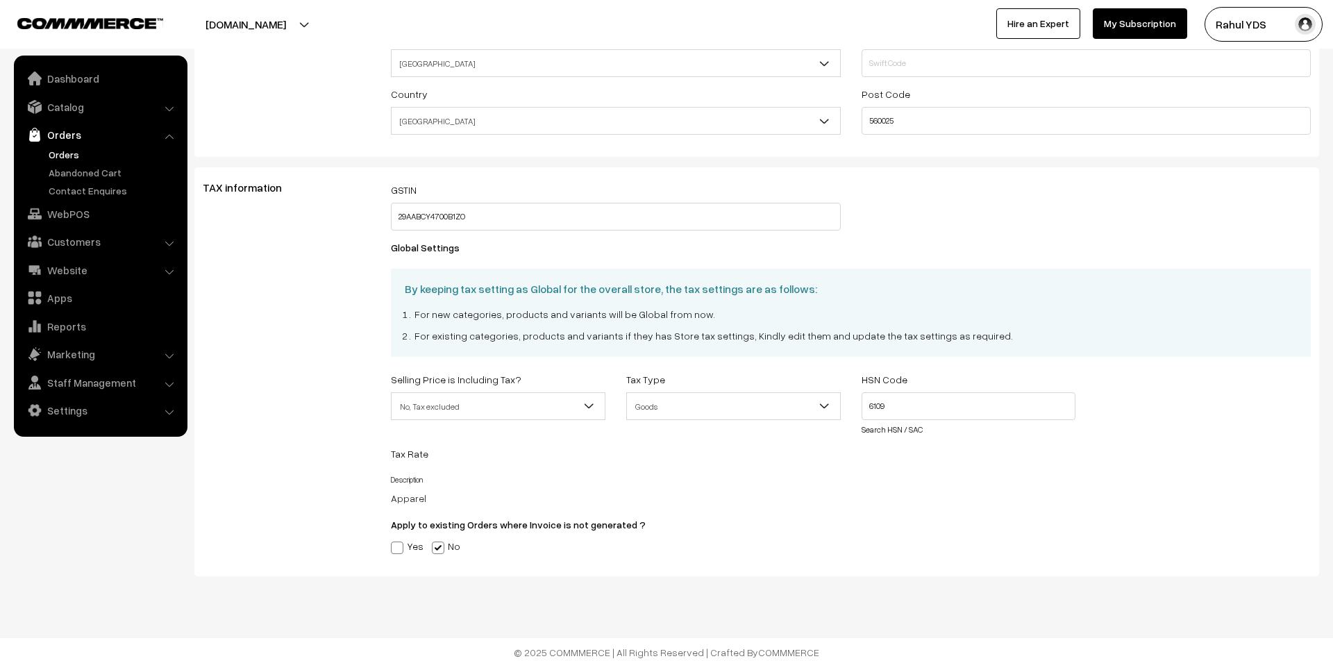
click at [61, 158] on link "Orders" at bounding box center [113, 154] width 137 height 15
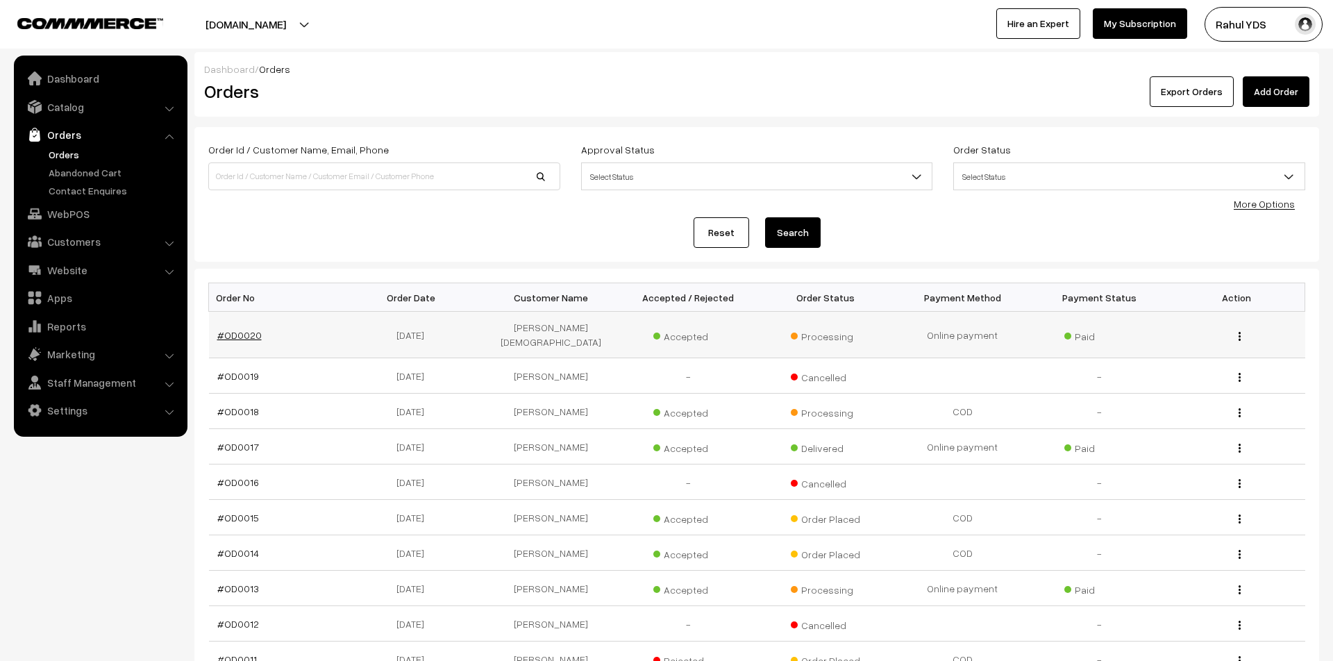
click at [241, 330] on link "#OD0020" at bounding box center [239, 335] width 44 height 12
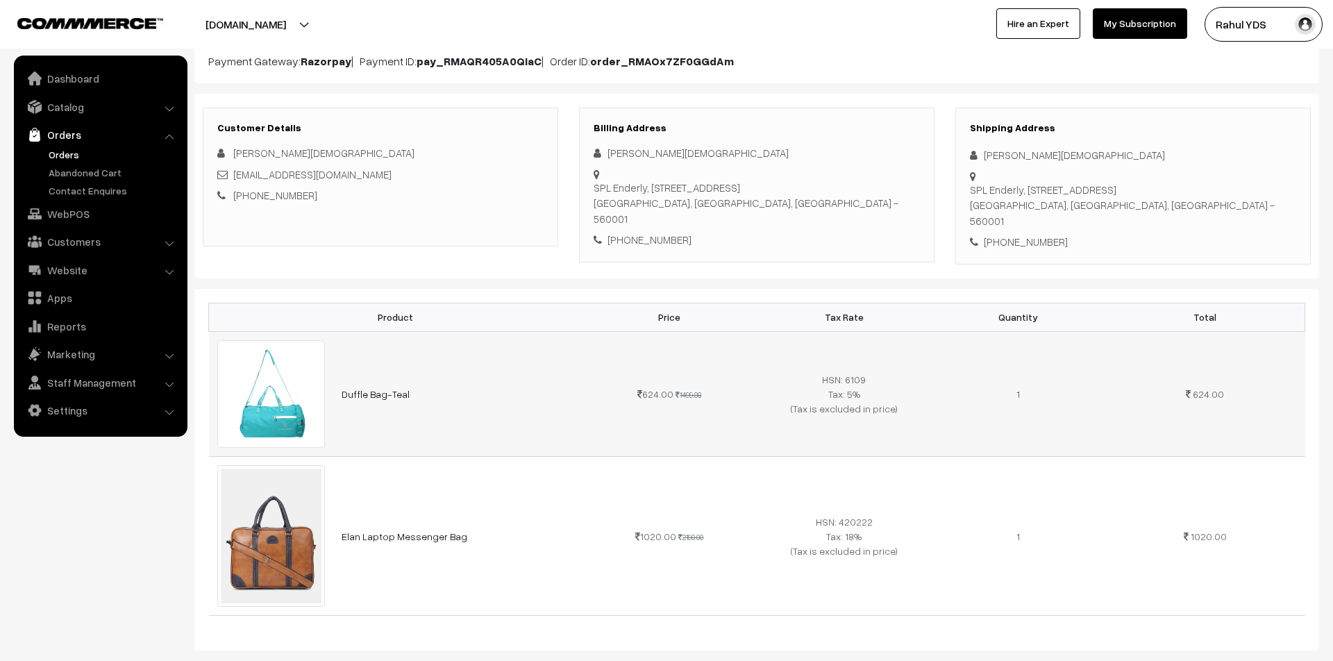
scroll to position [153, 0]
